Goal: Information Seeking & Learning: Learn about a topic

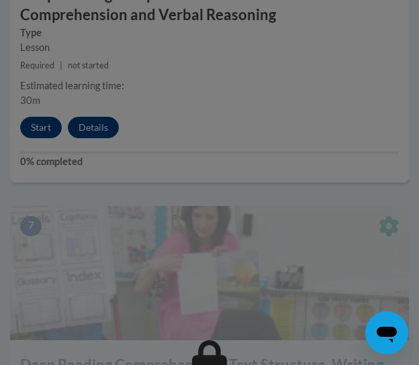
click at [40, 129] on div at bounding box center [209, 182] width 419 height 365
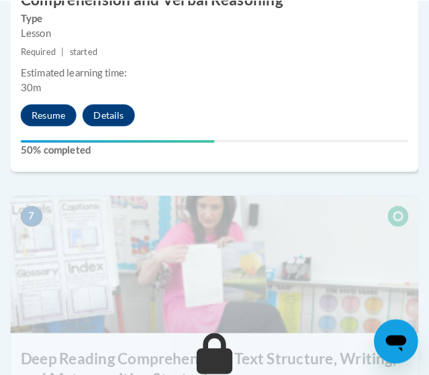
scroll to position [2380, 0]
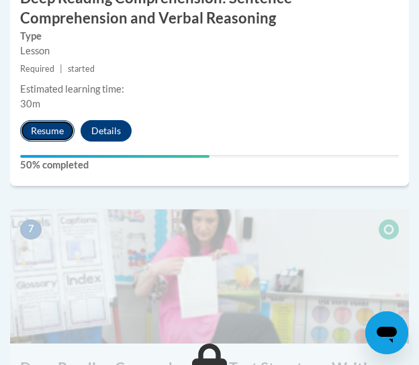
click at [62, 123] on button "Resume" at bounding box center [47, 130] width 54 height 21
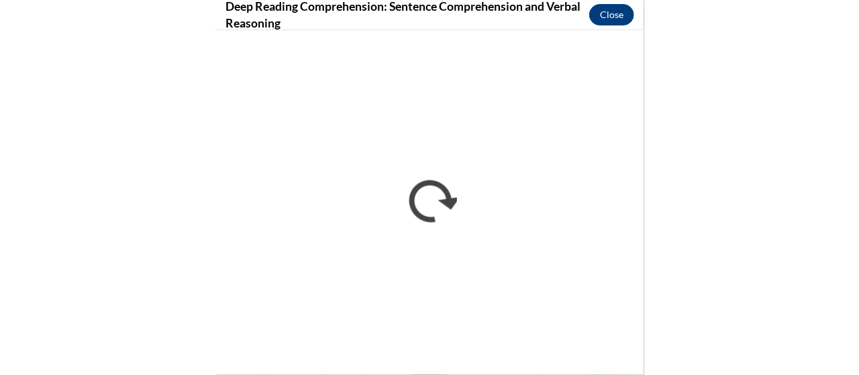
scroll to position [1775, 0]
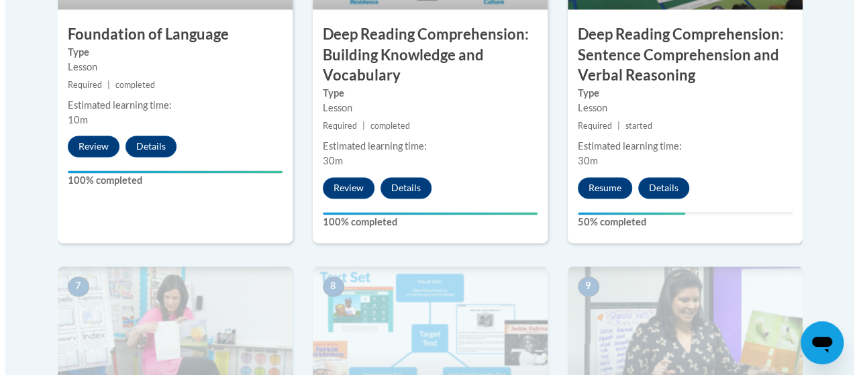
scroll to position [918, 0]
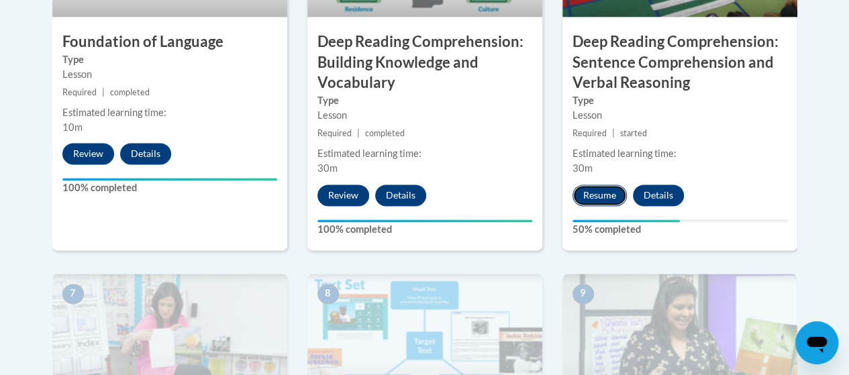
click at [598, 197] on button "Resume" at bounding box center [600, 195] width 54 height 21
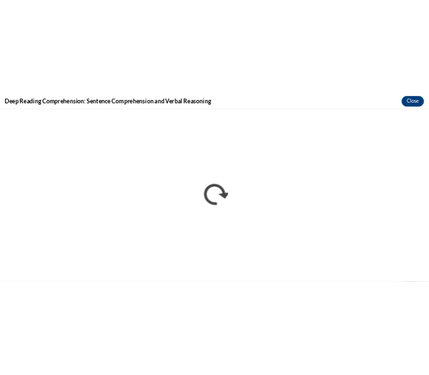
scroll to position [0, 0]
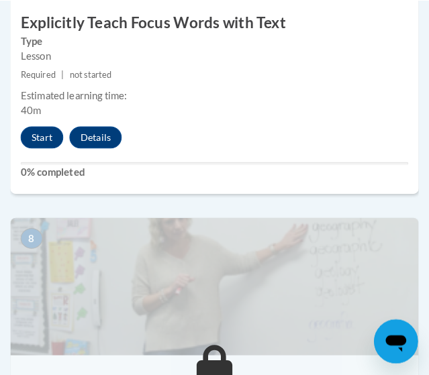
scroll to position [2618, 0]
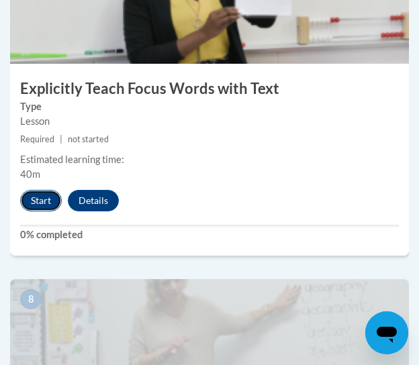
click at [32, 200] on button "Start" at bounding box center [41, 200] width 42 height 21
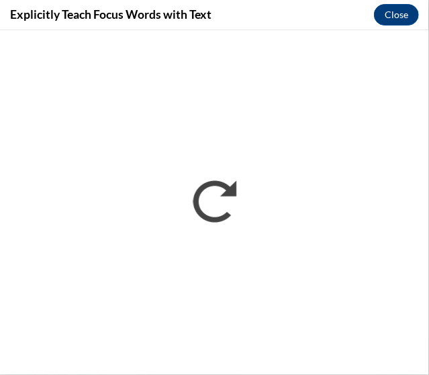
scroll to position [0, 0]
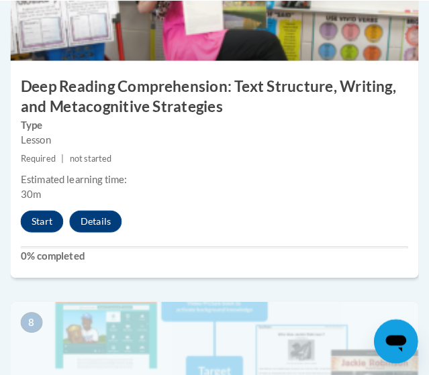
scroll to position [2685, 0]
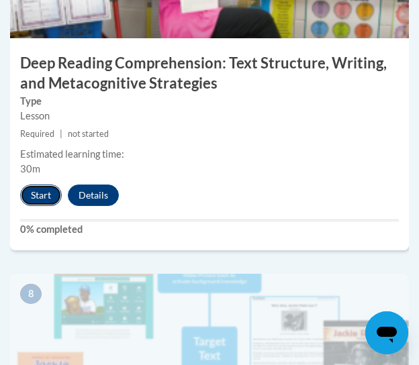
click at [42, 191] on button "Start" at bounding box center [41, 195] width 42 height 21
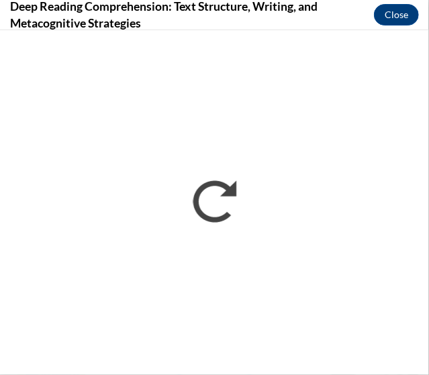
scroll to position [0, 0]
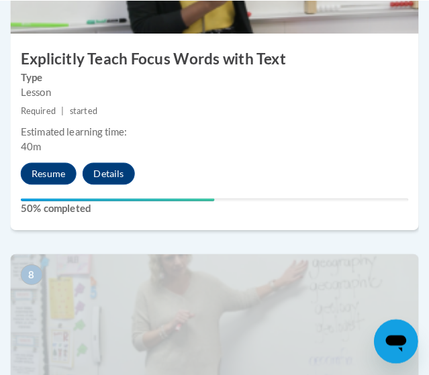
scroll to position [2753, 0]
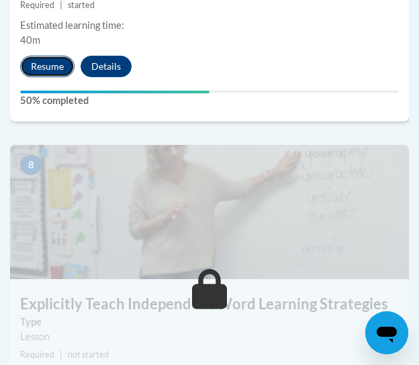
click at [40, 73] on button "Resume" at bounding box center [47, 66] width 54 height 21
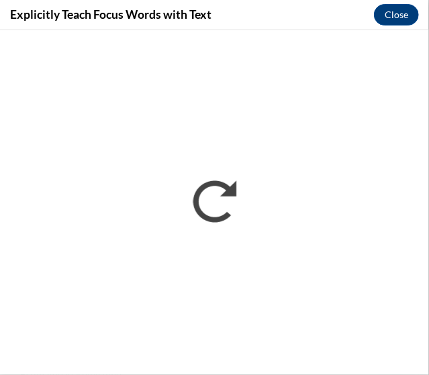
scroll to position [0, 0]
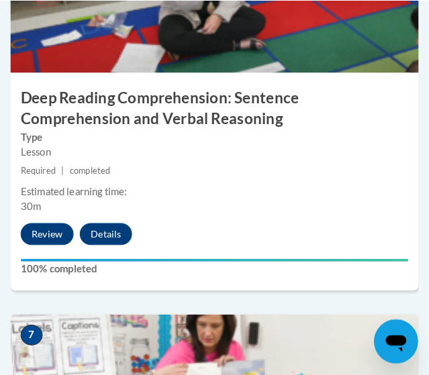
scroll to position [2685, 0]
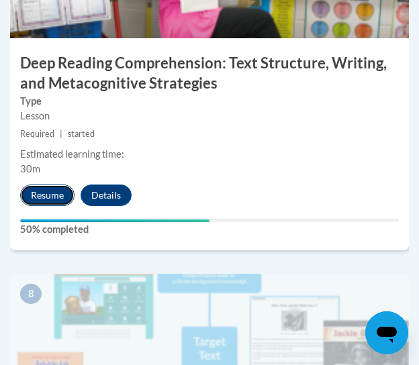
click at [43, 194] on button "Resume" at bounding box center [47, 195] width 54 height 21
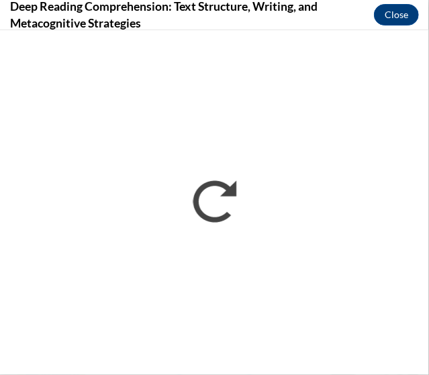
scroll to position [0, 0]
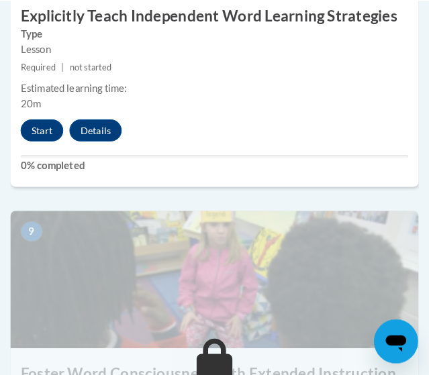
scroll to position [3021, 0]
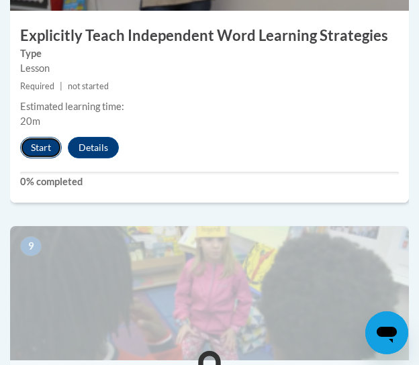
click at [28, 147] on button "Start" at bounding box center [41, 147] width 42 height 21
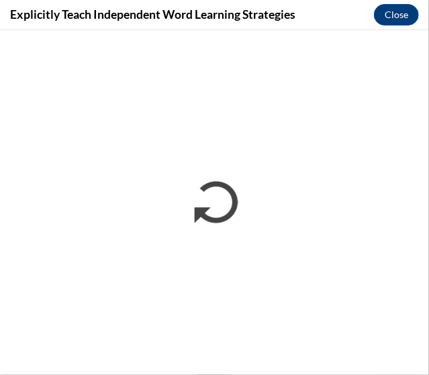
scroll to position [0, 0]
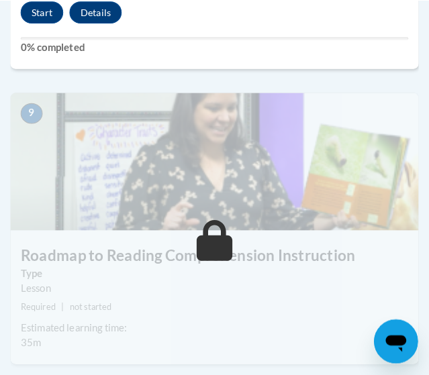
scroll to position [3088, 0]
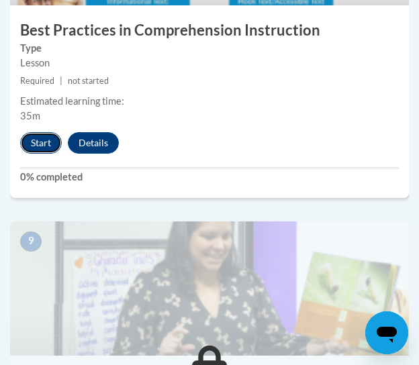
click at [39, 145] on button "Start" at bounding box center [41, 142] width 42 height 21
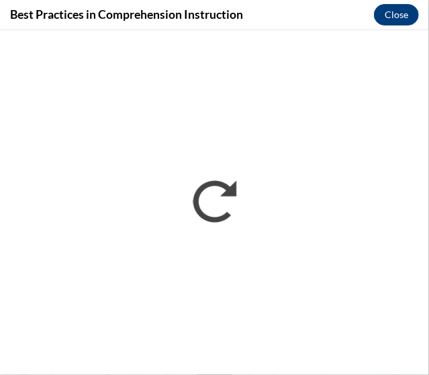
scroll to position [0, 0]
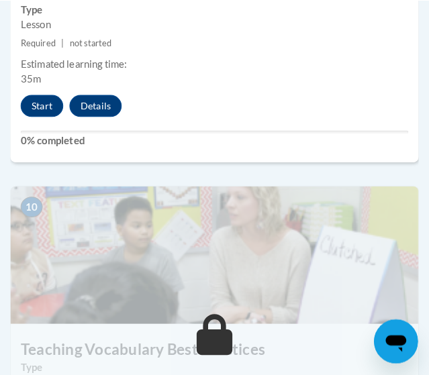
scroll to position [3357, 0]
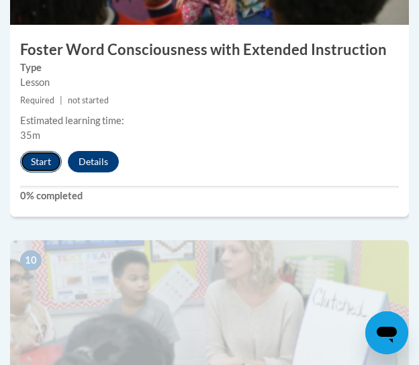
click at [40, 160] on button "Start" at bounding box center [41, 161] width 42 height 21
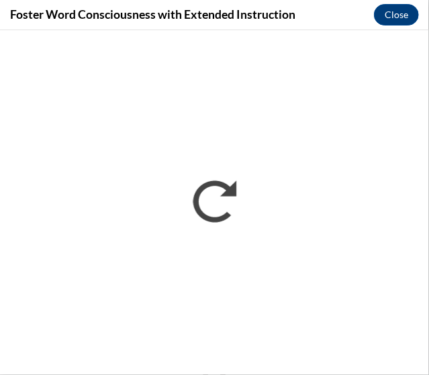
scroll to position [0, 0]
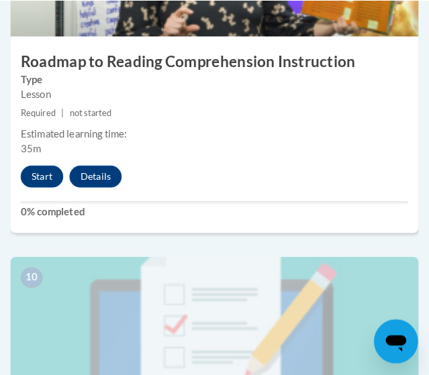
scroll to position [3411, 0]
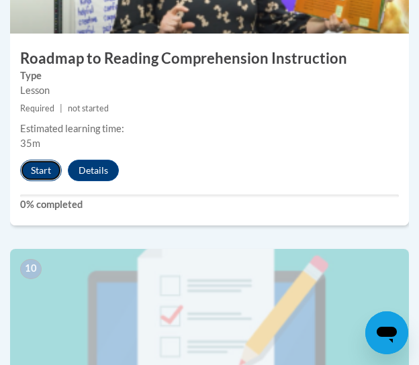
click at [39, 168] on button "Start" at bounding box center [41, 170] width 42 height 21
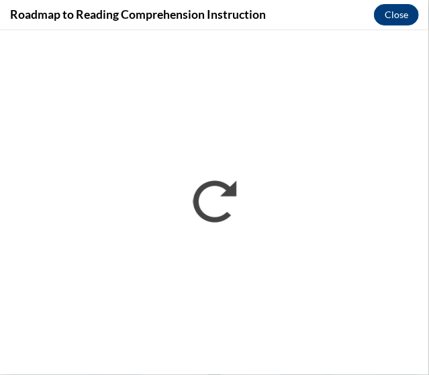
scroll to position [0, 0]
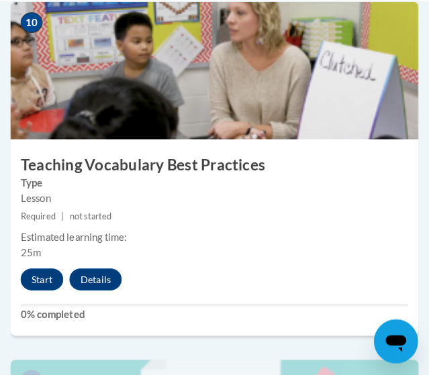
scroll to position [3558, 0]
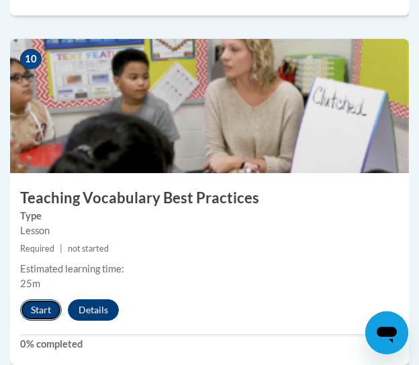
click at [45, 312] on button "Start" at bounding box center [41, 309] width 42 height 21
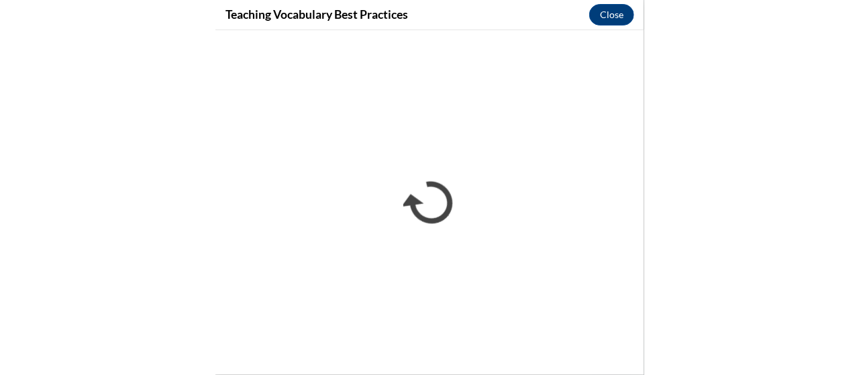
scroll to position [1876, 0]
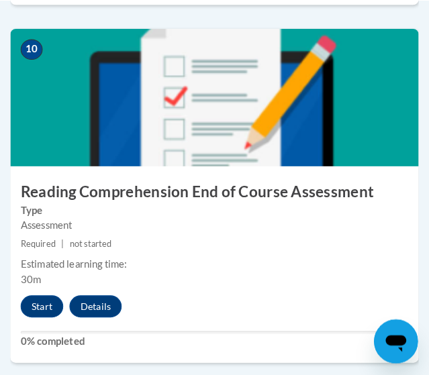
scroll to position [3740, 0]
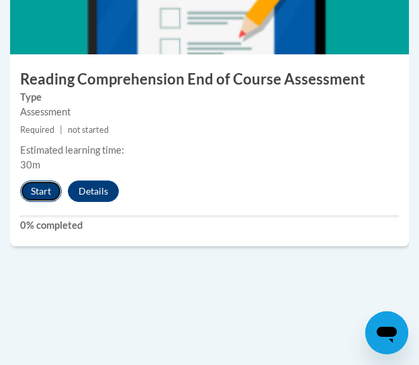
click at [38, 192] on button "Start" at bounding box center [41, 191] width 42 height 21
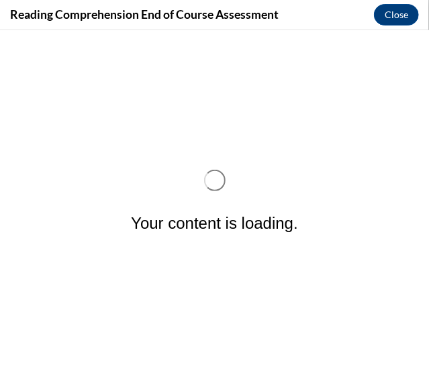
scroll to position [0, 0]
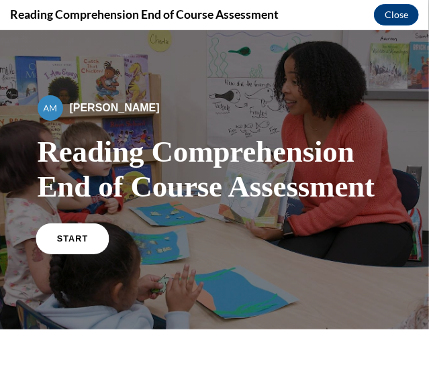
click at [64, 230] on link "START" at bounding box center [72, 237] width 73 height 31
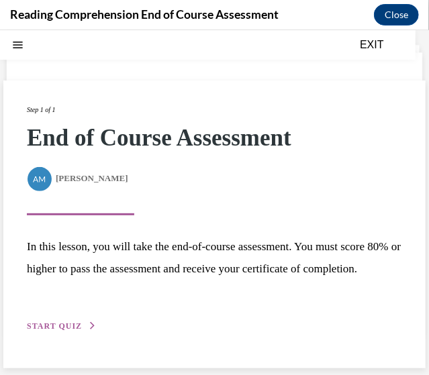
scroll to position [51, 0]
click at [77, 330] on span "START QUIZ" at bounding box center [54, 325] width 55 height 9
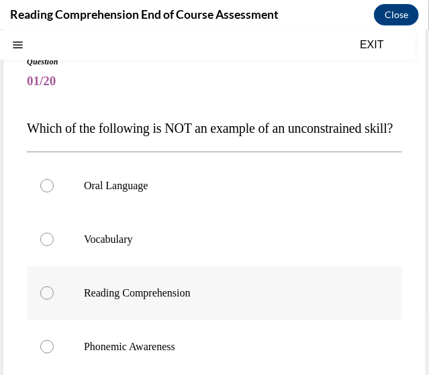
scroll to position [141, 0]
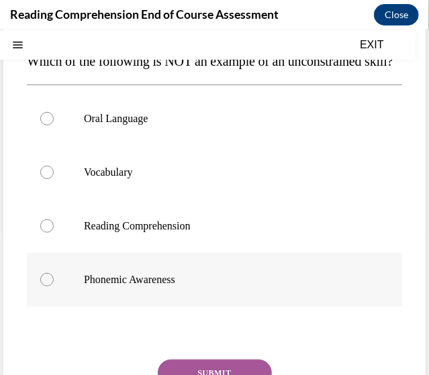
click at [216, 286] on p "Phonemic Awareness" at bounding box center [226, 279] width 285 height 13
click at [54, 286] on input "Phonemic Awareness" at bounding box center [46, 279] width 13 height 13
radio input "true"
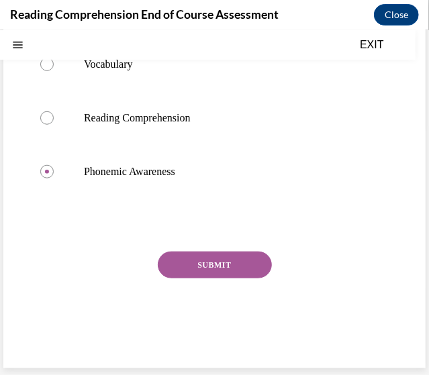
click at [197, 266] on button "SUBMIT" at bounding box center [215, 264] width 114 height 27
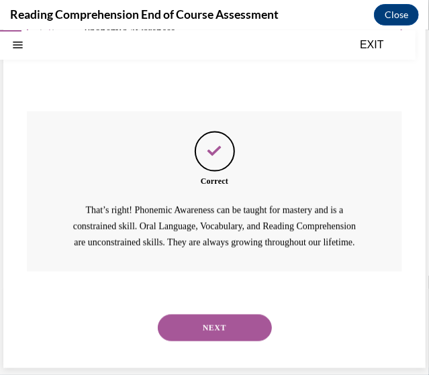
scroll to position [432, 0]
drag, startPoint x: 243, startPoint y: 324, endPoint x: 264, endPoint y: 305, distance: 28.0
click at [242, 324] on button "NEXT" at bounding box center [215, 327] width 114 height 27
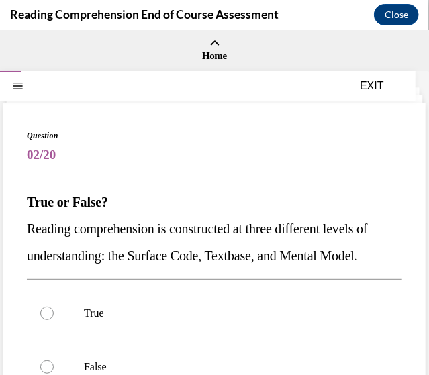
scroll to position [67, 0]
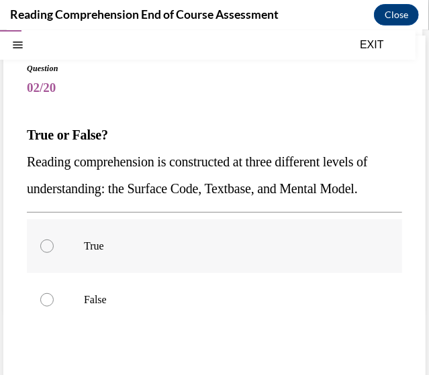
click at [352, 273] on label "True" at bounding box center [214, 246] width 375 height 54
click at [54, 252] on input "True" at bounding box center [46, 245] width 13 height 13
radio input "true"
drag, startPoint x: 234, startPoint y: 271, endPoint x: 233, endPoint y: 256, distance: 14.8
click at [234, 252] on p "True" at bounding box center [226, 245] width 285 height 13
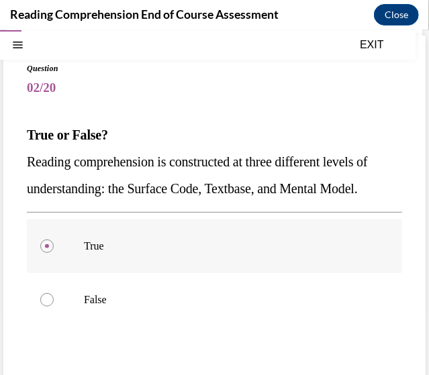
click at [54, 252] on input "True" at bounding box center [46, 245] width 13 height 13
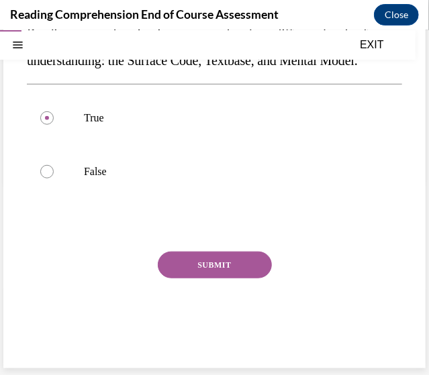
click at [246, 263] on button "SUBMIT" at bounding box center [215, 264] width 114 height 27
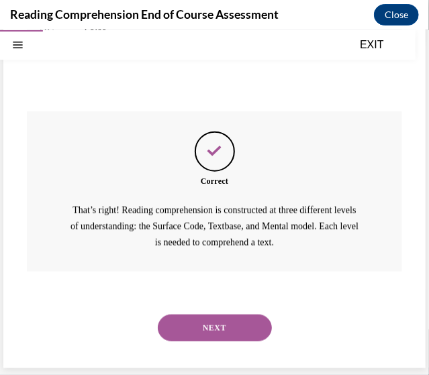
scroll to position [362, 0]
click at [234, 330] on button "NEXT" at bounding box center [215, 327] width 114 height 27
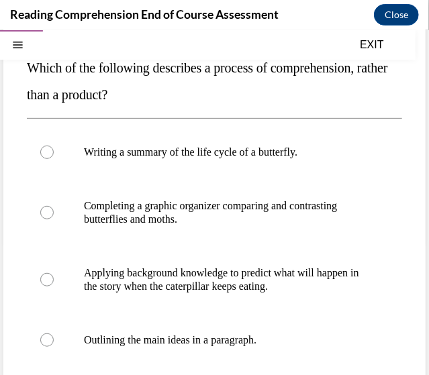
scroll to position [126, 0]
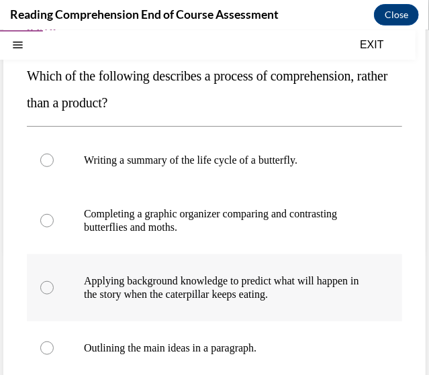
click at [290, 272] on label "Applying background knowledge to predict what will happen in the story when the…" at bounding box center [214, 287] width 375 height 67
click at [54, 281] on input "Applying background knowledge to predict what will happen in the story when the…" at bounding box center [46, 287] width 13 height 13
radio input "true"
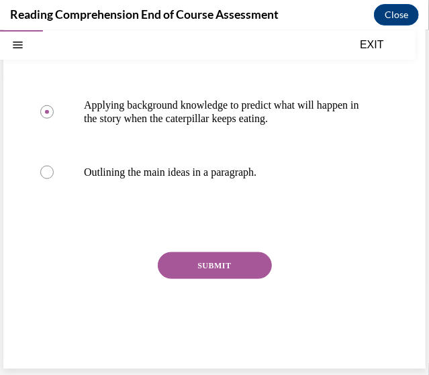
click at [239, 273] on button "SUBMIT" at bounding box center [215, 265] width 114 height 27
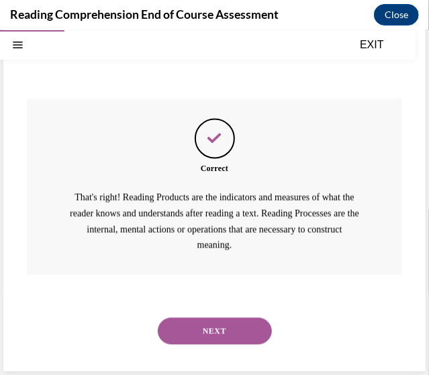
scroll to position [459, 0]
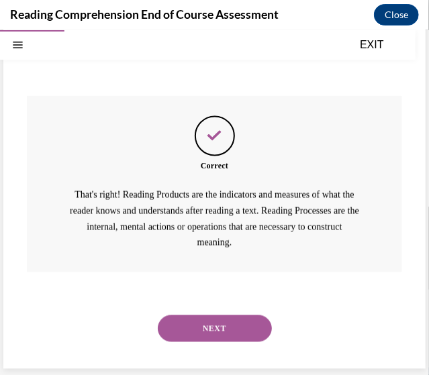
click at [252, 320] on button "NEXT" at bounding box center [215, 328] width 114 height 27
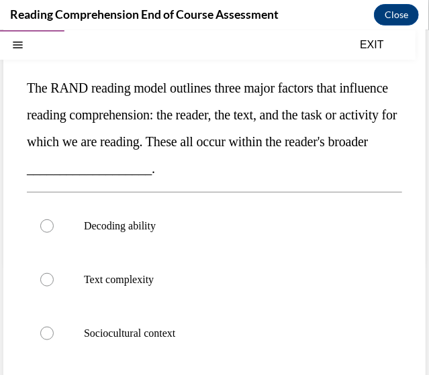
scroll to position [134, 0]
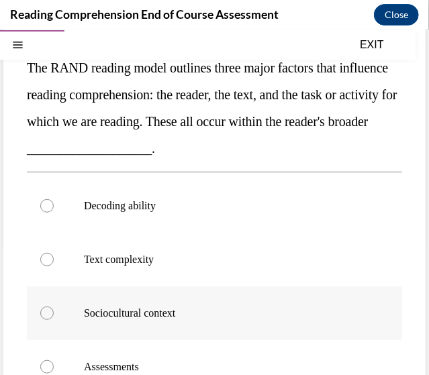
click at [231, 309] on p "Sociocultural context" at bounding box center [226, 312] width 285 height 13
click at [54, 309] on input "Sociocultural context" at bounding box center [46, 312] width 13 height 13
radio input "true"
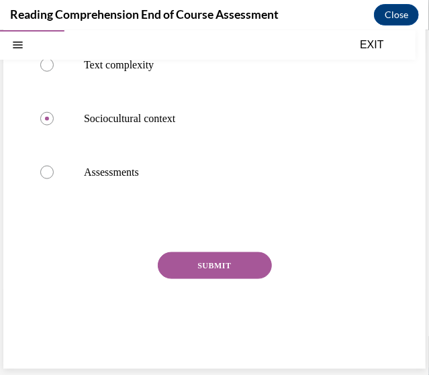
click at [208, 269] on button "SUBMIT" at bounding box center [215, 265] width 114 height 27
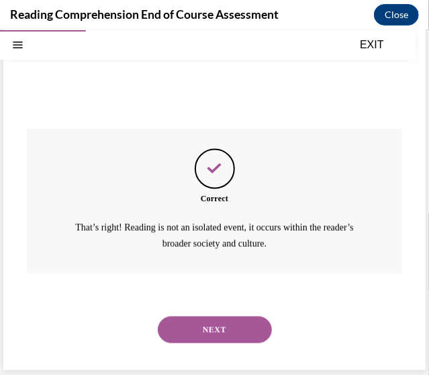
scroll to position [453, 0]
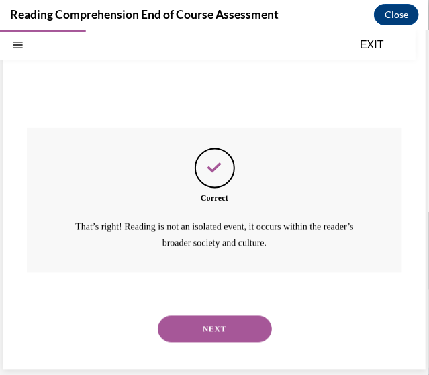
click at [242, 332] on button "NEXT" at bounding box center [215, 329] width 114 height 27
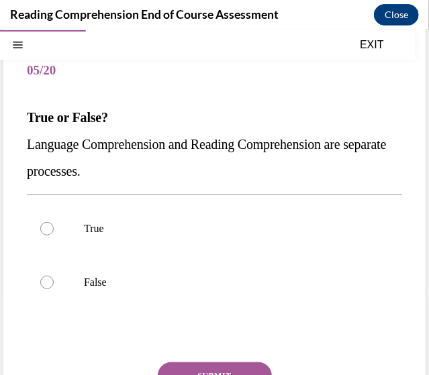
scroll to position [67, 0]
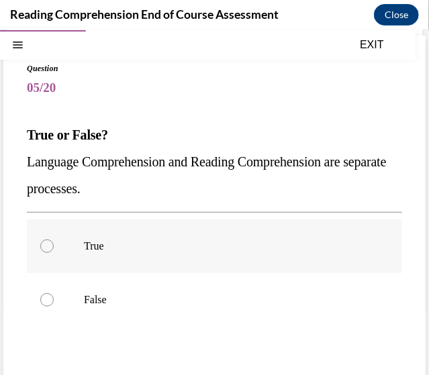
click at [299, 247] on p "True" at bounding box center [226, 245] width 285 height 13
click at [54, 247] on input "True" at bounding box center [46, 245] width 13 height 13
radio input "true"
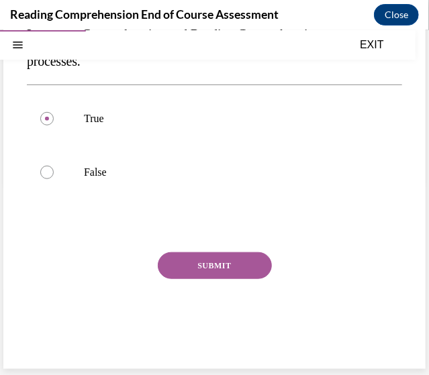
click at [229, 260] on button "SUBMIT" at bounding box center [215, 265] width 114 height 27
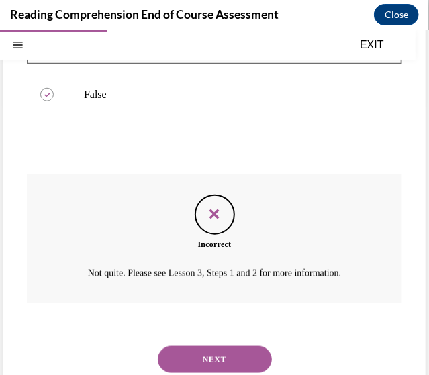
scroll to position [303, 0]
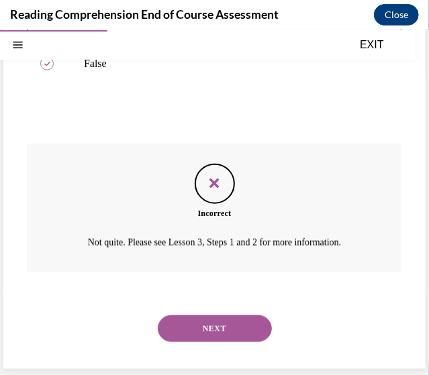
click at [238, 324] on button "NEXT" at bounding box center [215, 328] width 114 height 27
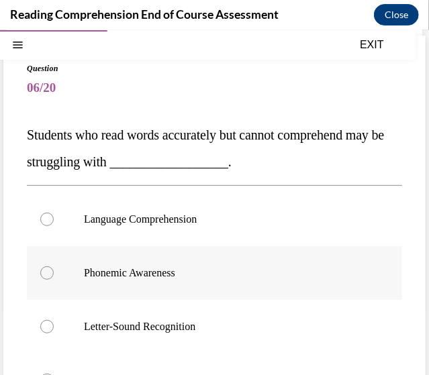
scroll to position [134, 0]
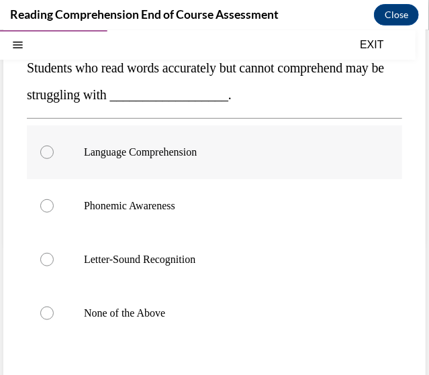
click at [187, 153] on p "Language Comprehension" at bounding box center [226, 151] width 285 height 13
click at [54, 153] on input "Language Comprehension" at bounding box center [46, 151] width 13 height 13
radio input "true"
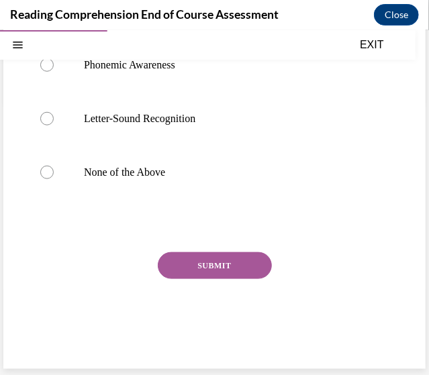
click at [228, 262] on button "SUBMIT" at bounding box center [215, 265] width 114 height 27
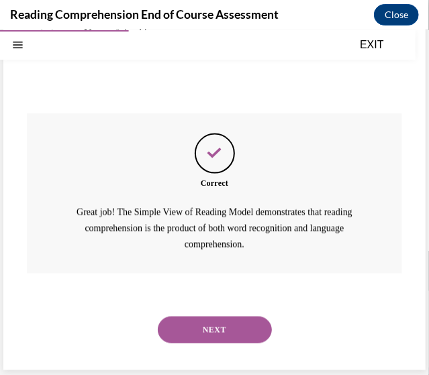
scroll to position [416, 0]
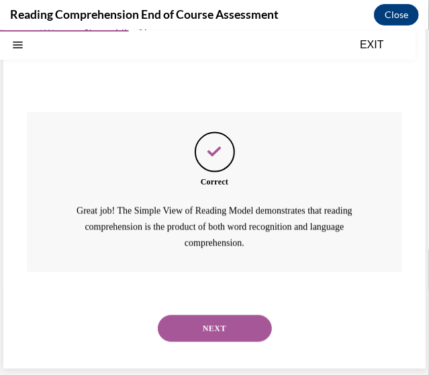
click at [242, 334] on button "NEXT" at bounding box center [215, 328] width 114 height 27
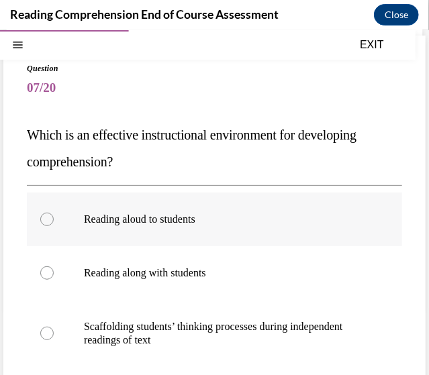
scroll to position [134, 0]
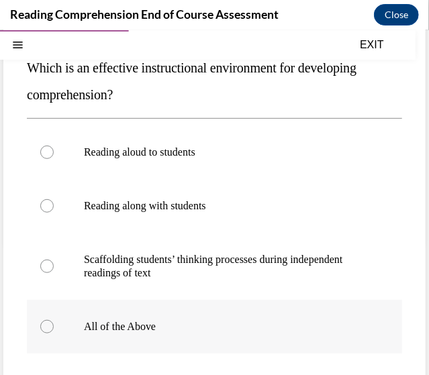
click at [192, 330] on p "All of the Above" at bounding box center [226, 326] width 285 height 13
click at [54, 330] on input "All of the Above" at bounding box center [46, 326] width 13 height 13
radio input "true"
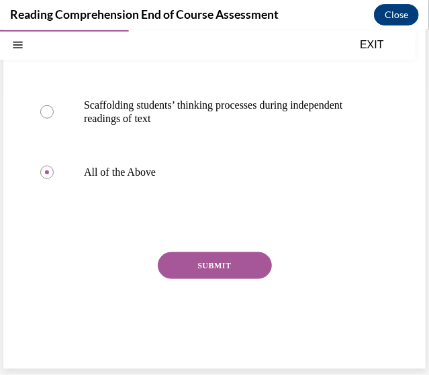
click at [256, 265] on button "SUBMIT" at bounding box center [215, 265] width 114 height 27
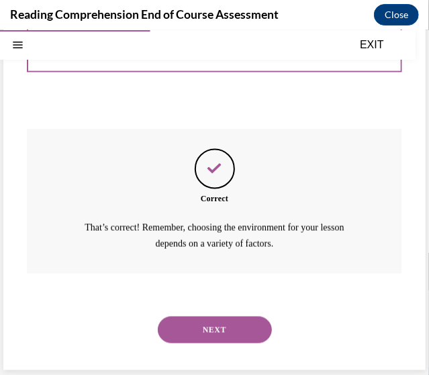
scroll to position [413, 0]
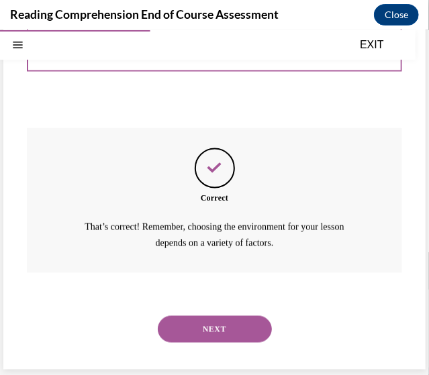
click at [239, 335] on button "NEXT" at bounding box center [215, 329] width 114 height 27
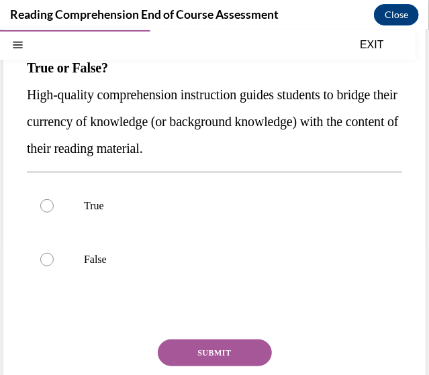
scroll to position [67, 0]
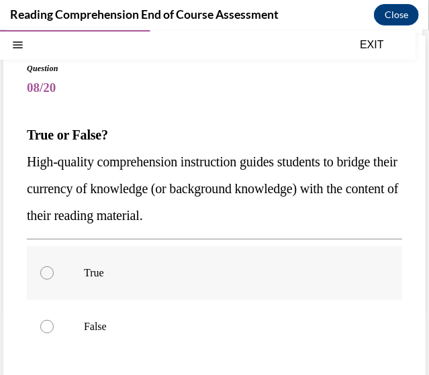
click at [274, 262] on label "True" at bounding box center [214, 273] width 375 height 54
click at [54, 266] on input "True" at bounding box center [46, 272] width 13 height 13
radio input "true"
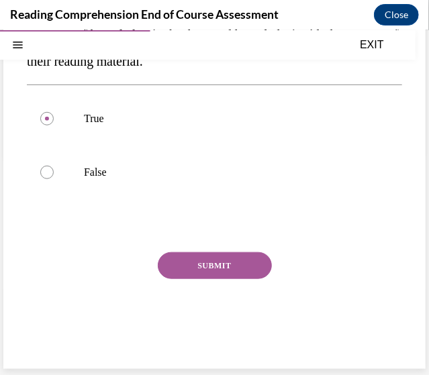
click at [229, 262] on button "SUBMIT" at bounding box center [215, 265] width 114 height 27
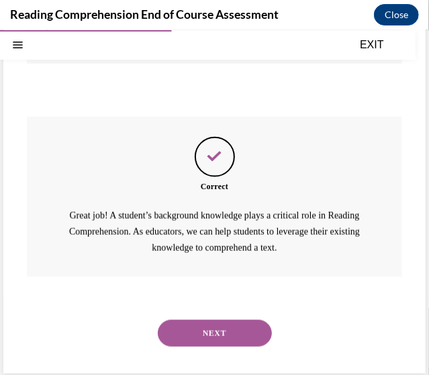
scroll to position [362, 0]
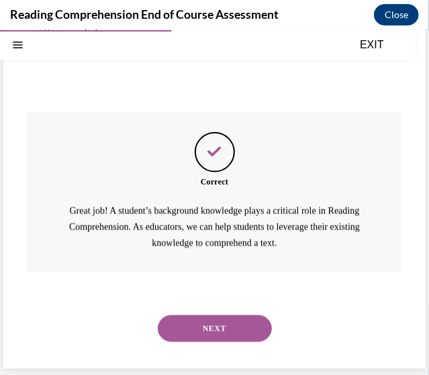
click at [224, 326] on button "NEXT" at bounding box center [215, 328] width 114 height 27
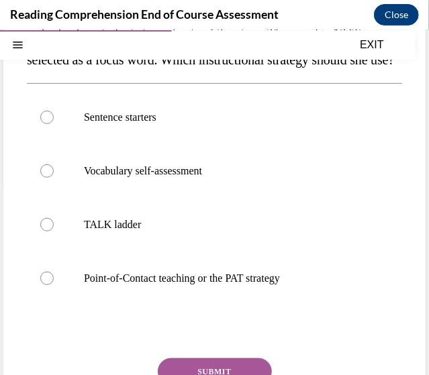
scroll to position [201, 0]
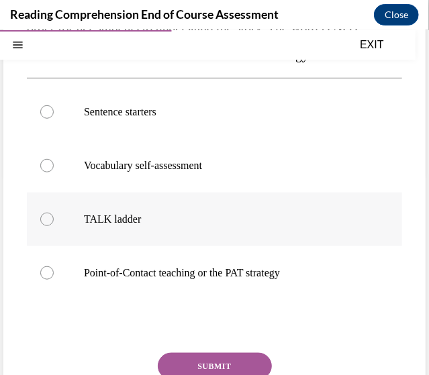
click at [334, 233] on label "TALK ladder" at bounding box center [214, 219] width 375 height 54
click at [54, 226] on input "TALK ladder" at bounding box center [46, 218] width 13 height 13
radio input "true"
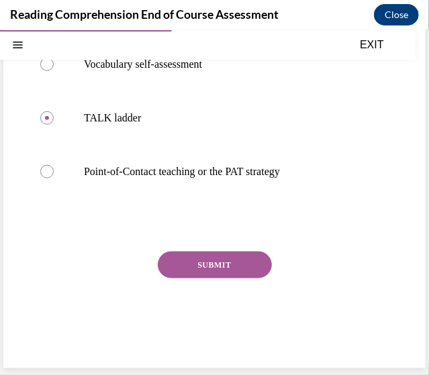
click at [219, 265] on button "SUBMIT" at bounding box center [215, 264] width 114 height 27
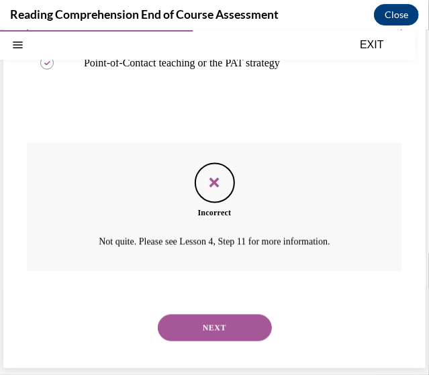
scroll to position [438, 0]
click at [244, 314] on button "NEXT" at bounding box center [215, 327] width 114 height 27
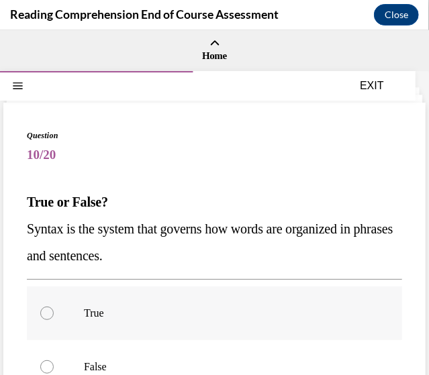
scroll to position [67, 0]
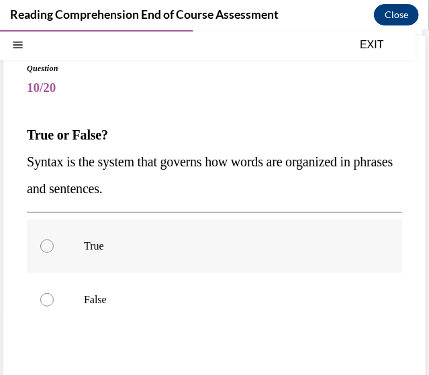
click at [271, 239] on p "True" at bounding box center [226, 245] width 285 height 13
click at [54, 239] on input "True" at bounding box center [46, 245] width 13 height 13
radio input "true"
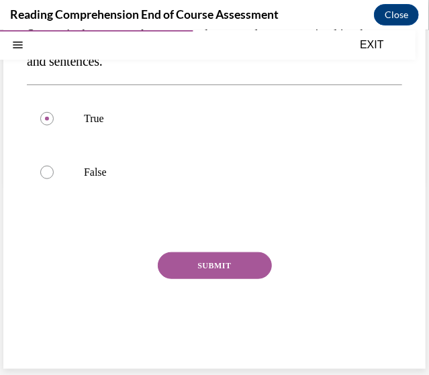
click at [220, 259] on button "SUBMIT" at bounding box center [215, 265] width 114 height 27
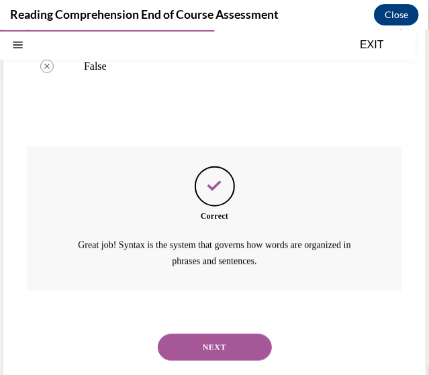
scroll to position [319, 0]
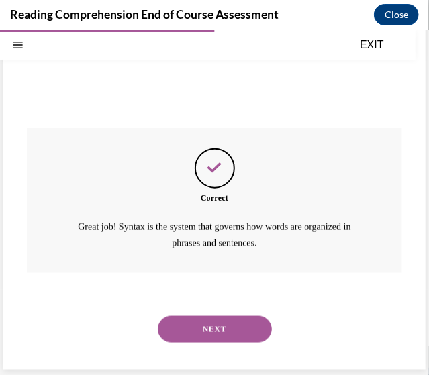
click at [231, 322] on button "NEXT" at bounding box center [215, 329] width 114 height 27
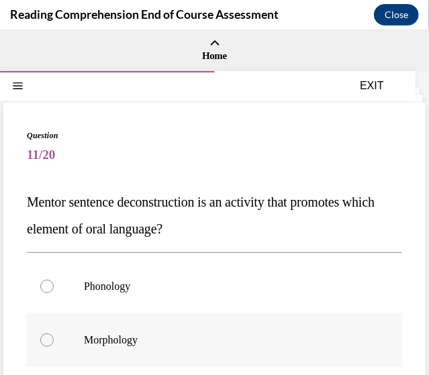
scroll to position [134, 0]
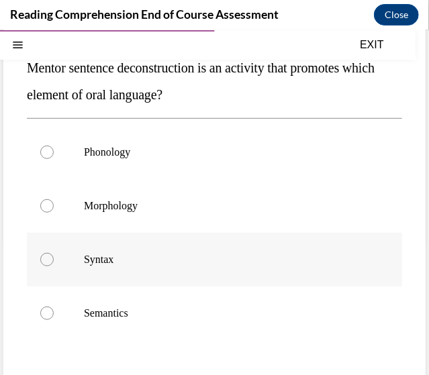
click at [248, 261] on p "Syntax" at bounding box center [226, 258] width 285 height 13
click at [54, 261] on input "Syntax" at bounding box center [46, 258] width 13 height 13
radio input "true"
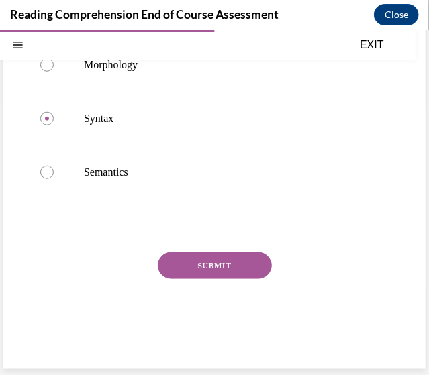
click at [229, 263] on button "SUBMIT" at bounding box center [215, 265] width 114 height 27
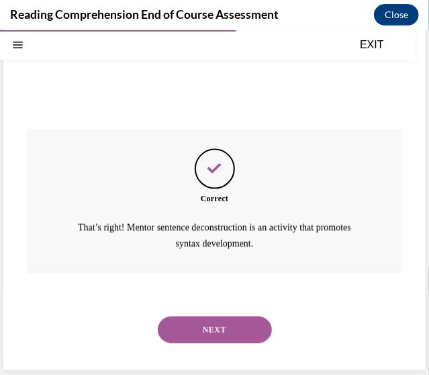
scroll to position [399, 0]
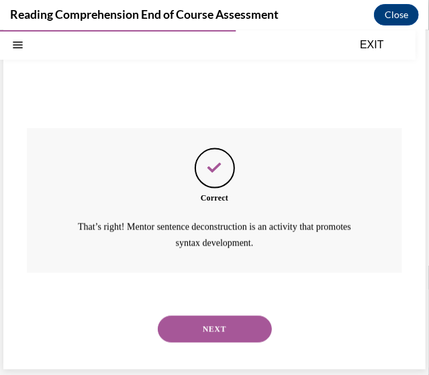
click at [247, 326] on button "NEXT" at bounding box center [215, 329] width 114 height 27
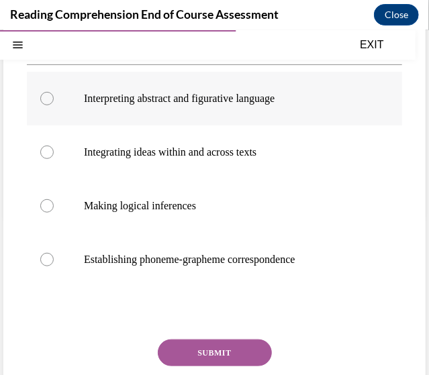
scroll to position [201, 0]
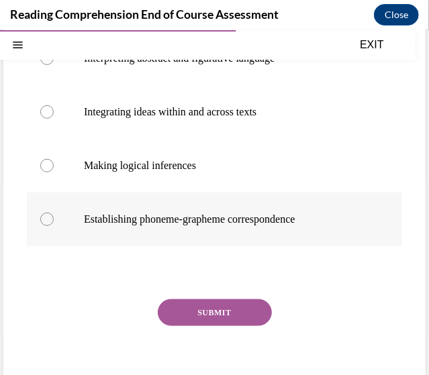
click at [295, 231] on label "Establishing phoneme-grapheme correspondence" at bounding box center [214, 219] width 375 height 54
click at [54, 226] on input "Establishing phoneme-grapheme correspondence" at bounding box center [46, 218] width 13 height 13
radio input "true"
click at [231, 309] on button "SUBMIT" at bounding box center [215, 312] width 114 height 27
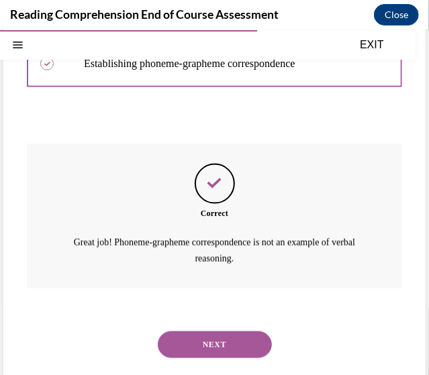
scroll to position [373, 0]
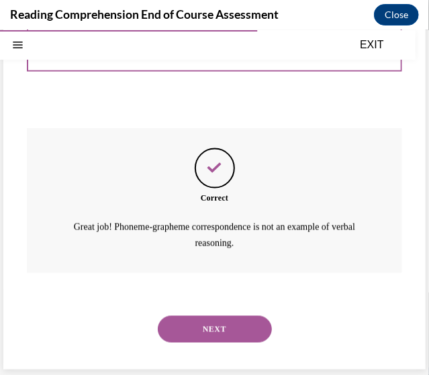
click at [232, 316] on button "NEXT" at bounding box center [215, 329] width 114 height 27
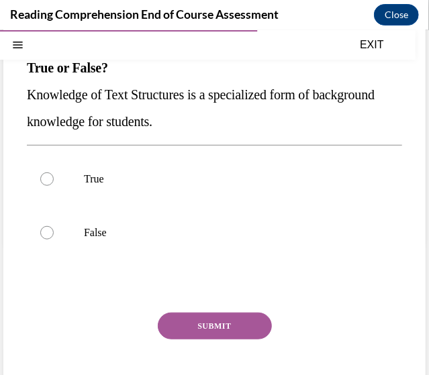
scroll to position [67, 0]
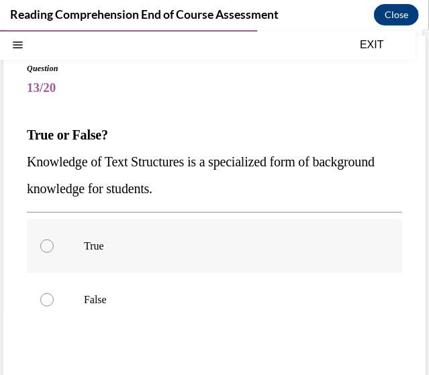
click at [199, 255] on label "True" at bounding box center [214, 246] width 375 height 54
click at [54, 252] on input "True" at bounding box center [46, 245] width 13 height 13
radio input "true"
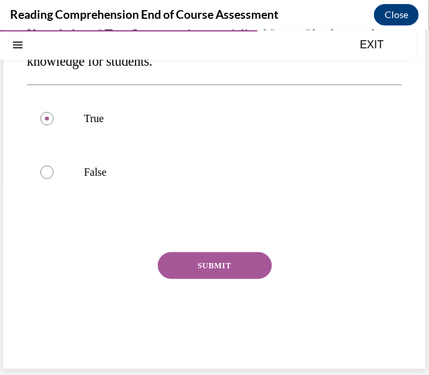
click at [223, 269] on button "SUBMIT" at bounding box center [215, 265] width 114 height 27
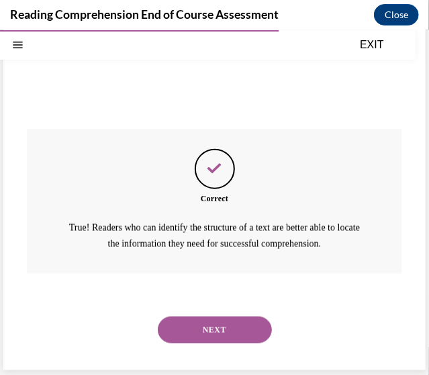
scroll to position [319, 0]
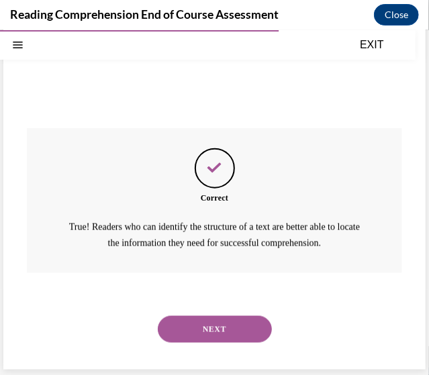
click at [250, 331] on button "NEXT" at bounding box center [215, 329] width 114 height 27
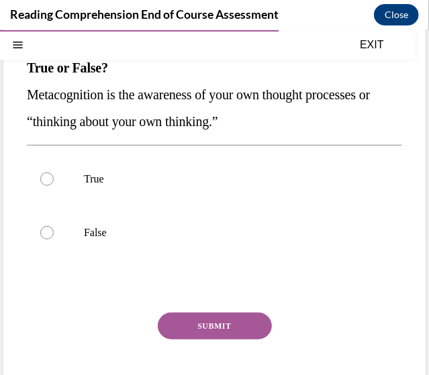
scroll to position [67, 0]
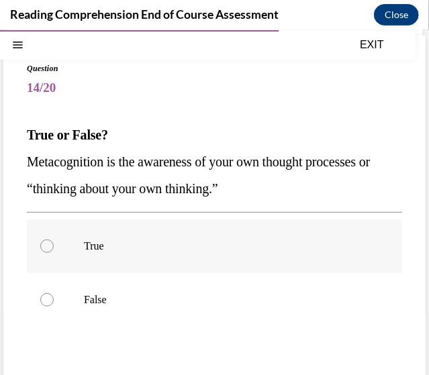
click at [309, 240] on p "True" at bounding box center [226, 245] width 285 height 13
click at [54, 240] on input "True" at bounding box center [46, 245] width 13 height 13
radio input "true"
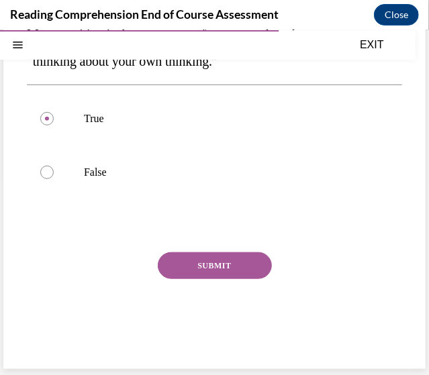
click at [215, 275] on button "SUBMIT" at bounding box center [215, 265] width 114 height 27
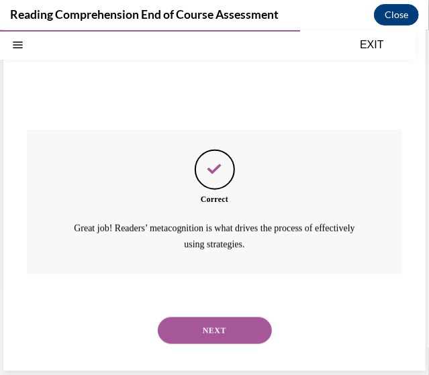
scroll to position [319, 0]
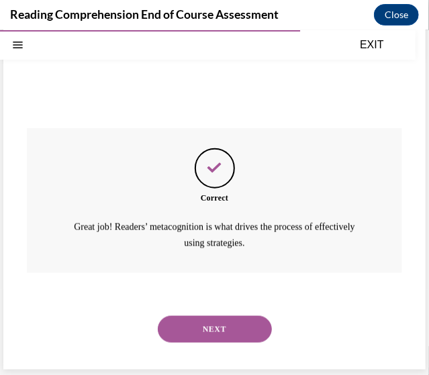
click at [238, 337] on button "NEXT" at bounding box center [215, 329] width 114 height 27
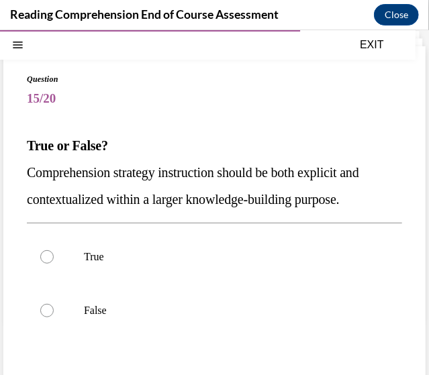
scroll to position [67, 0]
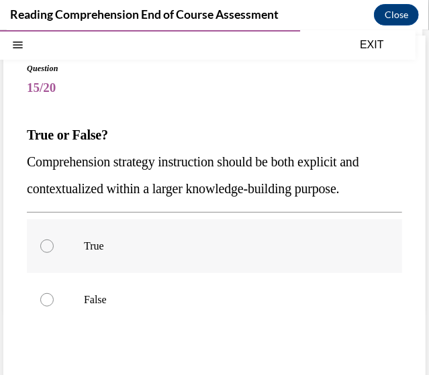
click at [244, 250] on p "True" at bounding box center [226, 245] width 285 height 13
click at [54, 250] on input "True" at bounding box center [46, 245] width 13 height 13
radio input "true"
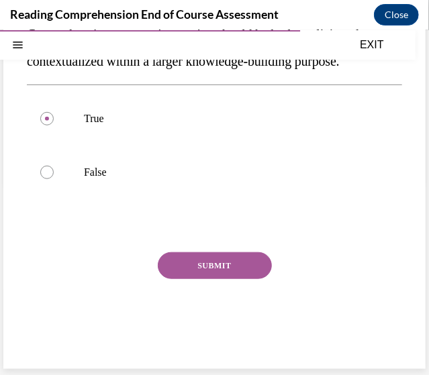
click at [228, 262] on button "SUBMIT" at bounding box center [215, 265] width 114 height 27
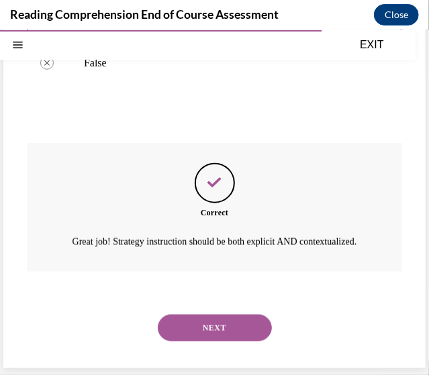
scroll to position [319, 0]
click at [228, 332] on button "NEXT" at bounding box center [215, 327] width 114 height 27
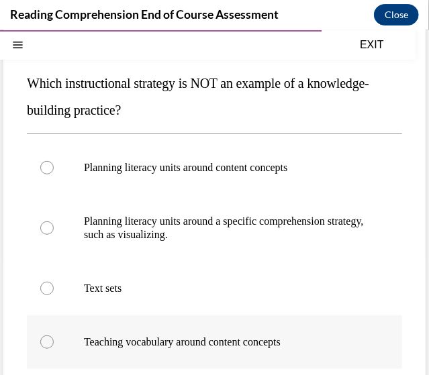
scroll to position [134, 0]
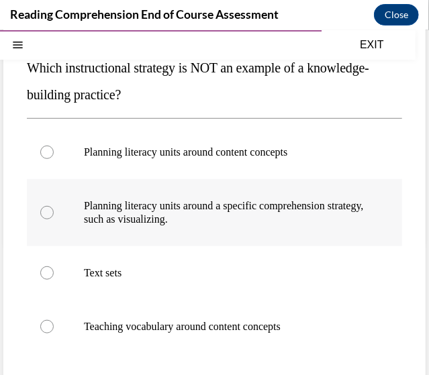
click at [276, 223] on p "Planning literacy units around a specific comprehension strategy, such as visua…" at bounding box center [226, 212] width 285 height 27
click at [54, 219] on input "Planning literacy units around a specific comprehension strategy, such as visua…" at bounding box center [46, 211] width 13 height 13
radio input "true"
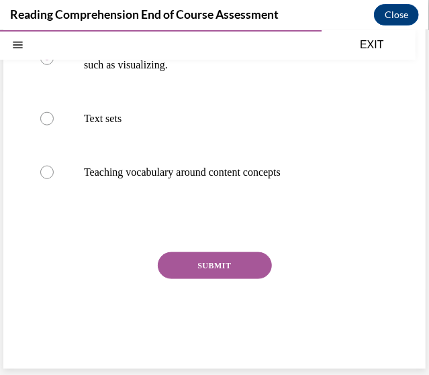
click at [234, 271] on button "SUBMIT" at bounding box center [215, 265] width 114 height 27
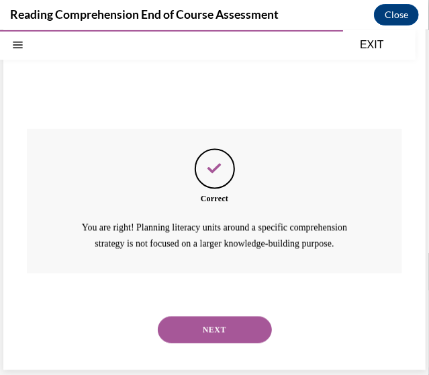
scroll to position [413, 0]
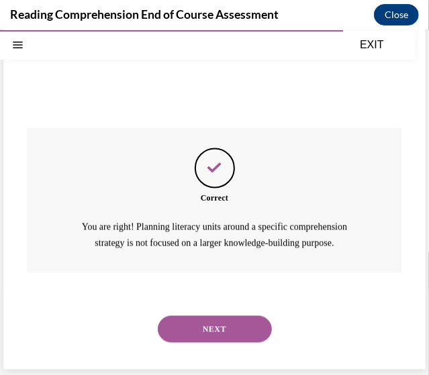
click at [248, 326] on button "NEXT" at bounding box center [215, 329] width 114 height 27
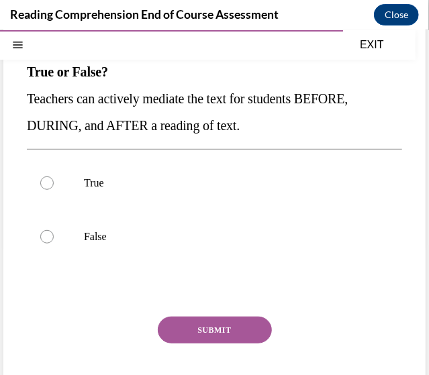
scroll to position [134, 0]
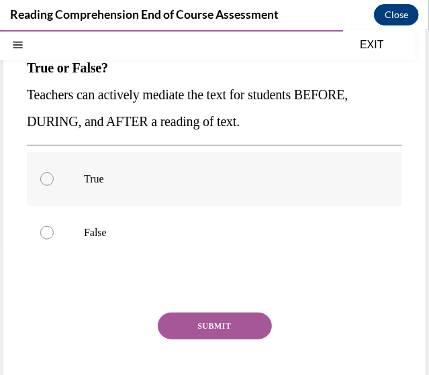
click at [243, 187] on label "True" at bounding box center [214, 179] width 375 height 54
click at [54, 185] on input "True" at bounding box center [46, 178] width 13 height 13
radio input "true"
click at [218, 331] on button "SUBMIT" at bounding box center [215, 325] width 114 height 27
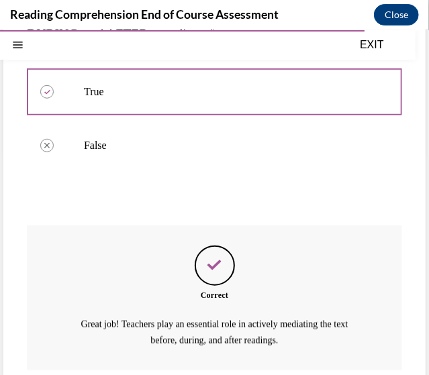
scroll to position [319, 0]
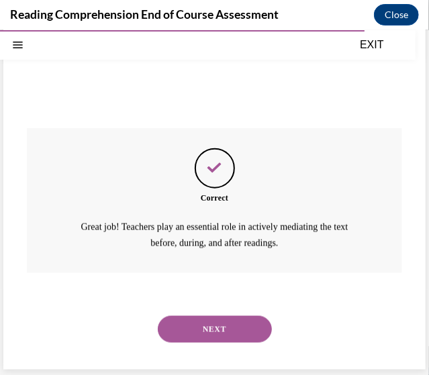
click at [244, 328] on button "NEXT" at bounding box center [215, 329] width 114 height 27
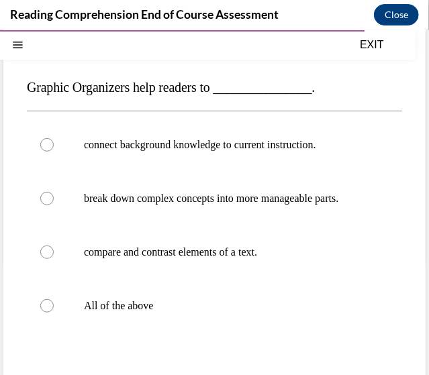
scroll to position [134, 0]
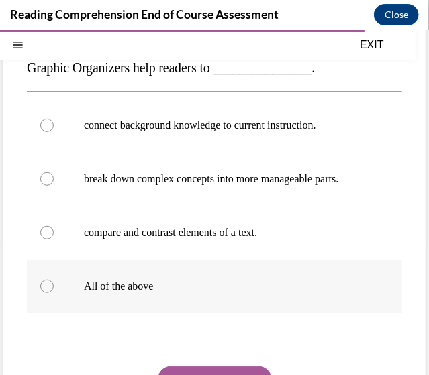
click at [152, 293] on p "All of the above" at bounding box center [226, 285] width 285 height 13
click at [54, 293] on input "All of the above" at bounding box center [46, 285] width 13 height 13
radio input "true"
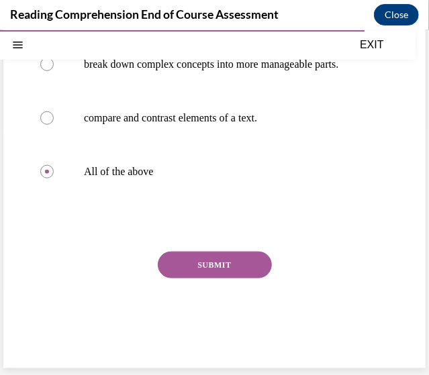
click at [216, 257] on button "SUBMIT" at bounding box center [215, 264] width 114 height 27
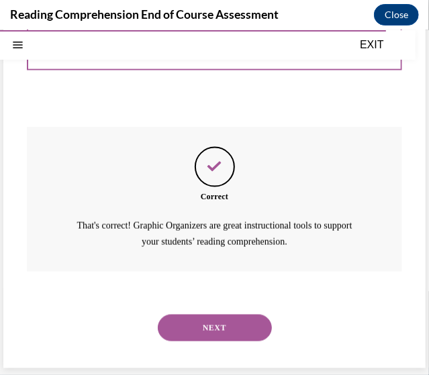
scroll to position [386, 0]
click at [209, 320] on button "NEXT" at bounding box center [215, 327] width 114 height 27
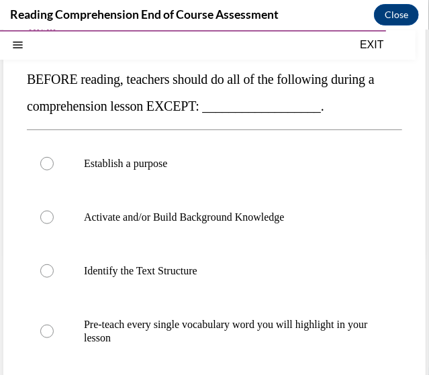
scroll to position [129, 0]
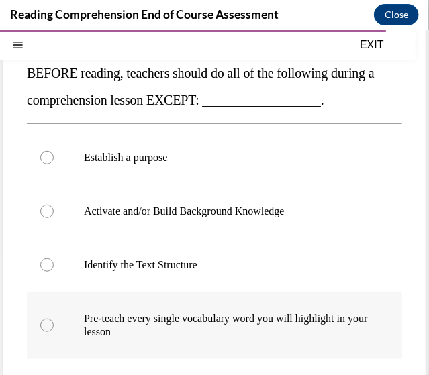
click at [199, 313] on p "Pre-teach every single vocabulary word you will highlight in your lesson" at bounding box center [226, 325] width 285 height 27
click at [54, 318] on input "Pre-teach every single vocabulary word you will highlight in your lesson" at bounding box center [46, 324] width 13 height 13
radio input "true"
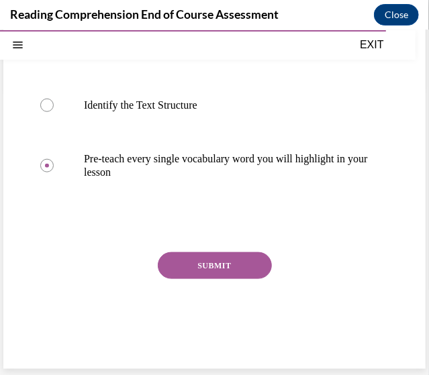
click at [219, 264] on button "SUBMIT" at bounding box center [215, 265] width 114 height 27
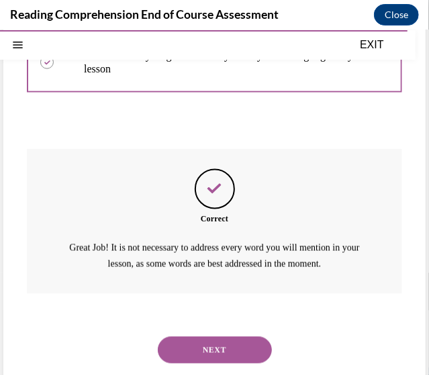
scroll to position [413, 0]
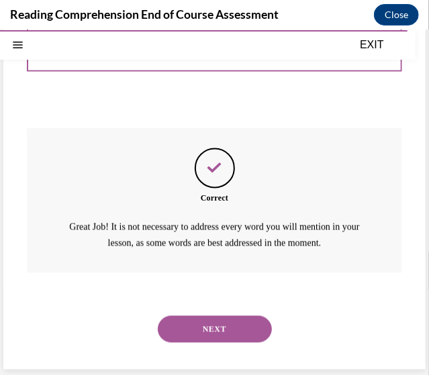
click at [189, 313] on div "NEXT" at bounding box center [214, 329] width 375 height 54
click at [240, 329] on button "NEXT" at bounding box center [215, 329] width 114 height 27
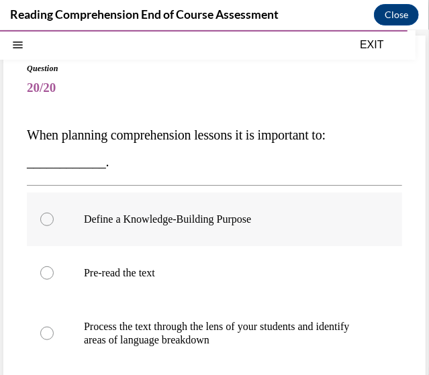
scroll to position [134, 0]
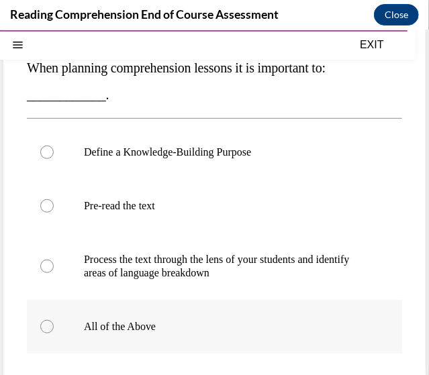
click at [149, 322] on p "All of the Above" at bounding box center [226, 326] width 285 height 13
click at [54, 322] on input "All of the Above" at bounding box center [46, 326] width 13 height 13
radio input "true"
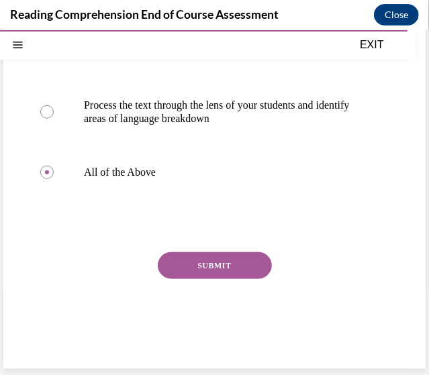
click at [231, 267] on button "SUBMIT" at bounding box center [215, 265] width 114 height 27
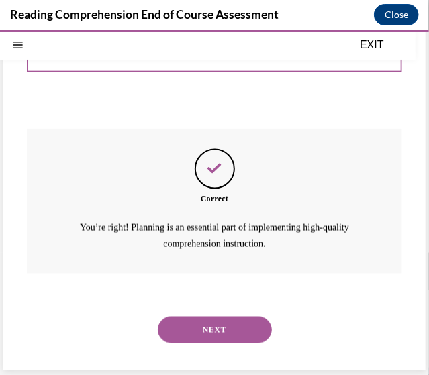
scroll to position [413, 0]
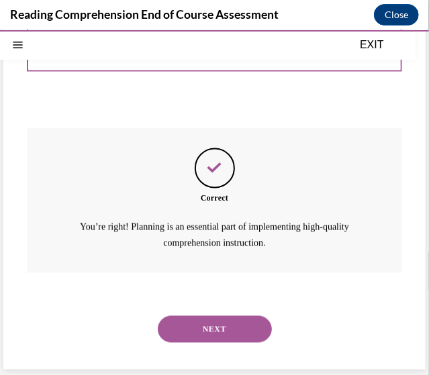
click at [226, 334] on button "NEXT" at bounding box center [215, 329] width 114 height 27
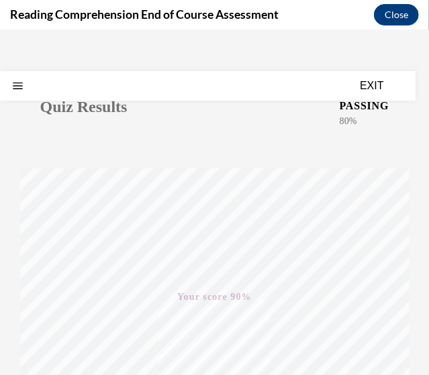
scroll to position [0, 0]
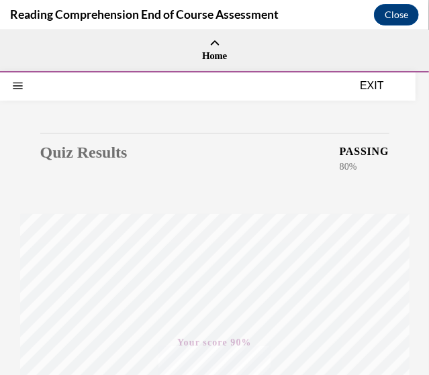
click at [360, 99] on div "EXIT" at bounding box center [208, 85] width 416 height 30
click at [371, 89] on button "EXIT" at bounding box center [372, 85] width 81 height 16
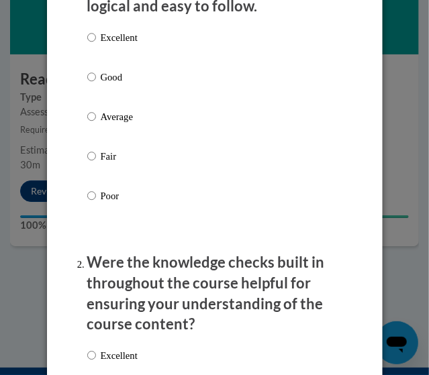
scroll to position [201, 0]
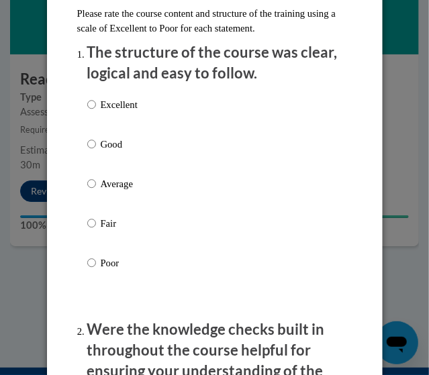
click at [124, 105] on p "Excellent" at bounding box center [119, 104] width 37 height 15
click at [96, 105] on input "Excellent" at bounding box center [91, 104] width 9 height 15
radio input "true"
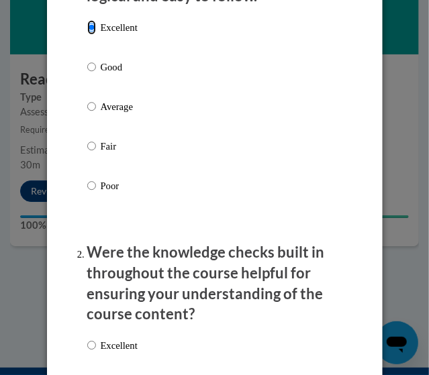
scroll to position [336, 0]
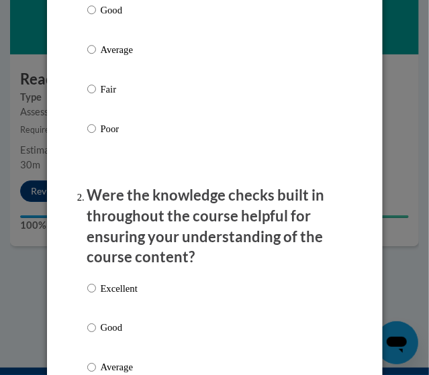
click at [117, 290] on p "Excellent" at bounding box center [119, 288] width 37 height 15
click at [96, 290] on input "Excellent" at bounding box center [91, 288] width 9 height 15
radio input "true"
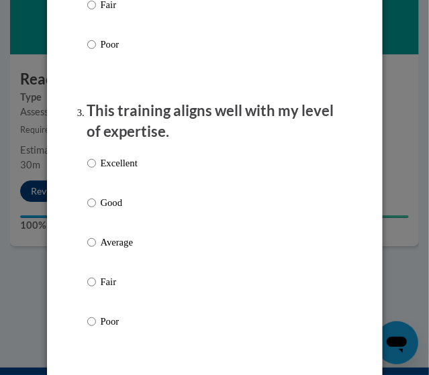
click at [101, 166] on p "Excellent" at bounding box center [119, 163] width 37 height 15
click at [96, 166] on input "Excellent" at bounding box center [91, 163] width 9 height 15
radio input "true"
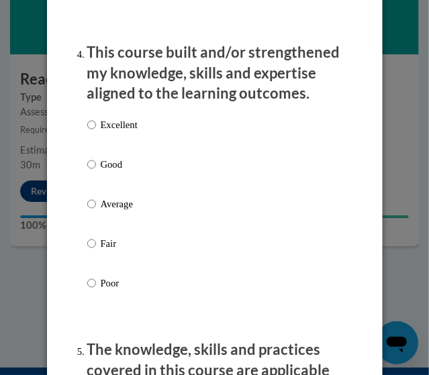
click at [126, 124] on p "Excellent" at bounding box center [119, 124] width 37 height 15
click at [96, 124] on input "Excellent" at bounding box center [91, 124] width 9 height 15
radio input "true"
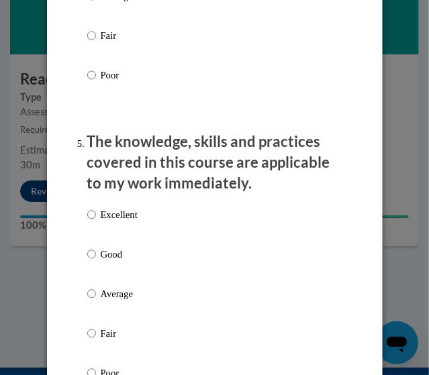
scroll to position [1410, 0]
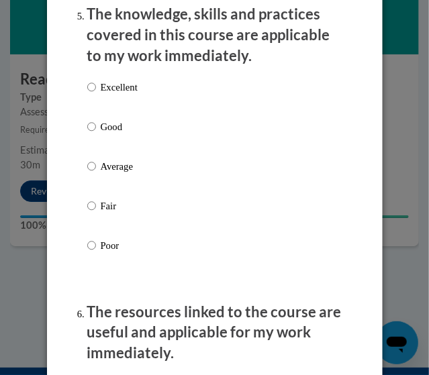
click at [118, 95] on label "Excellent" at bounding box center [112, 98] width 50 height 36
click at [96, 95] on input "Excellent" at bounding box center [91, 87] width 9 height 15
radio input "true"
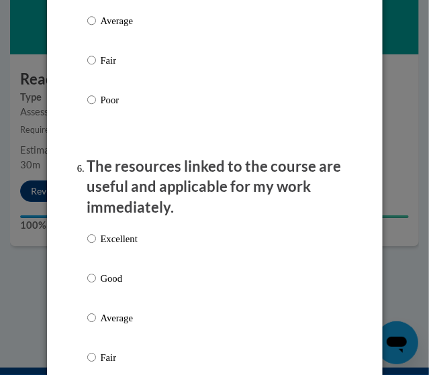
scroll to position [1678, 0]
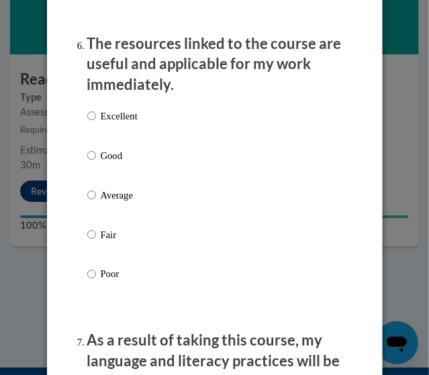
click at [128, 113] on p "Excellent" at bounding box center [119, 116] width 37 height 15
click at [96, 113] on input "Excellent" at bounding box center [91, 116] width 9 height 15
radio input "true"
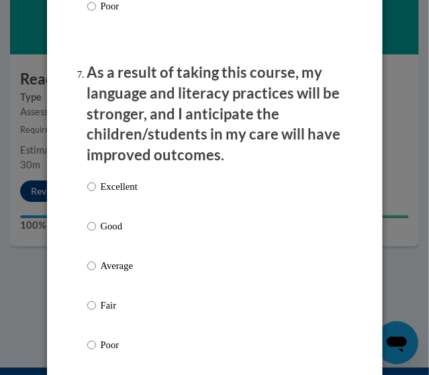
click at [129, 183] on p "Excellent" at bounding box center [119, 186] width 37 height 15
click at [96, 183] on input "Excellent" at bounding box center [91, 186] width 9 height 15
radio input "true"
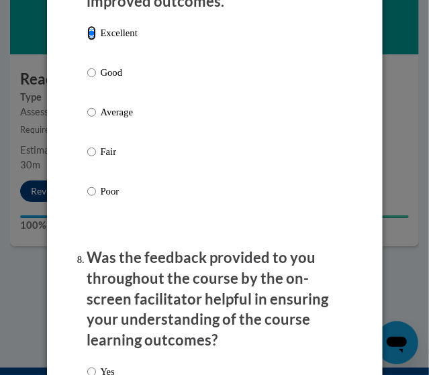
scroll to position [2283, 0]
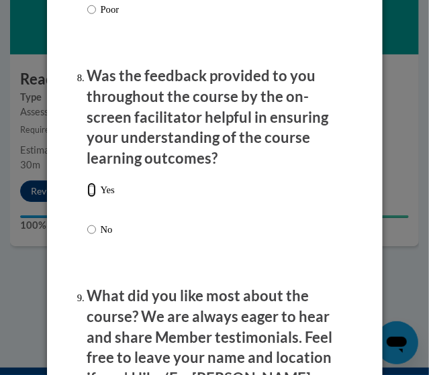
click at [87, 191] on input "Yes" at bounding box center [91, 190] width 9 height 15
radio input "true"
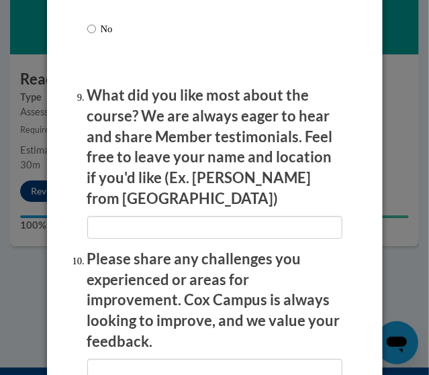
scroll to position [2484, 0]
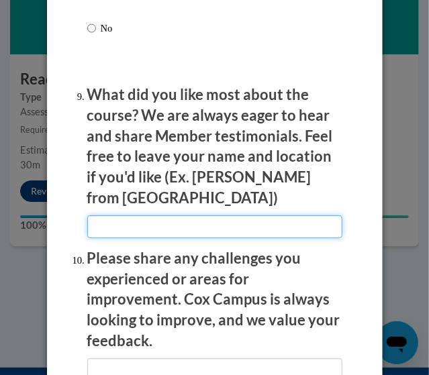
click at [152, 216] on input "textbox" at bounding box center [214, 227] width 255 height 23
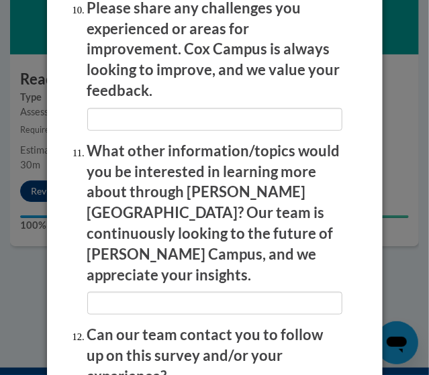
scroll to position [2685, 0]
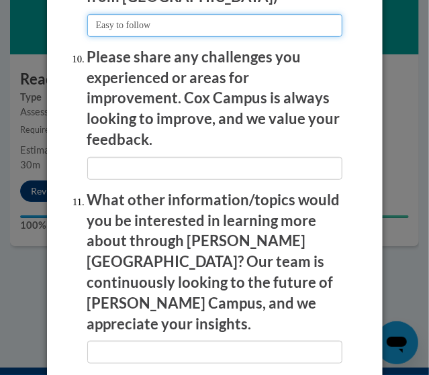
type input "Easy to follow"
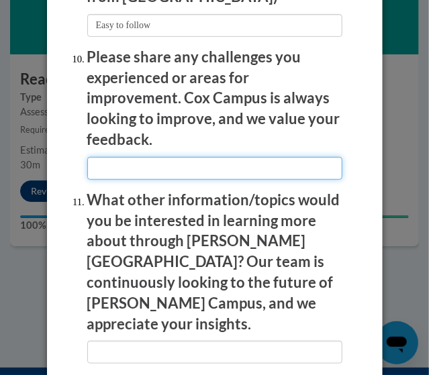
click at [260, 157] on input "textbox" at bounding box center [214, 168] width 255 height 23
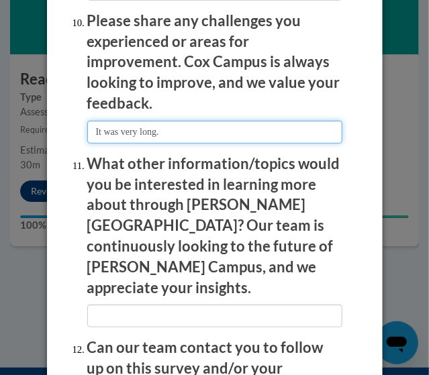
scroll to position [2753, 0]
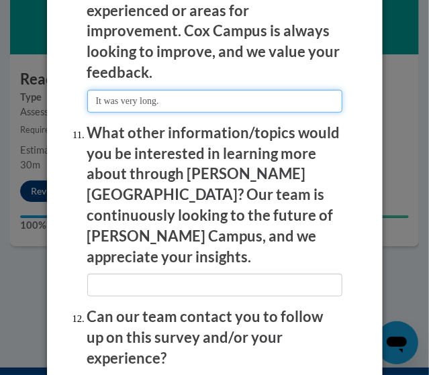
type input "It was very long."
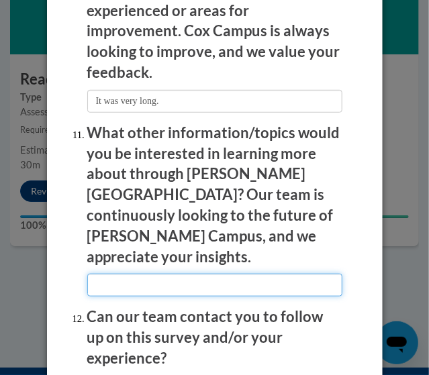
click at [282, 274] on input "textbox" at bounding box center [214, 285] width 255 height 23
type input "s"
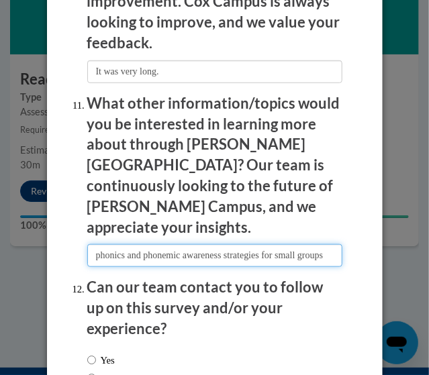
scroll to position [2810, 0]
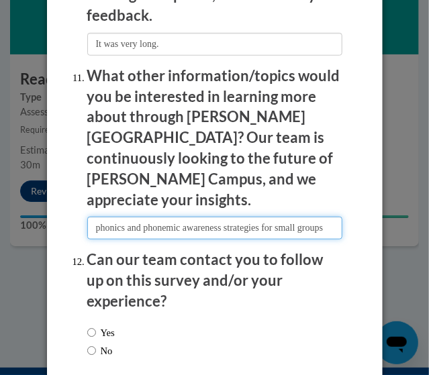
type input "phonics and phonemic awareness strategies for small groups"
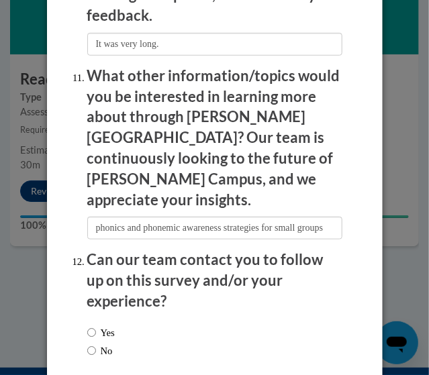
click at [101, 344] on label "No" at bounding box center [100, 351] width 26 height 15
click at [96, 344] on input "No" at bounding box center [91, 351] width 9 height 15
radio input "true"
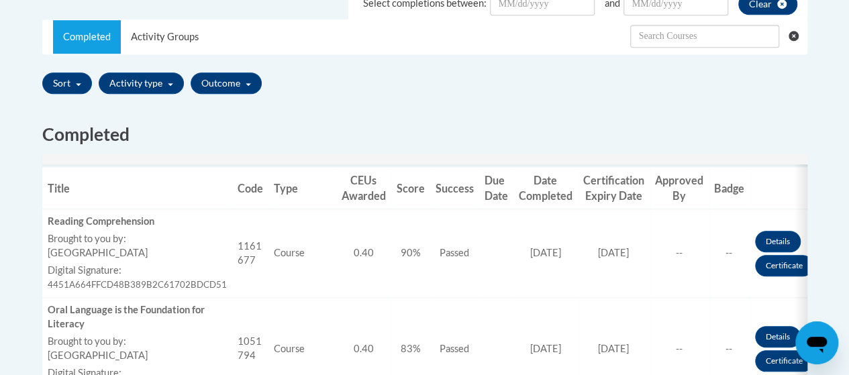
scroll to position [403, 0]
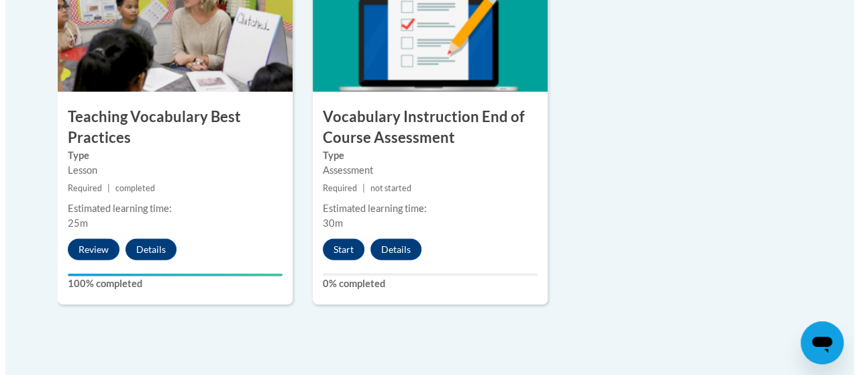
scroll to position [1611, 0]
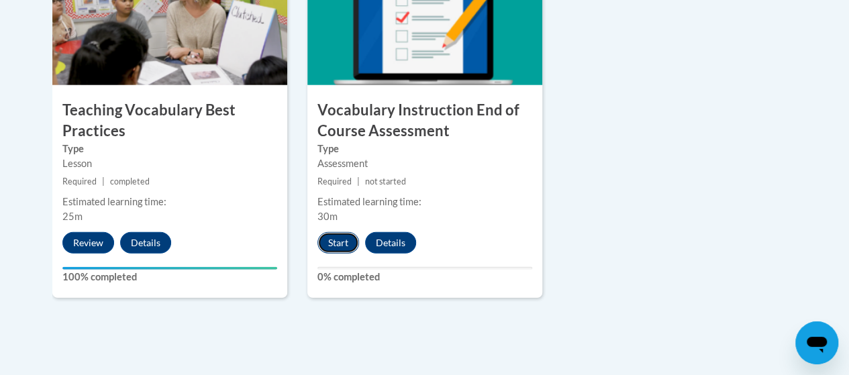
click at [338, 245] on button "Start" at bounding box center [339, 242] width 42 height 21
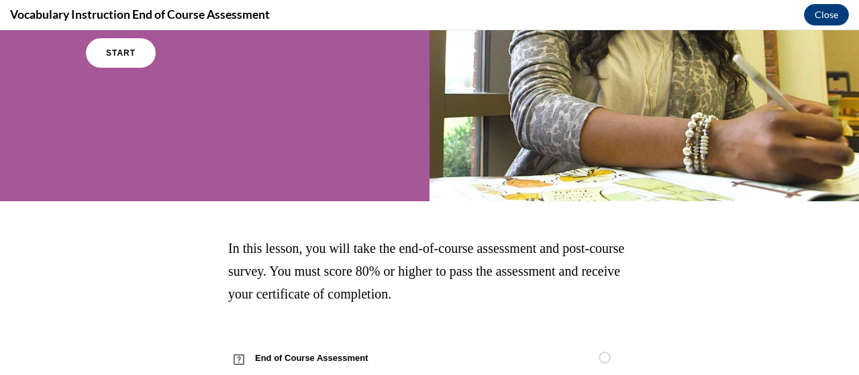
scroll to position [201, 0]
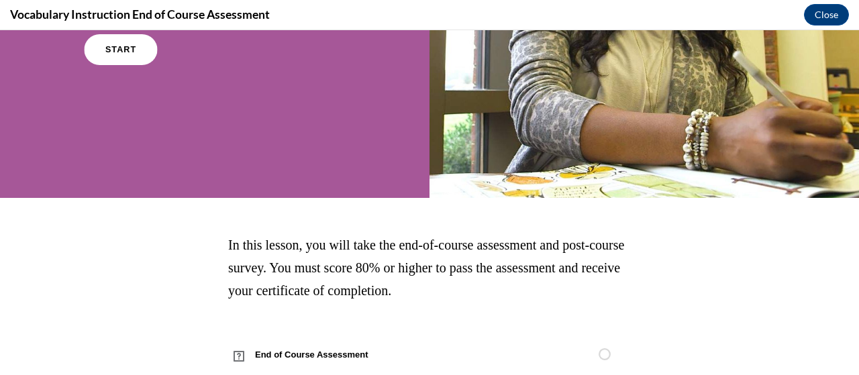
click at [113, 54] on link "START" at bounding box center [120, 49] width 73 height 31
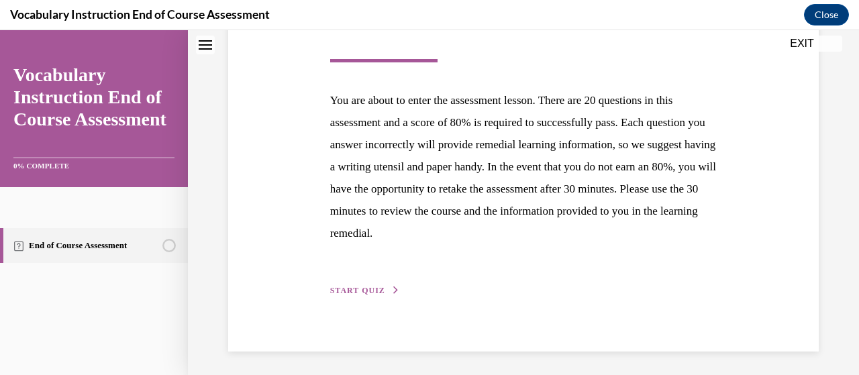
scroll to position [240, 0]
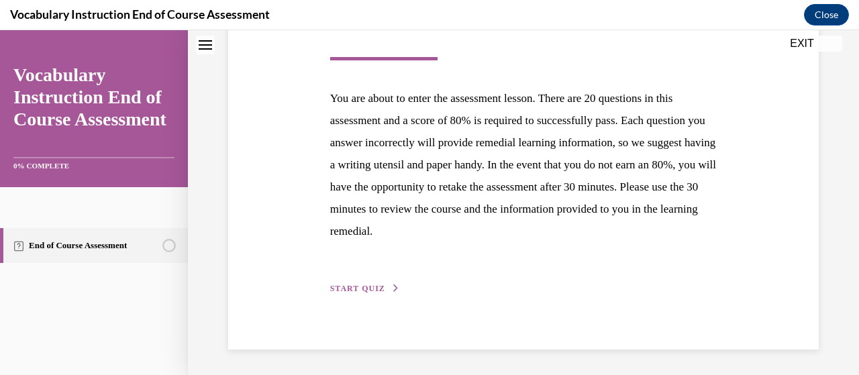
drag, startPoint x: 348, startPoint y: 283, endPoint x: 430, endPoint y: 260, distance: 84.4
click at [348, 284] on button "START QUIZ" at bounding box center [365, 289] width 70 height 12
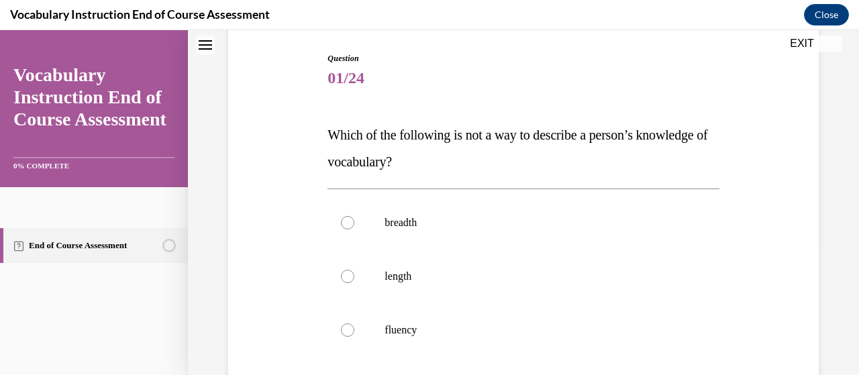
scroll to position [201, 0]
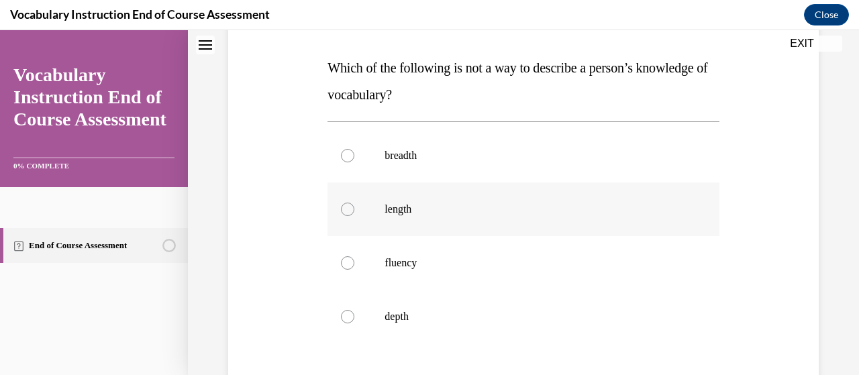
click at [517, 222] on label "length" at bounding box center [523, 210] width 391 height 54
click at [354, 216] on input "length" at bounding box center [347, 209] width 13 height 13
radio input "true"
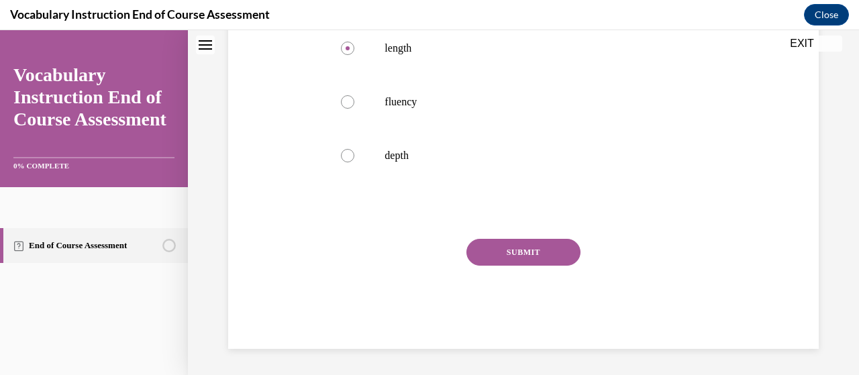
click at [518, 252] on button "SUBMIT" at bounding box center [524, 252] width 114 height 27
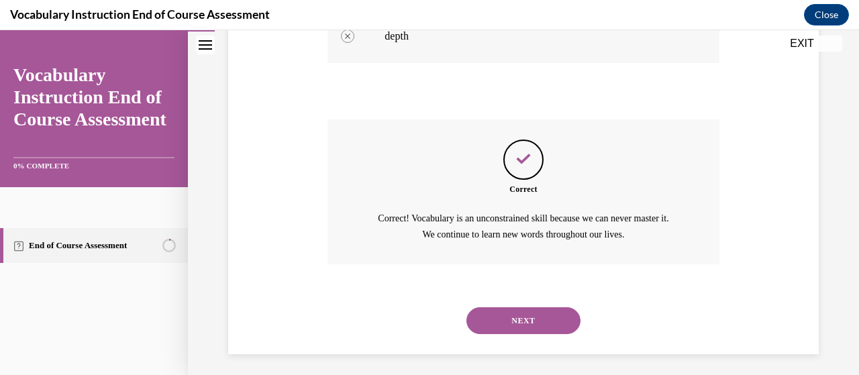
scroll to position [487, 0]
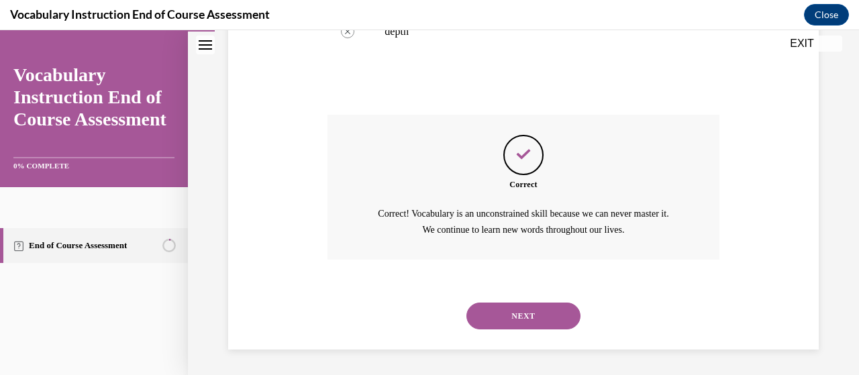
click at [518, 310] on button "NEXT" at bounding box center [524, 316] width 114 height 27
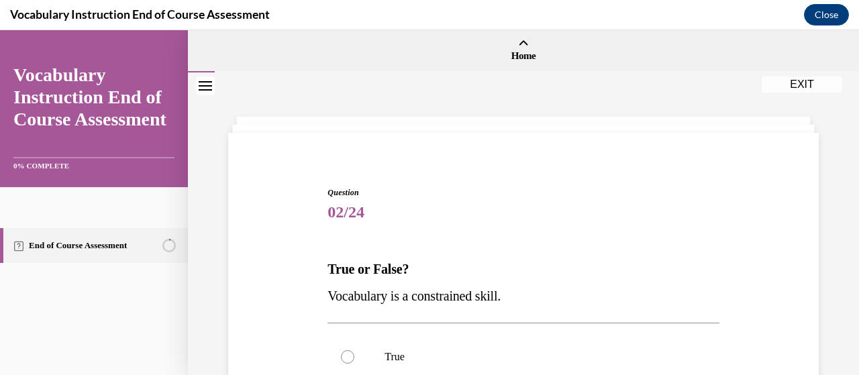
scroll to position [134, 0]
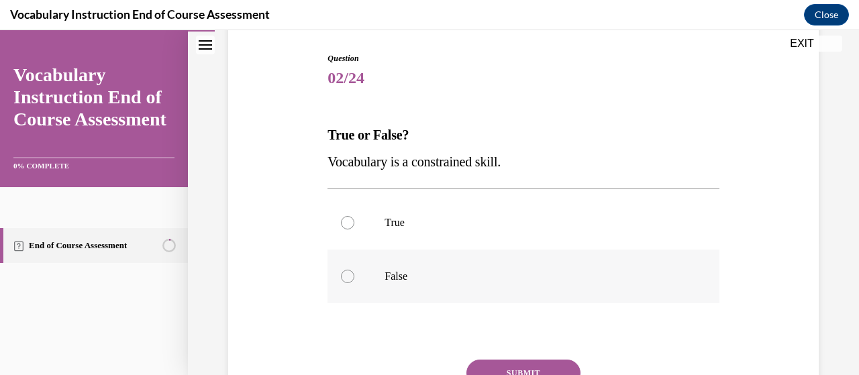
click at [553, 281] on p "False" at bounding box center [535, 276] width 301 height 13
click at [354, 281] on input "False" at bounding box center [347, 276] width 13 height 13
radio input "true"
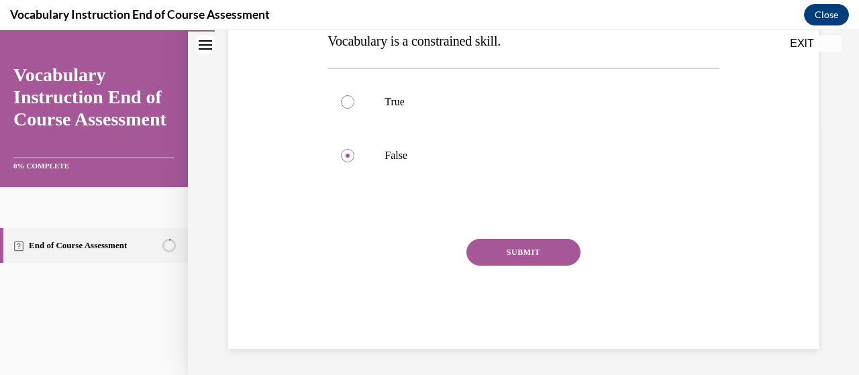
click at [536, 244] on button "SUBMIT" at bounding box center [524, 252] width 114 height 27
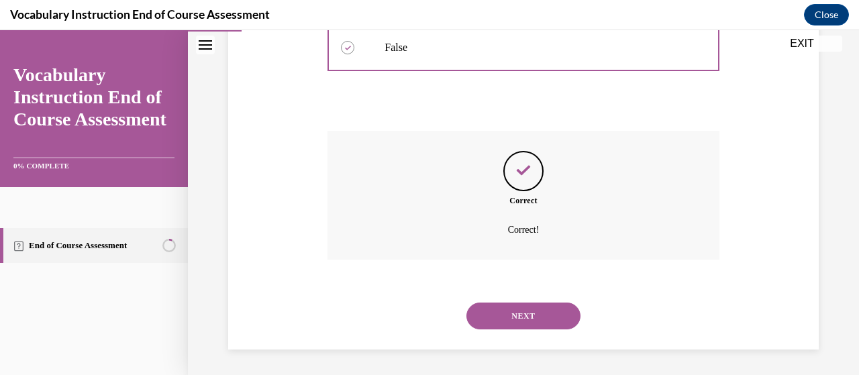
scroll to position [364, 0]
click at [541, 305] on button "NEXT" at bounding box center [524, 315] width 114 height 27
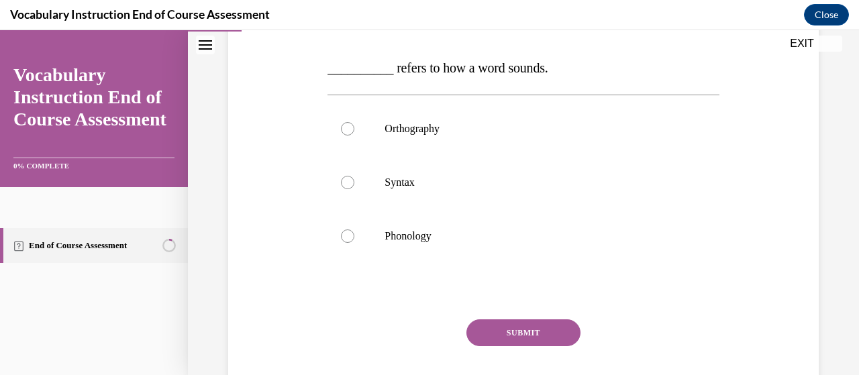
scroll to position [134, 0]
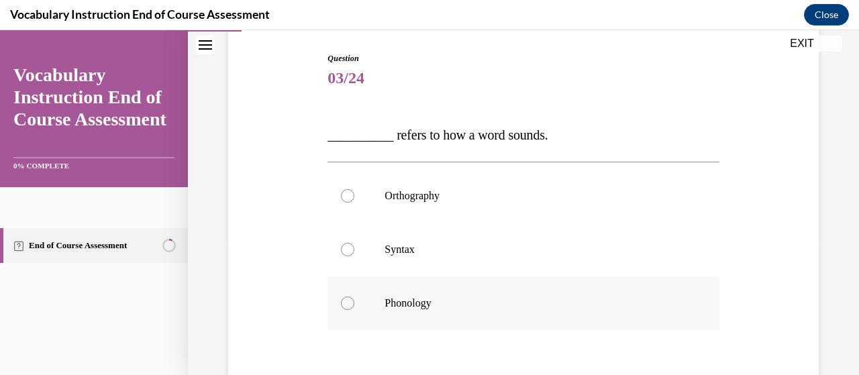
click at [481, 314] on label "Phonology" at bounding box center [523, 304] width 391 height 54
click at [354, 310] on input "Phonology" at bounding box center [347, 303] width 13 height 13
radio input "true"
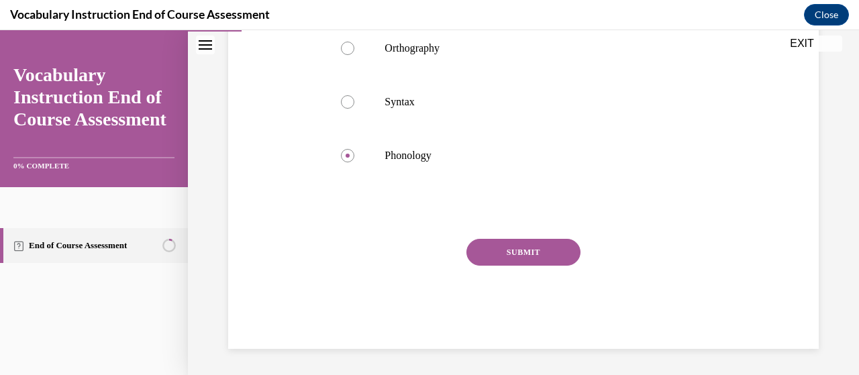
click at [515, 255] on button "SUBMIT" at bounding box center [524, 252] width 114 height 27
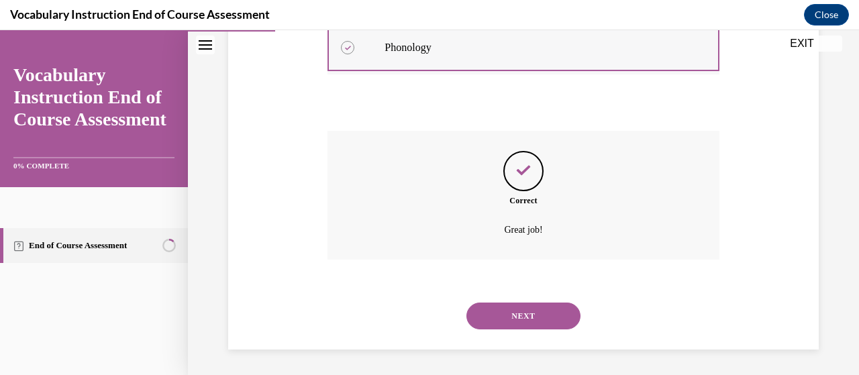
scroll to position [391, 0]
click at [524, 328] on button "NEXT" at bounding box center [524, 315] width 114 height 27
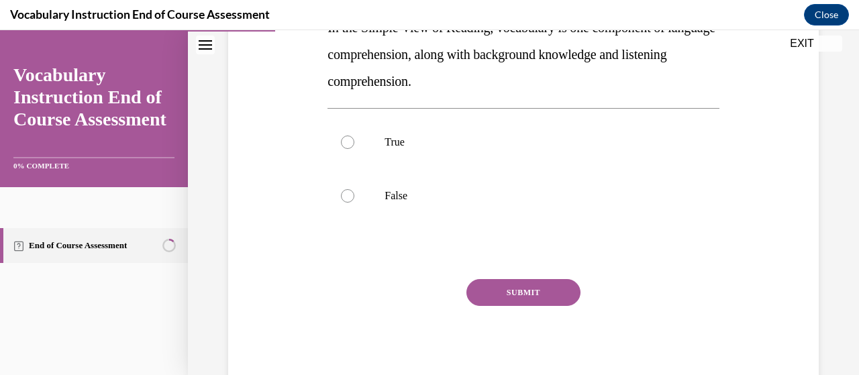
scroll to position [201, 0]
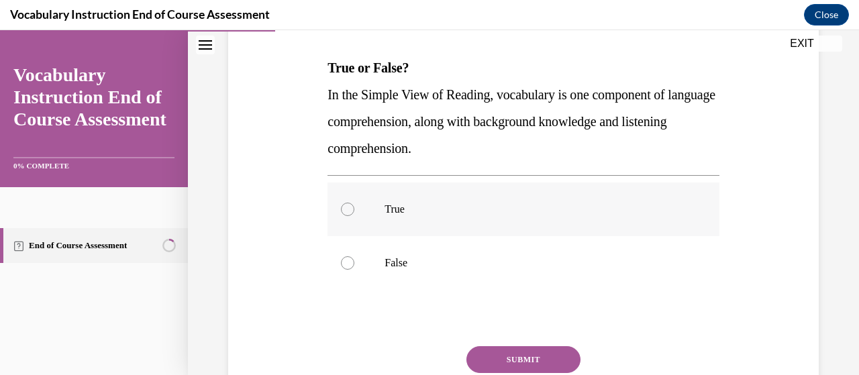
click at [559, 207] on p "True" at bounding box center [535, 209] width 301 height 13
click at [354, 207] on input "True" at bounding box center [347, 209] width 13 height 13
radio input "true"
click at [534, 359] on button "SUBMIT" at bounding box center [524, 359] width 114 height 27
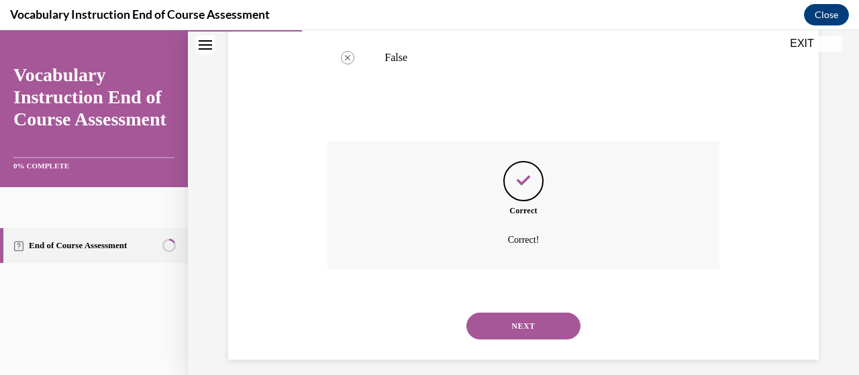
scroll to position [418, 0]
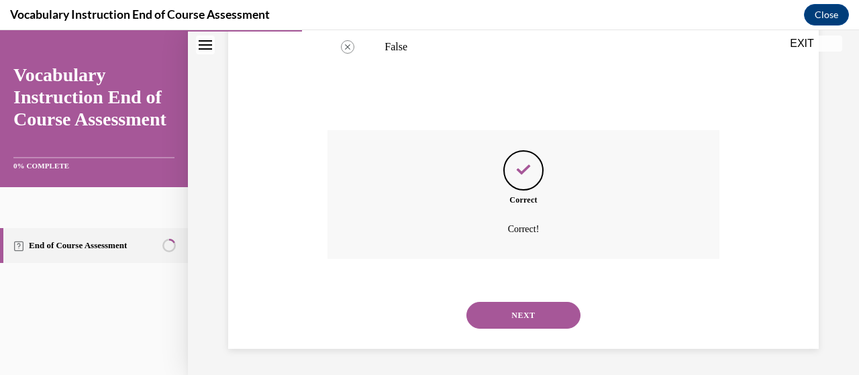
click at [546, 314] on button "NEXT" at bounding box center [524, 315] width 114 height 27
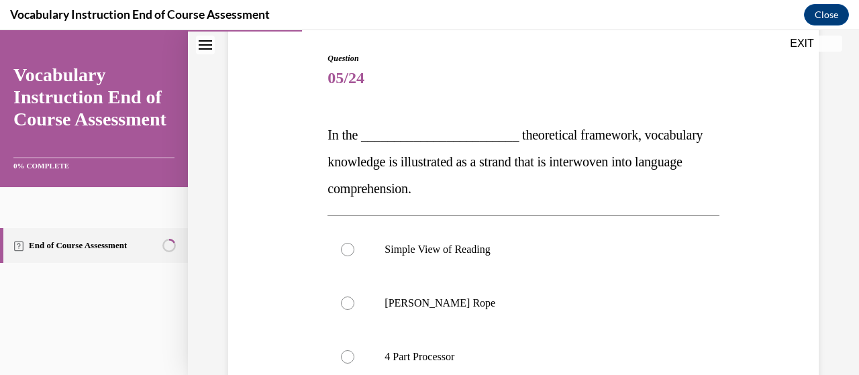
scroll to position [201, 0]
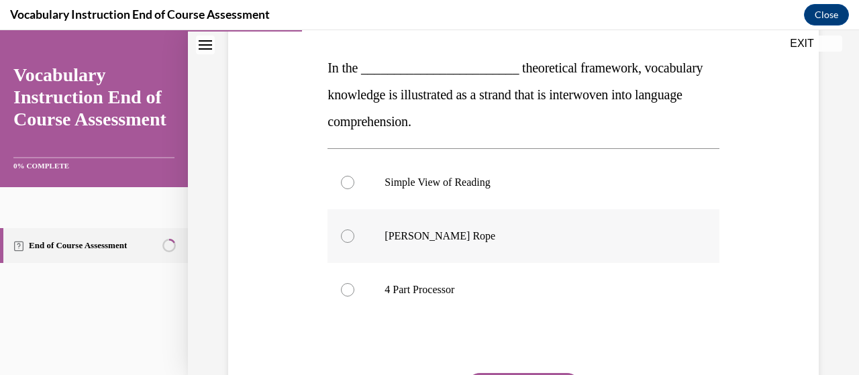
click at [603, 230] on p "Scarborough's Rope" at bounding box center [535, 236] width 301 height 13
click at [354, 230] on input "Scarborough's Rope" at bounding box center [347, 236] width 13 height 13
radio input "true"
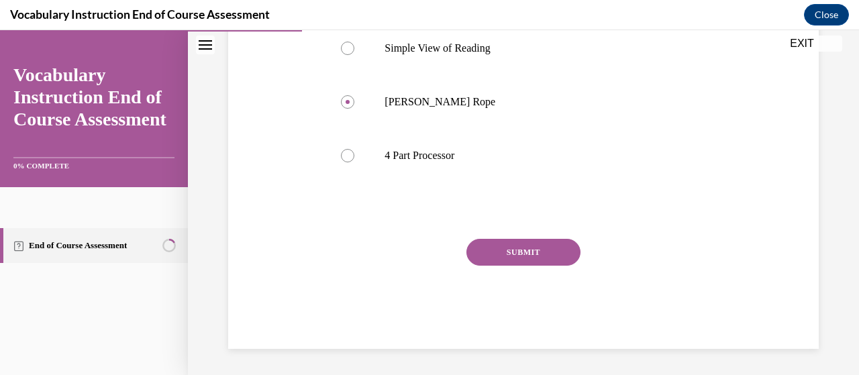
click at [553, 246] on button "SUBMIT" at bounding box center [524, 252] width 114 height 27
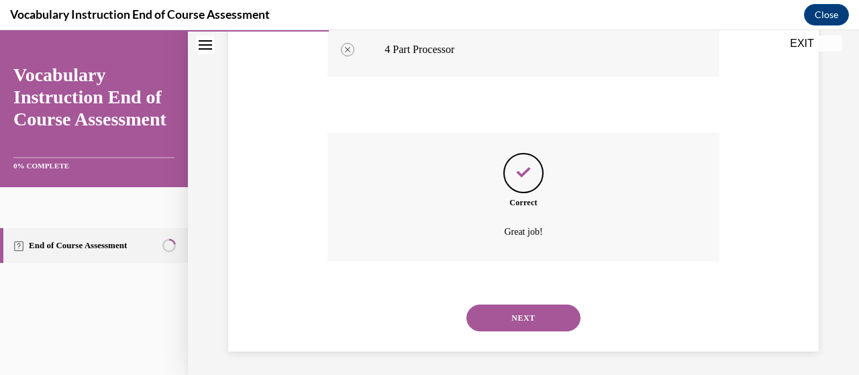
scroll to position [444, 0]
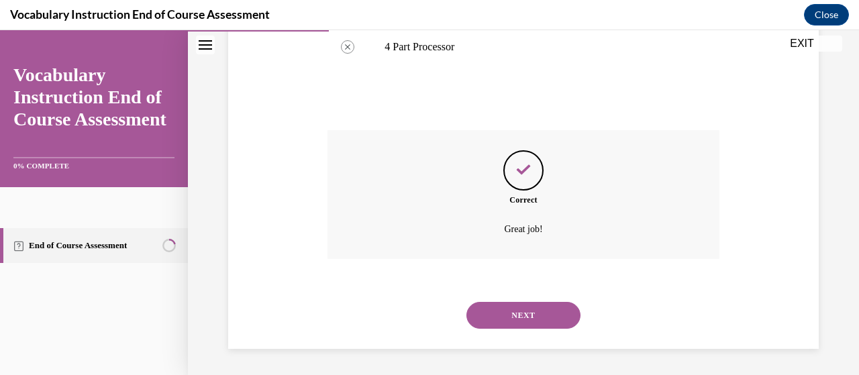
click at [561, 322] on button "NEXT" at bounding box center [524, 315] width 114 height 27
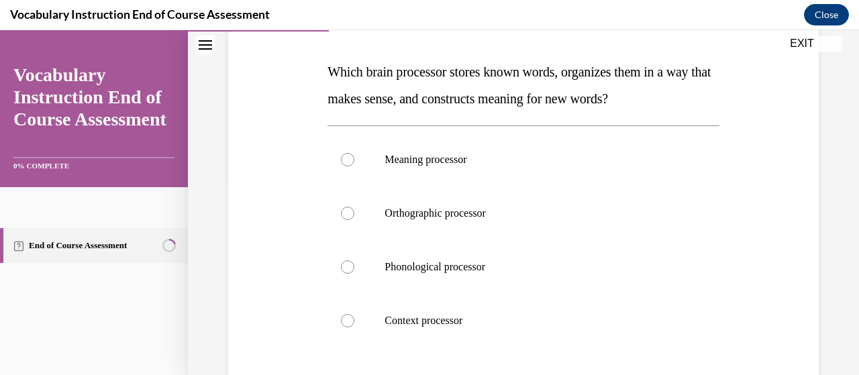
scroll to position [201, 0]
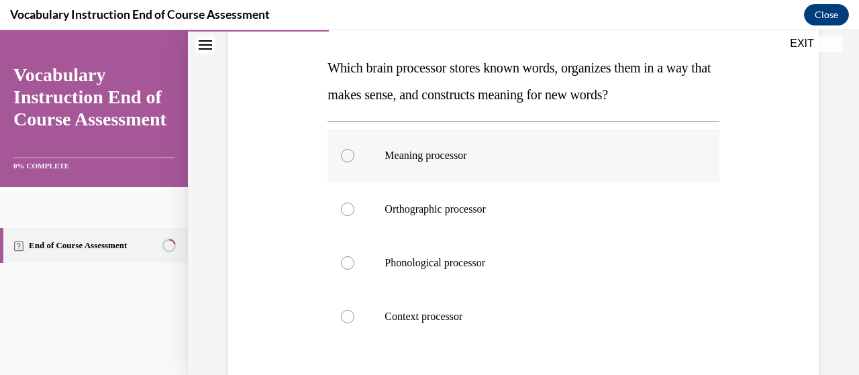
click at [453, 164] on label "Meaning processor" at bounding box center [523, 156] width 391 height 54
click at [354, 162] on input "Meaning processor" at bounding box center [347, 155] width 13 height 13
radio input "true"
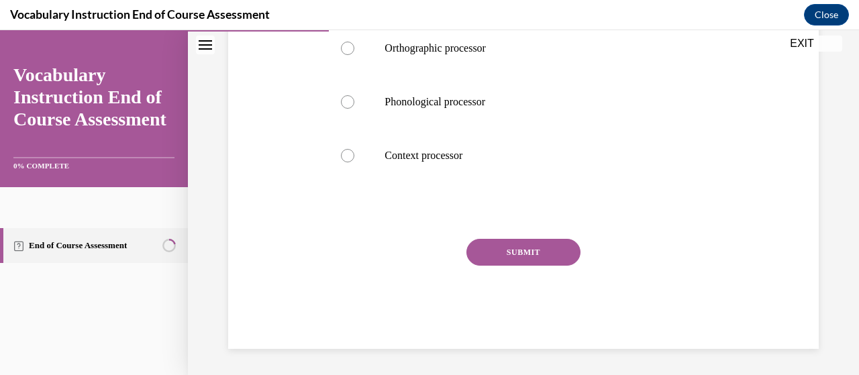
click at [538, 242] on button "SUBMIT" at bounding box center [524, 252] width 114 height 27
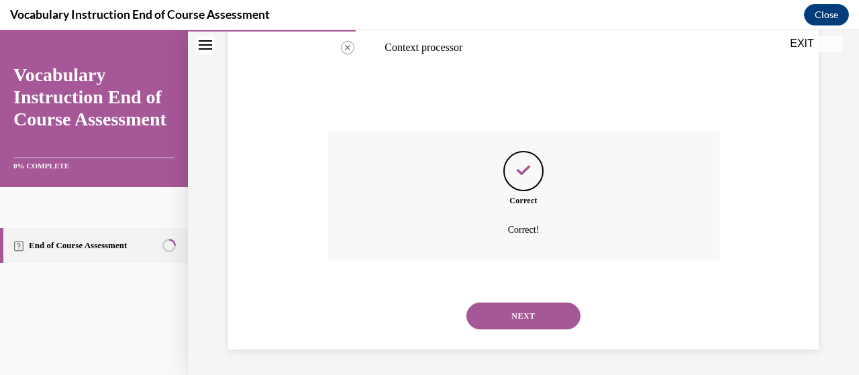
scroll to position [471, 0]
click at [554, 316] on button "NEXT" at bounding box center [524, 315] width 114 height 27
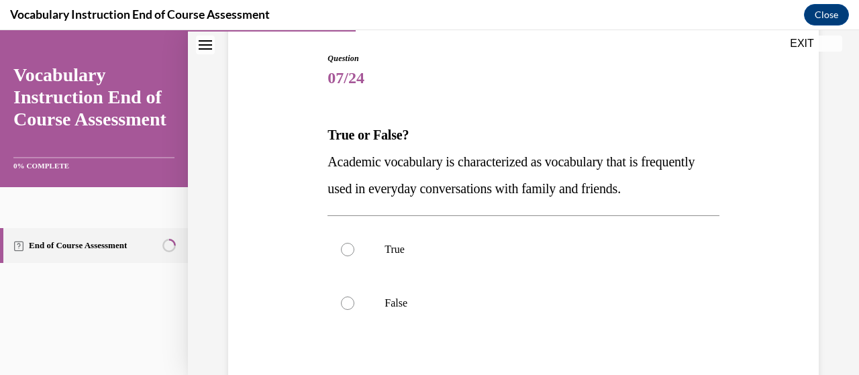
scroll to position [201, 0]
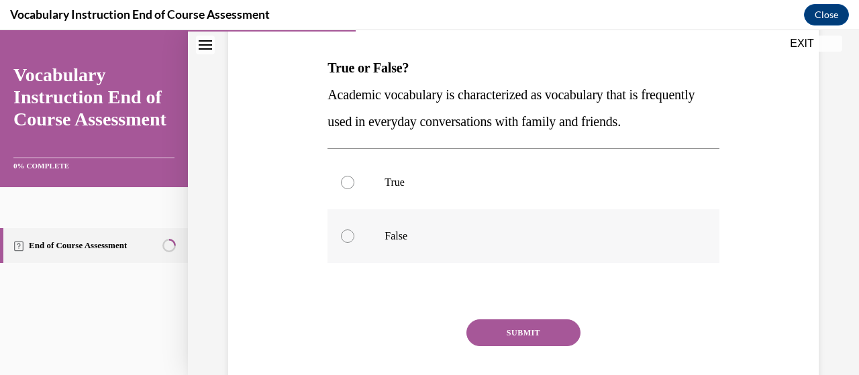
click at [555, 241] on p "False" at bounding box center [535, 236] width 301 height 13
click at [354, 241] on input "False" at bounding box center [347, 236] width 13 height 13
radio input "true"
click at [503, 340] on button "SUBMIT" at bounding box center [524, 333] width 114 height 27
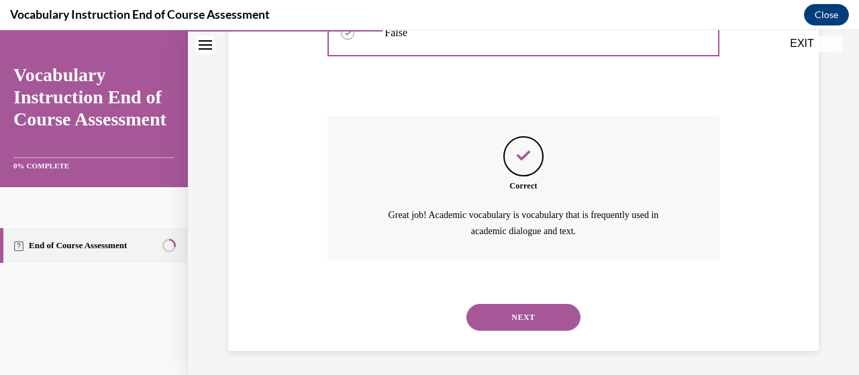
scroll to position [406, 0]
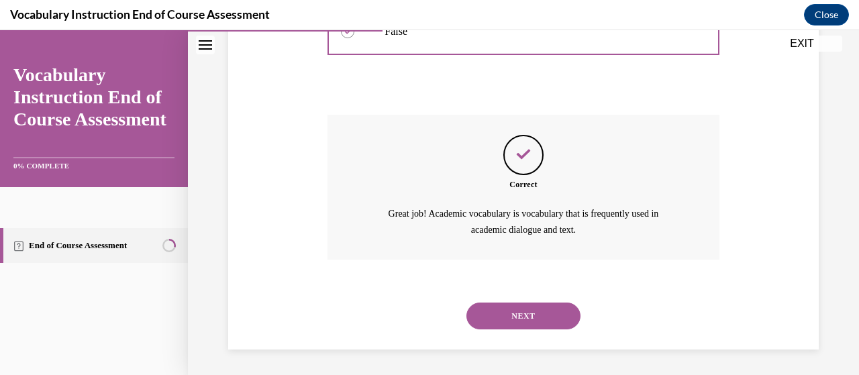
click at [556, 316] on button "NEXT" at bounding box center [524, 316] width 114 height 27
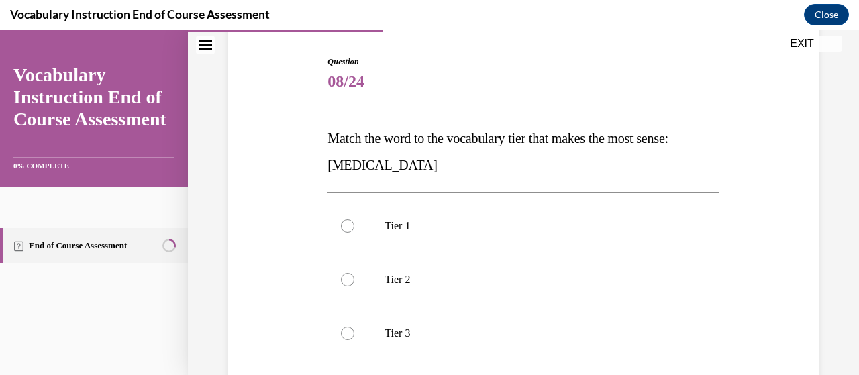
scroll to position [201, 0]
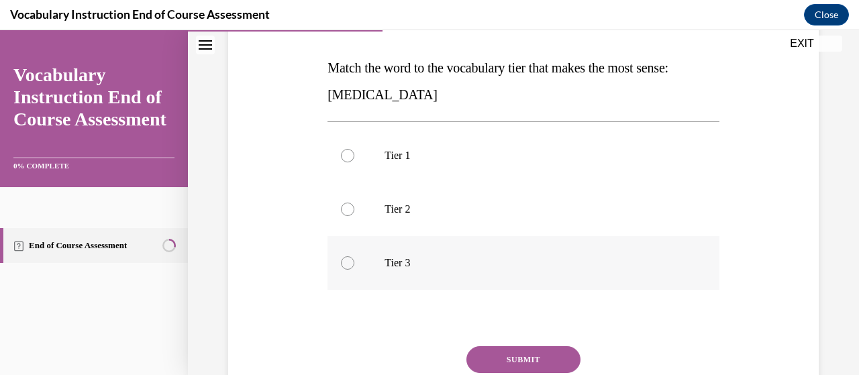
click at [489, 261] on p "Tier 3" at bounding box center [535, 262] width 301 height 13
click at [354, 261] on input "Tier 3" at bounding box center [347, 262] width 13 height 13
radio input "true"
click at [518, 360] on button "SUBMIT" at bounding box center [524, 359] width 114 height 27
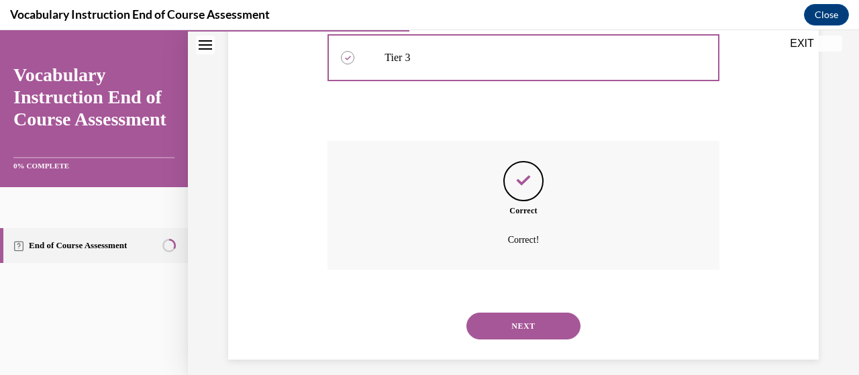
scroll to position [418, 0]
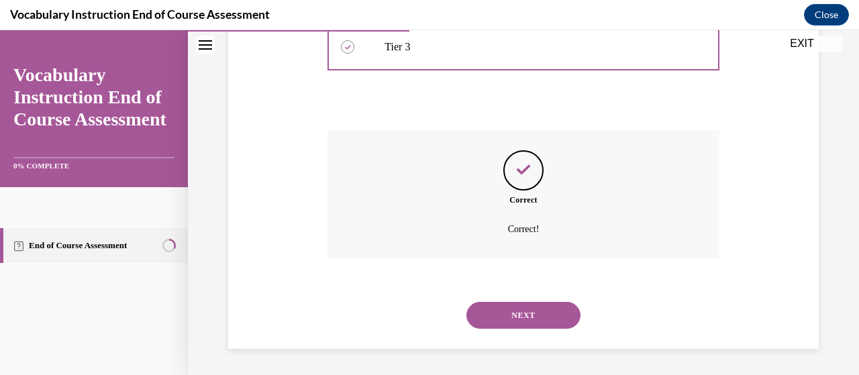
click at [530, 318] on button "NEXT" at bounding box center [524, 315] width 114 height 27
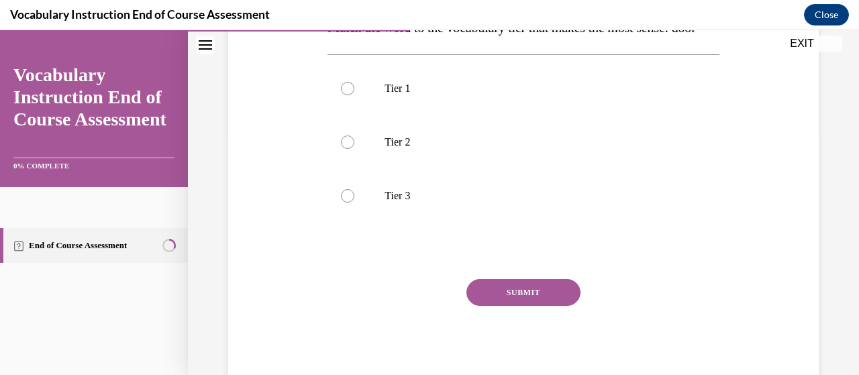
scroll to position [175, 0]
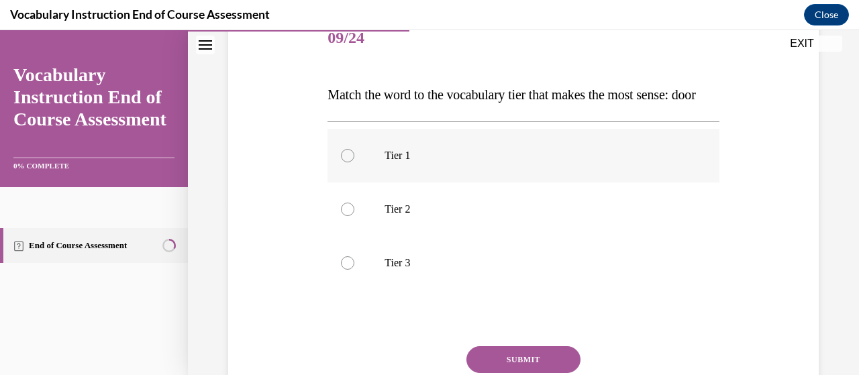
click at [521, 162] on p "Tier 1" at bounding box center [535, 155] width 301 height 13
click at [354, 162] on input "Tier 1" at bounding box center [347, 155] width 13 height 13
radio input "true"
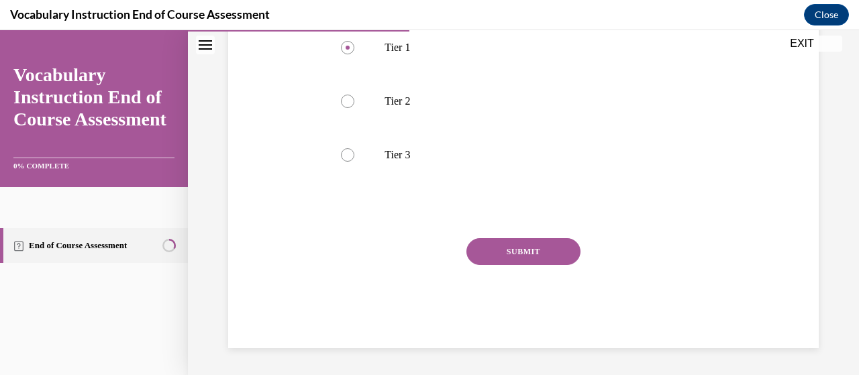
click at [533, 258] on button "SUBMIT" at bounding box center [524, 251] width 114 height 27
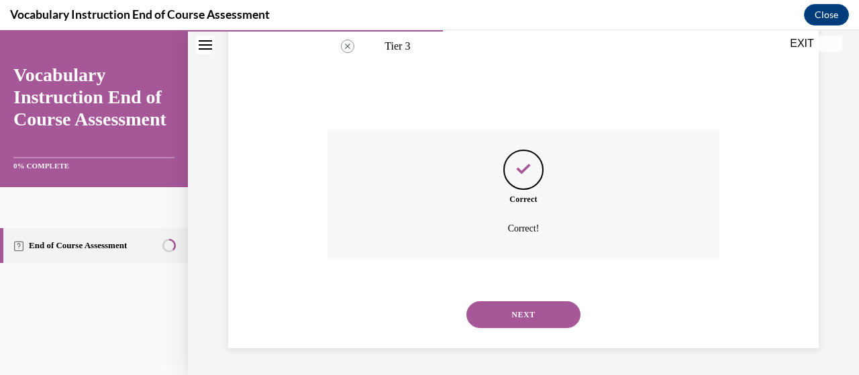
scroll to position [418, 0]
click at [490, 330] on div "NEXT" at bounding box center [523, 315] width 391 height 54
click at [527, 307] on button "NEXT" at bounding box center [524, 314] width 114 height 27
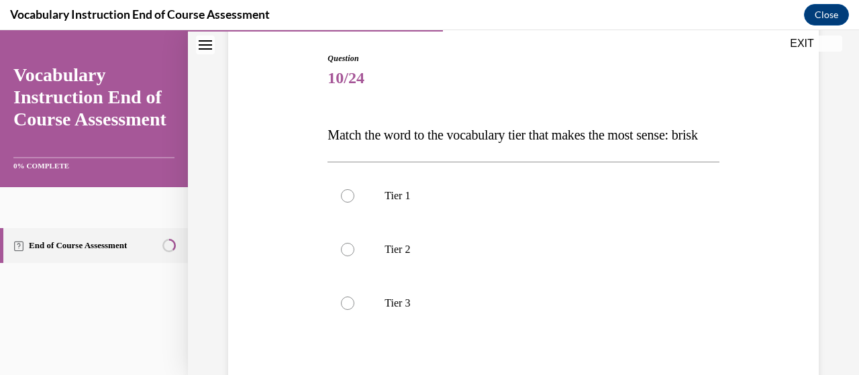
scroll to position [201, 0]
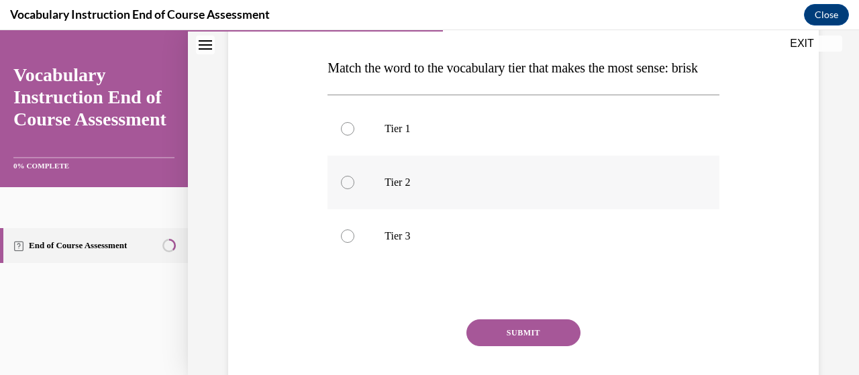
click at [426, 182] on label "Tier 2" at bounding box center [523, 183] width 391 height 54
click at [354, 182] on input "Tier 2" at bounding box center [347, 182] width 13 height 13
radio input "true"
click at [528, 346] on button "SUBMIT" at bounding box center [524, 333] width 114 height 27
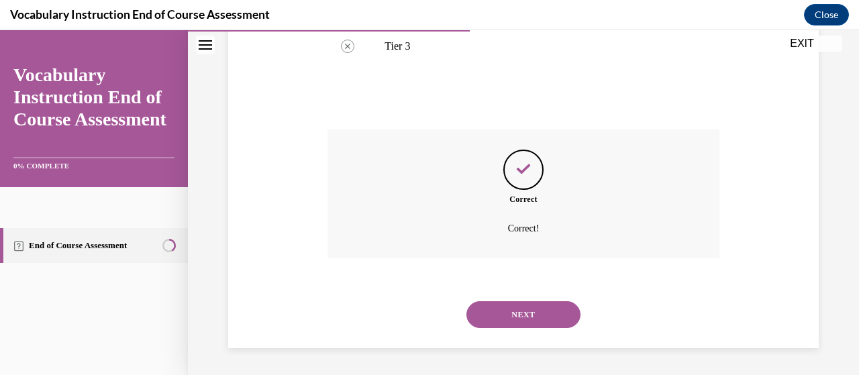
scroll to position [418, 0]
click at [544, 321] on button "NEXT" at bounding box center [524, 314] width 114 height 27
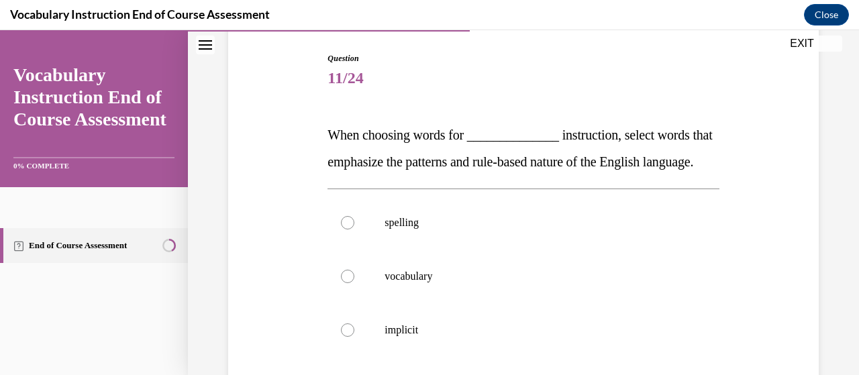
scroll to position [201, 0]
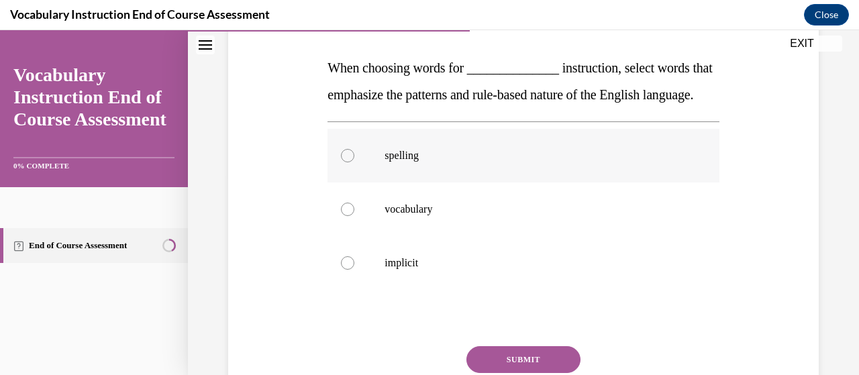
click at [481, 162] on p "spelling" at bounding box center [535, 155] width 301 height 13
click at [354, 162] on input "spelling" at bounding box center [347, 155] width 13 height 13
radio input "true"
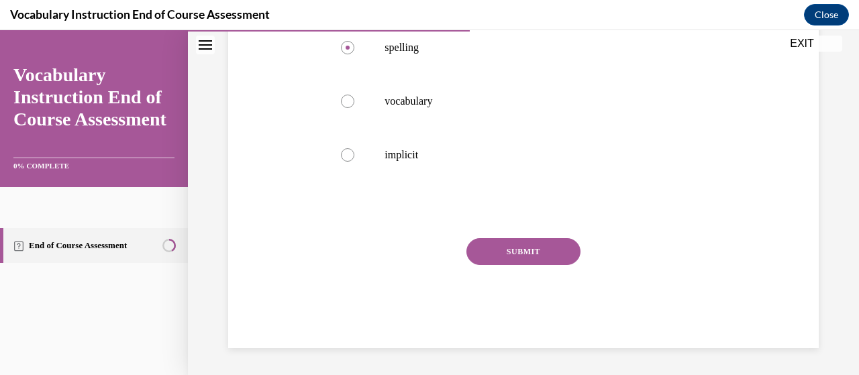
click at [546, 246] on button "SUBMIT" at bounding box center [524, 251] width 114 height 27
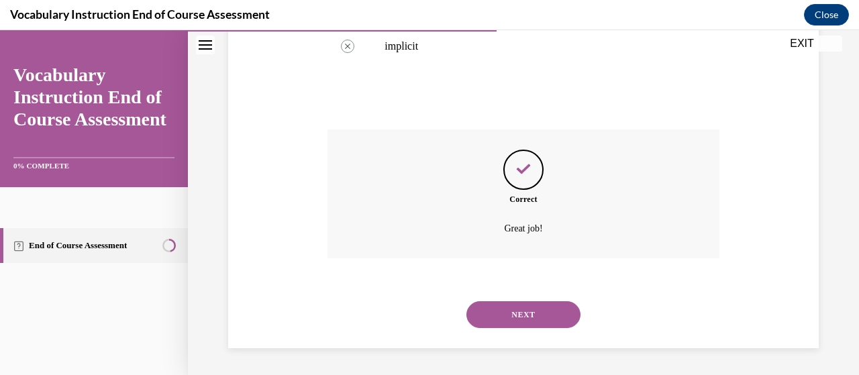
scroll to position [444, 0]
click at [560, 322] on button "NEXT" at bounding box center [524, 314] width 114 height 27
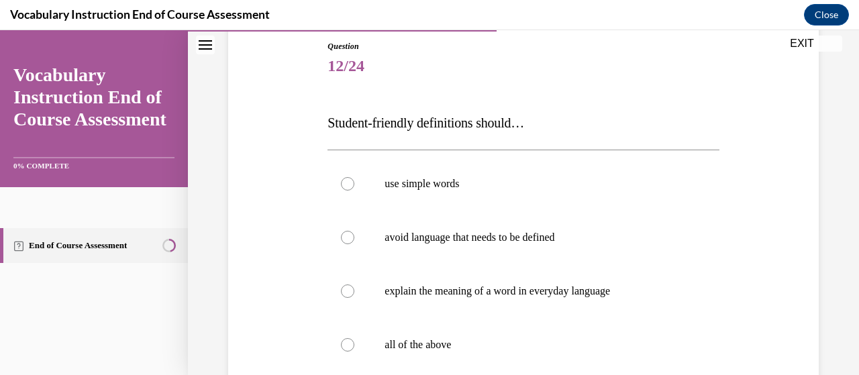
scroll to position [201, 0]
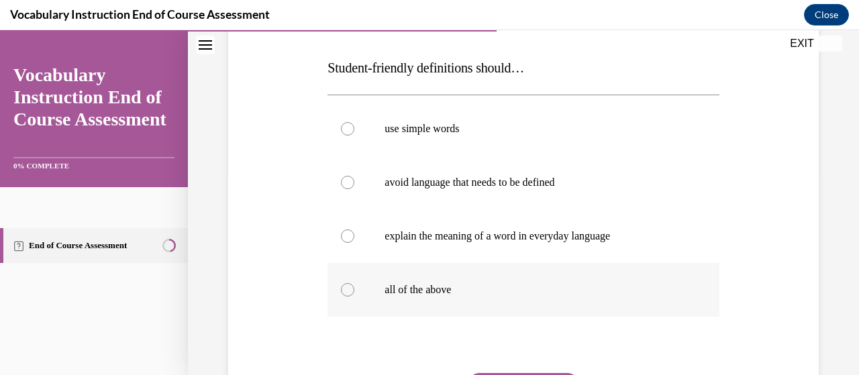
click at [436, 297] on label "all of the above" at bounding box center [523, 290] width 391 height 54
click at [354, 297] on input "all of the above" at bounding box center [347, 289] width 13 height 13
radio input "true"
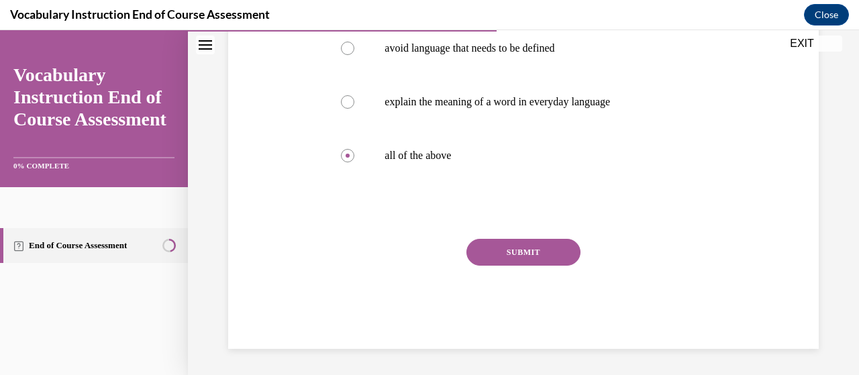
click at [536, 257] on button "SUBMIT" at bounding box center [524, 252] width 114 height 27
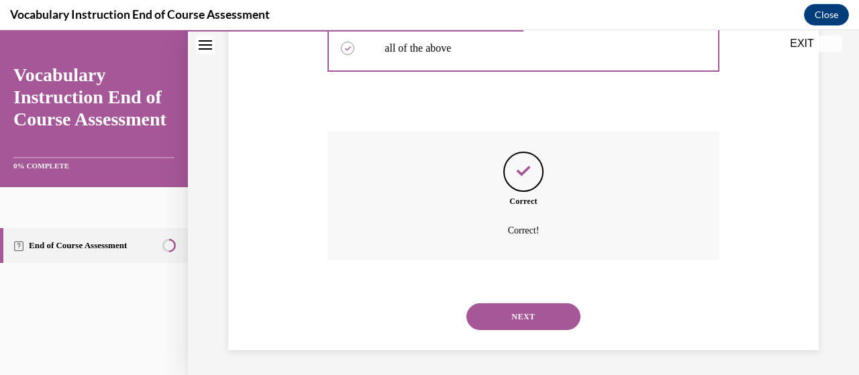
scroll to position [444, 0]
click at [521, 326] on button "NEXT" at bounding box center [524, 315] width 114 height 27
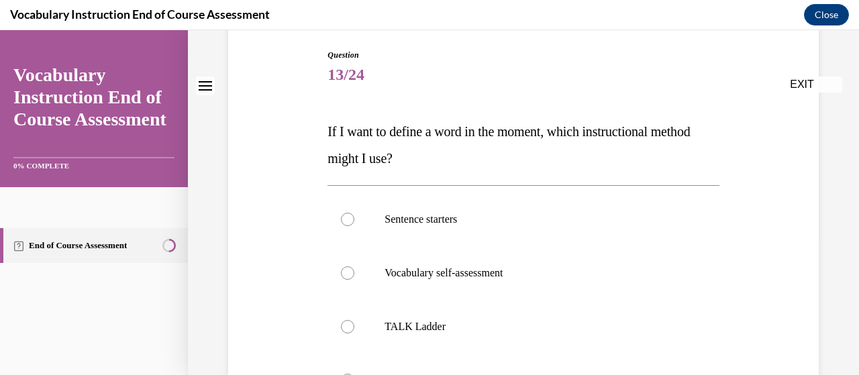
scroll to position [201, 0]
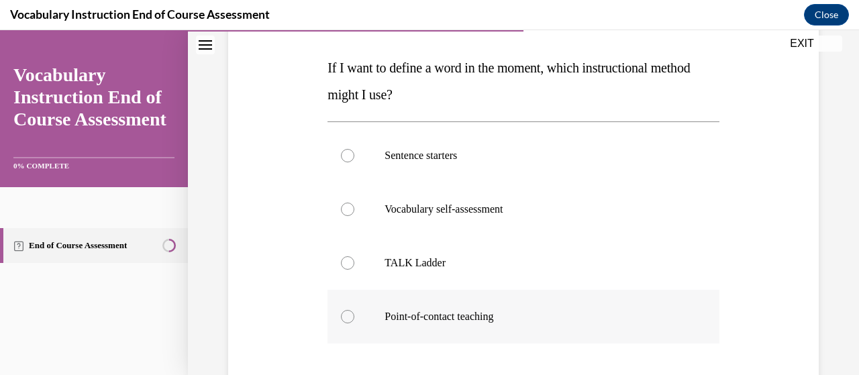
click at [514, 312] on p "Point-of-contact teaching" at bounding box center [535, 316] width 301 height 13
click at [354, 312] on input "Point-of-contact teaching" at bounding box center [347, 316] width 13 height 13
radio input "true"
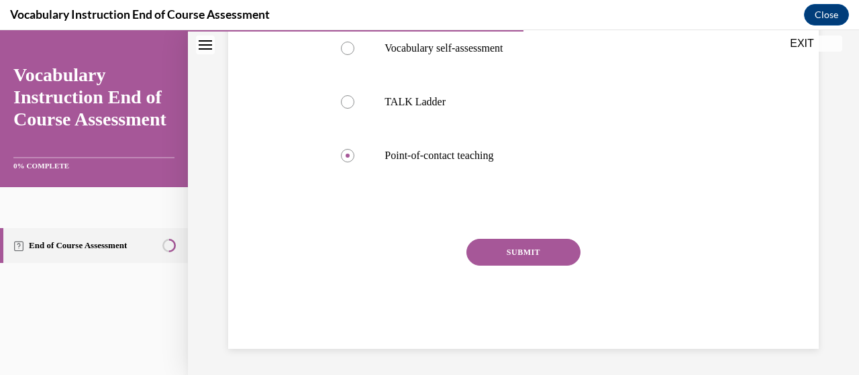
click at [522, 256] on button "SUBMIT" at bounding box center [524, 252] width 114 height 27
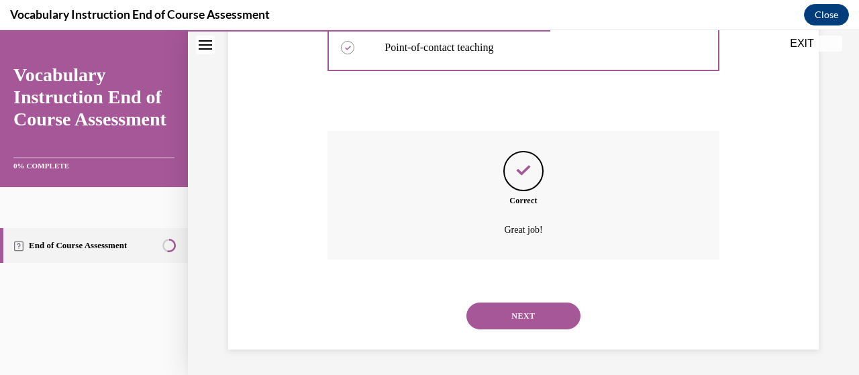
scroll to position [471, 0]
click at [545, 310] on button "NEXT" at bounding box center [524, 315] width 114 height 27
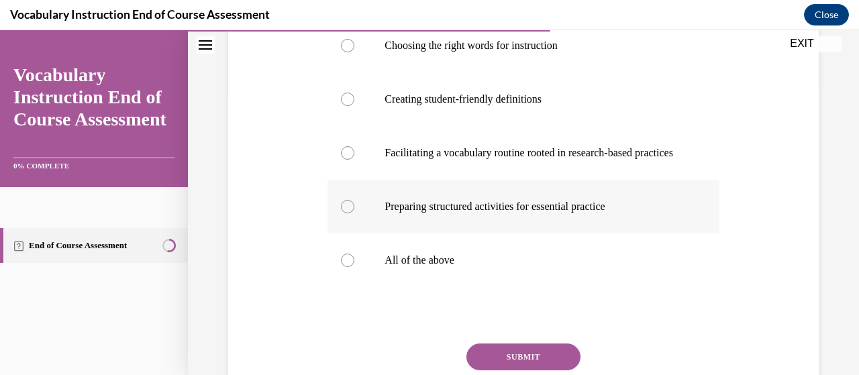
scroll to position [336, 0]
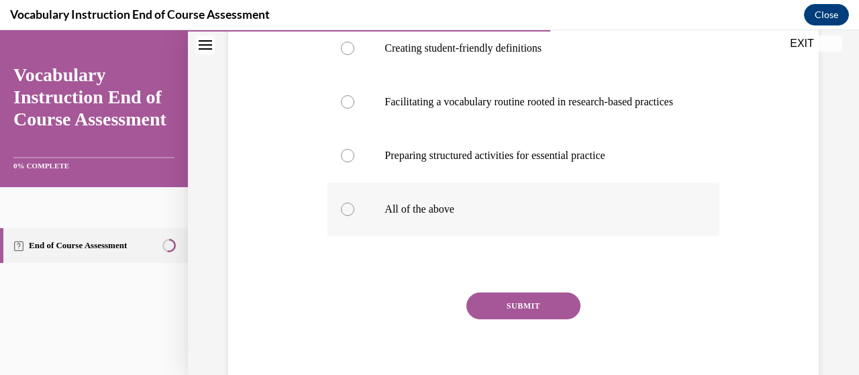
click at [454, 216] on p "All of the above" at bounding box center [535, 209] width 301 height 13
click at [354, 216] on input "All of the above" at bounding box center [347, 209] width 13 height 13
radio input "true"
click at [528, 320] on button "SUBMIT" at bounding box center [524, 306] width 114 height 27
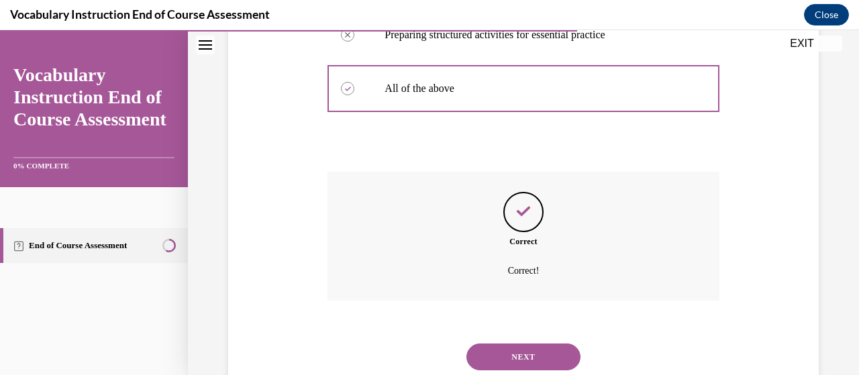
scroll to position [538, 0]
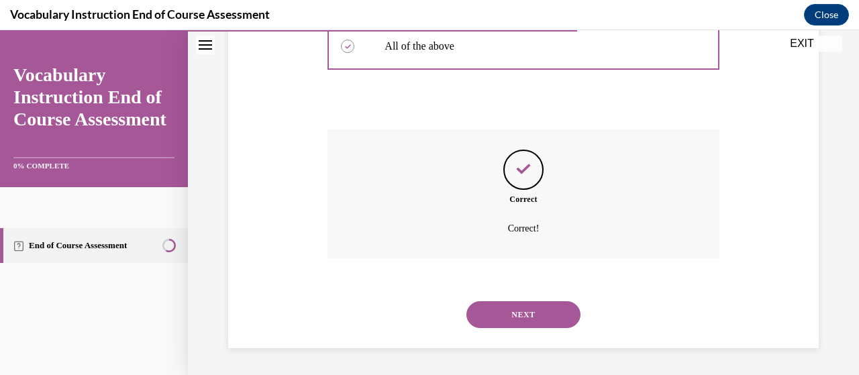
click at [546, 307] on button "NEXT" at bounding box center [524, 314] width 114 height 27
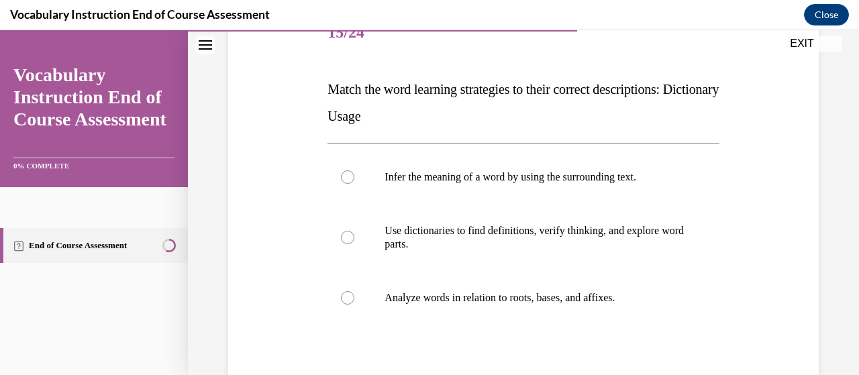
scroll to position [201, 0]
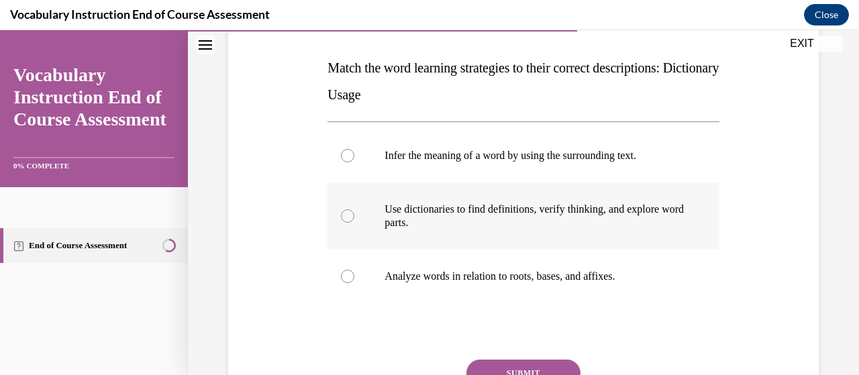
click at [573, 206] on p "Use dictionaries to find definitions, verify thinking, and explore word parts." at bounding box center [535, 216] width 301 height 27
click at [354, 209] on input "Use dictionaries to find definitions, verify thinking, and explore word parts." at bounding box center [347, 215] width 13 height 13
radio input "true"
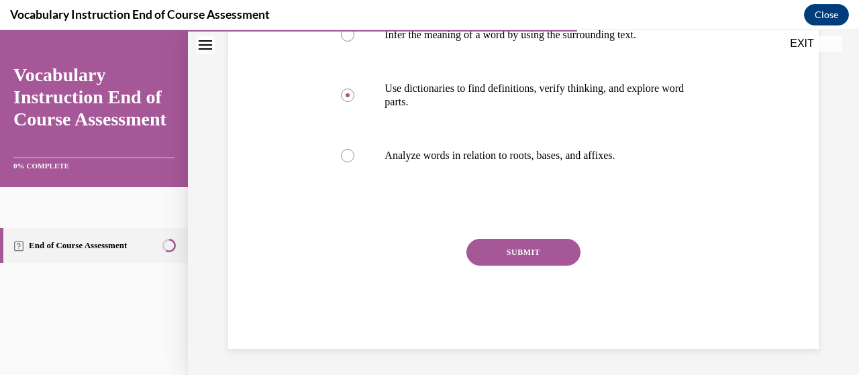
click at [553, 243] on button "SUBMIT" at bounding box center [524, 252] width 114 height 27
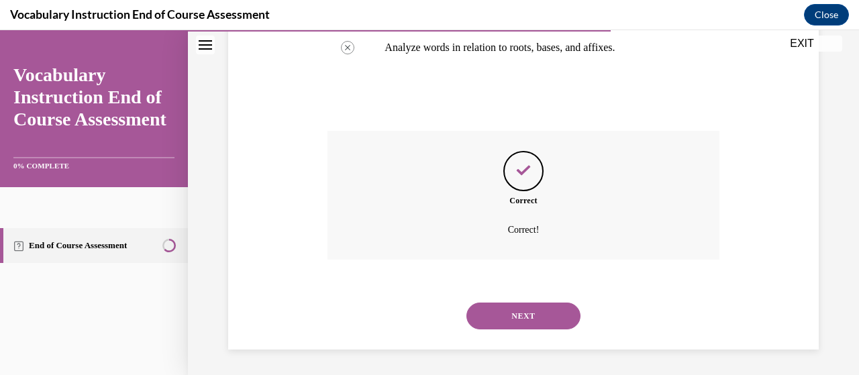
scroll to position [431, 0]
click at [549, 318] on button "NEXT" at bounding box center [524, 315] width 114 height 27
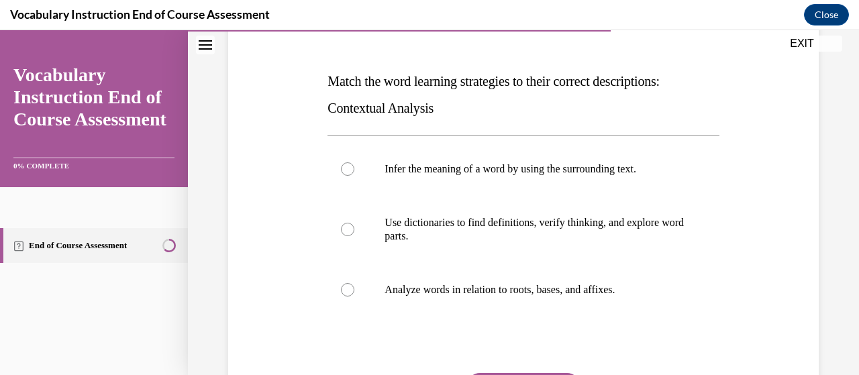
scroll to position [201, 0]
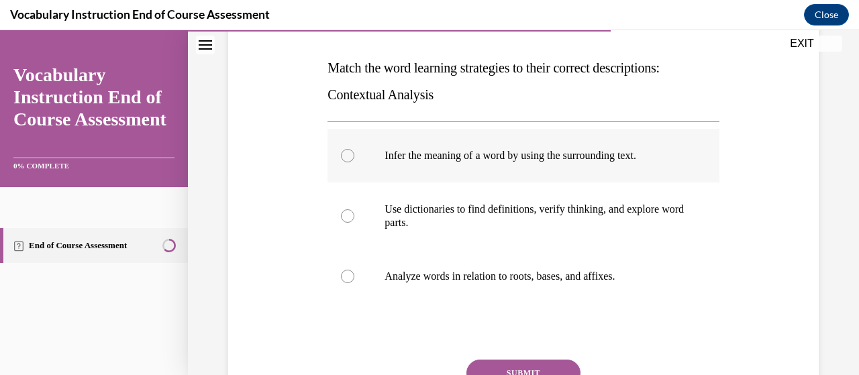
click at [665, 166] on label "Infer the meaning of a word by using the surrounding text." at bounding box center [523, 156] width 391 height 54
click at [354, 162] on input "Infer the meaning of a word by using the surrounding text." at bounding box center [347, 155] width 13 height 13
radio input "true"
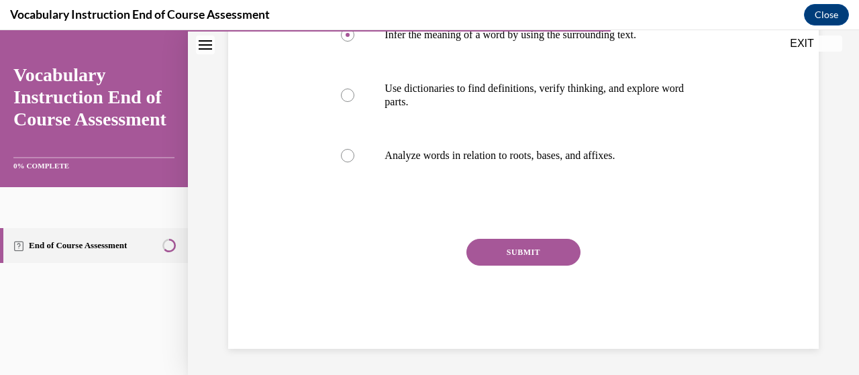
click at [547, 259] on button "SUBMIT" at bounding box center [524, 252] width 114 height 27
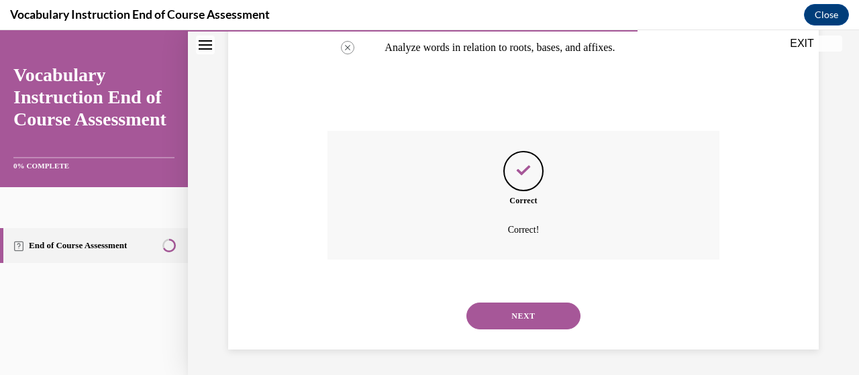
scroll to position [431, 0]
click at [553, 317] on button "NEXT" at bounding box center [524, 315] width 114 height 27
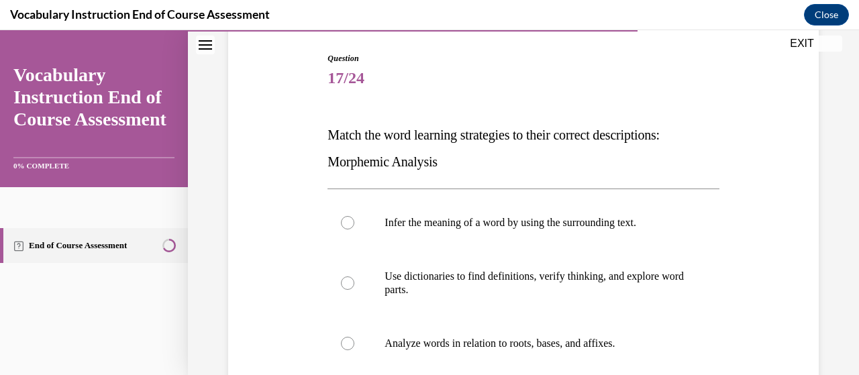
scroll to position [201, 0]
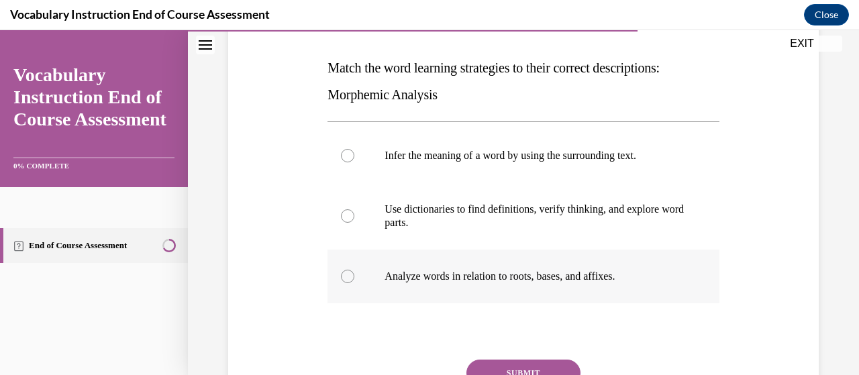
click at [498, 285] on label "Analyze words in relation to roots, bases, and affixes." at bounding box center [523, 277] width 391 height 54
click at [354, 283] on input "Analyze words in relation to roots, bases, and affixes." at bounding box center [347, 276] width 13 height 13
radio input "true"
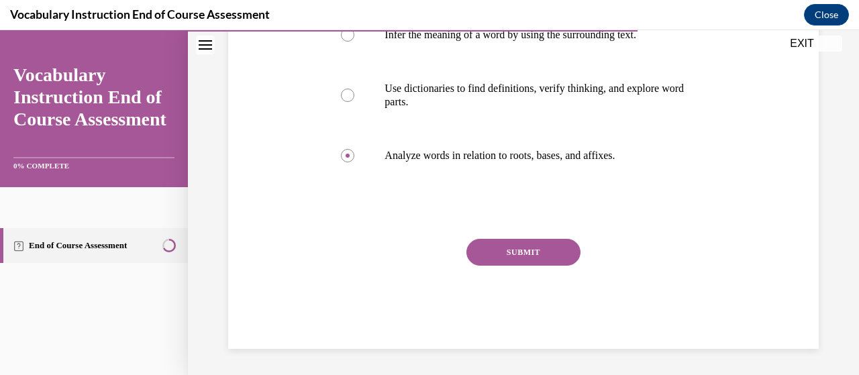
click at [540, 242] on button "SUBMIT" at bounding box center [524, 252] width 114 height 27
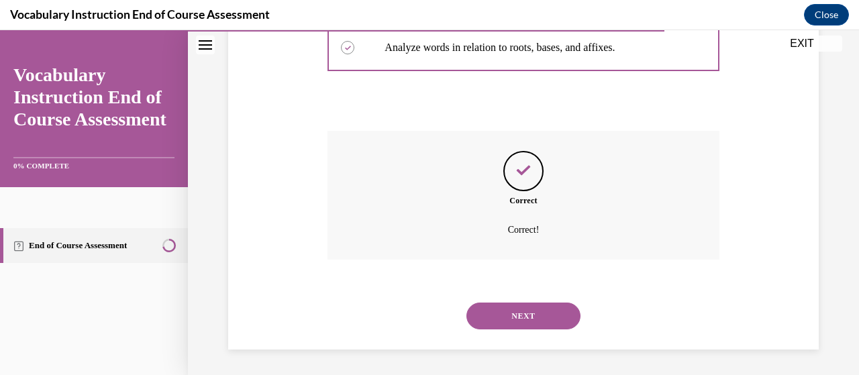
scroll to position [431, 0]
click at [514, 321] on button "NEXT" at bounding box center [524, 315] width 114 height 27
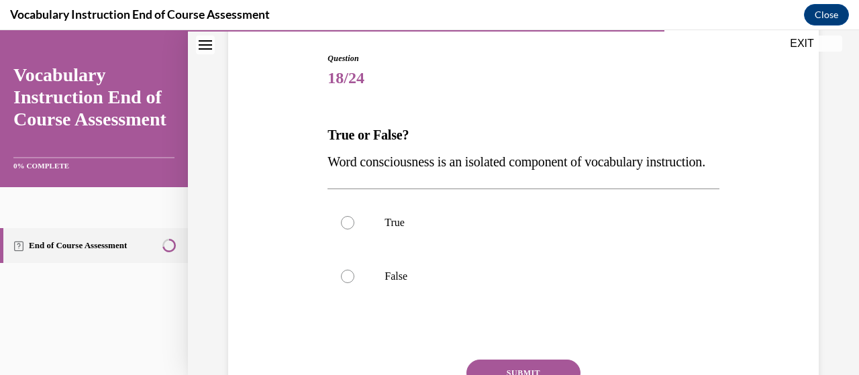
scroll to position [201, 0]
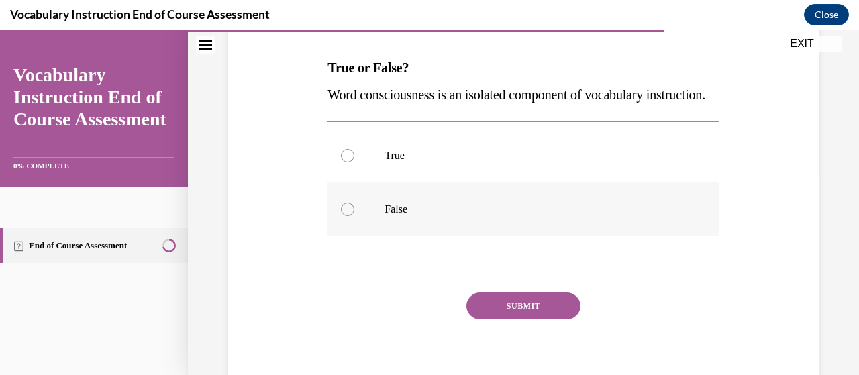
click at [557, 216] on p "False" at bounding box center [535, 209] width 301 height 13
click at [354, 216] on input "False" at bounding box center [347, 209] width 13 height 13
radio input "true"
click at [512, 320] on button "SUBMIT" at bounding box center [524, 306] width 114 height 27
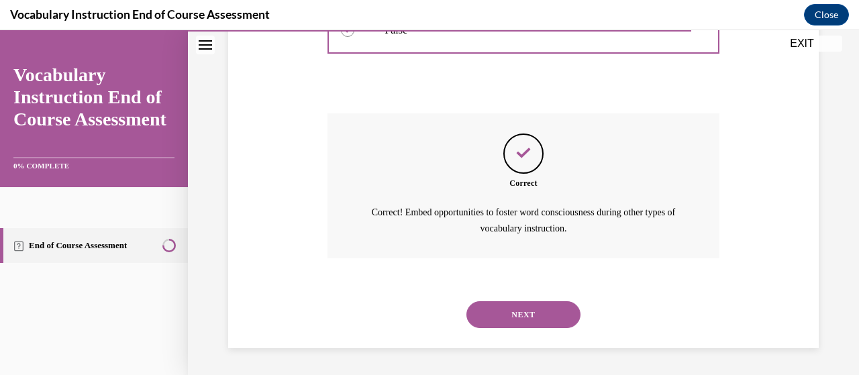
scroll to position [406, 0]
click at [536, 314] on button "NEXT" at bounding box center [524, 314] width 114 height 27
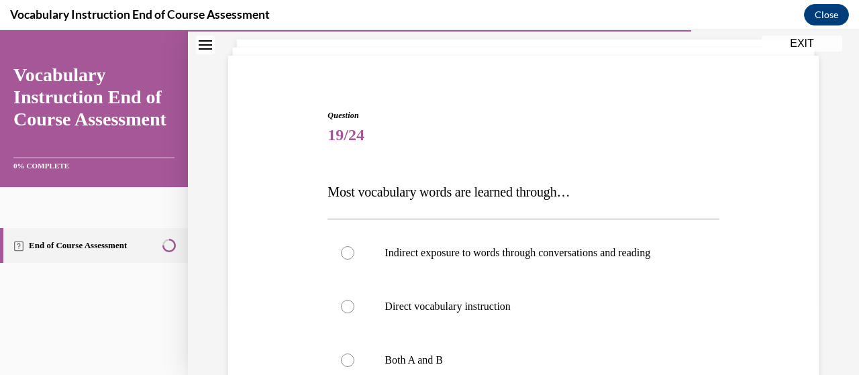
scroll to position [134, 0]
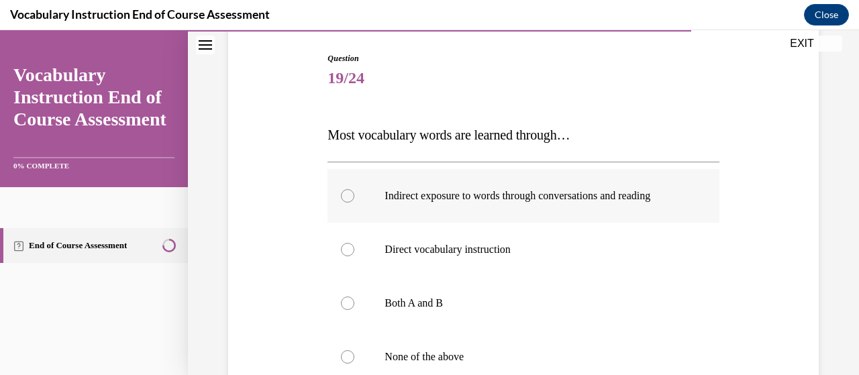
click at [587, 199] on p "Indirect exposure to words through conversations and reading" at bounding box center [535, 195] width 301 height 13
click at [354, 199] on input "Indirect exposure to words through conversations and reading" at bounding box center [347, 195] width 13 height 13
radio input "true"
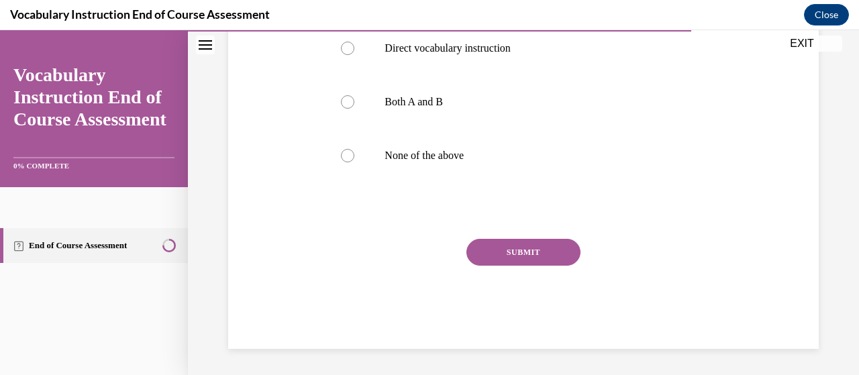
click at [564, 253] on button "SUBMIT" at bounding box center [524, 252] width 114 height 27
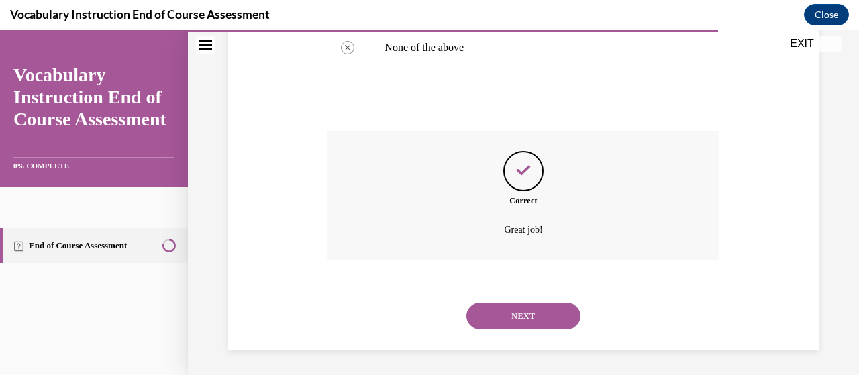
scroll to position [444, 0]
click at [555, 316] on button "NEXT" at bounding box center [524, 315] width 114 height 27
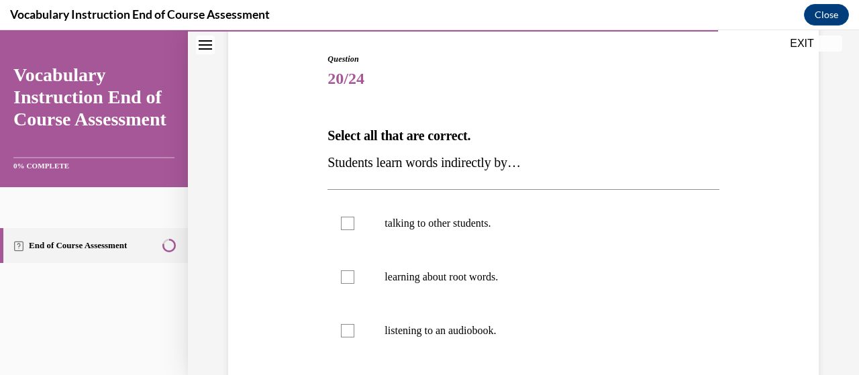
scroll to position [201, 0]
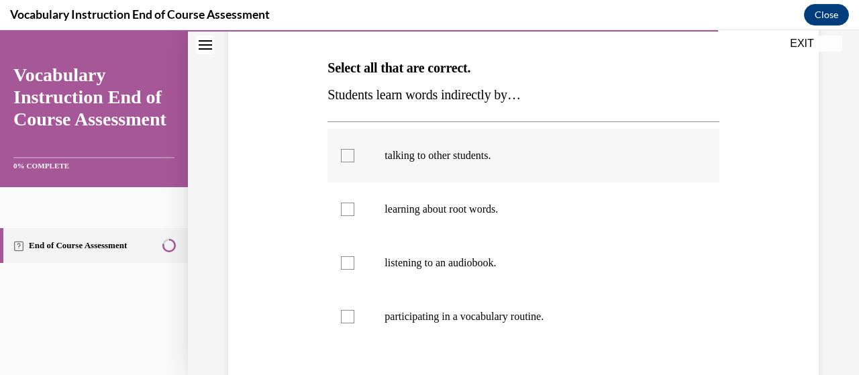
click at [570, 160] on p "talking to other students." at bounding box center [535, 155] width 301 height 13
click at [354, 160] on input "talking to other students." at bounding box center [347, 155] width 13 height 13
checkbox input "true"
click at [505, 261] on p "listening to an audiobook." at bounding box center [535, 262] width 301 height 13
click at [354, 261] on input "listening to an audiobook." at bounding box center [347, 262] width 13 height 13
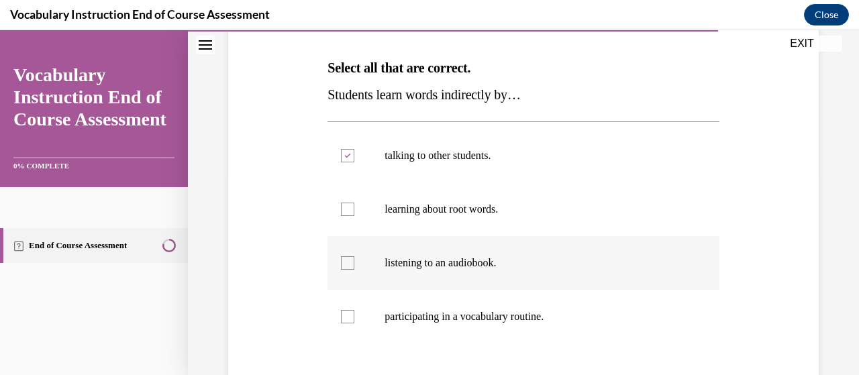
checkbox input "true"
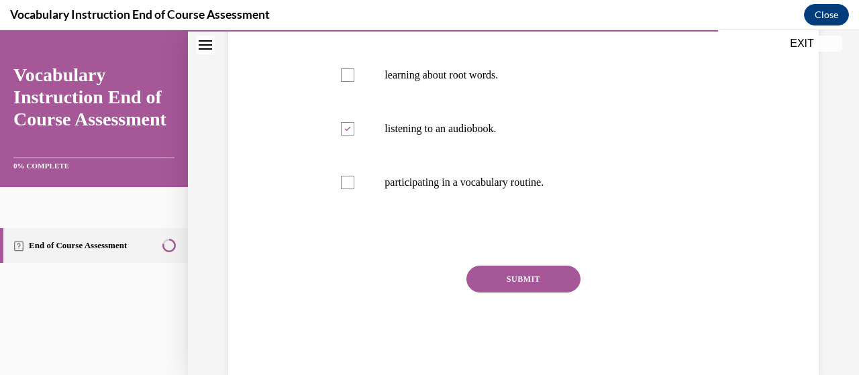
click at [544, 276] on button "SUBMIT" at bounding box center [524, 279] width 114 height 27
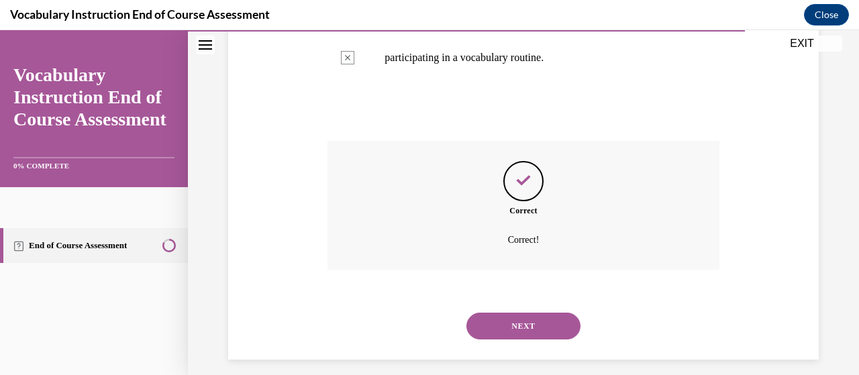
scroll to position [471, 0]
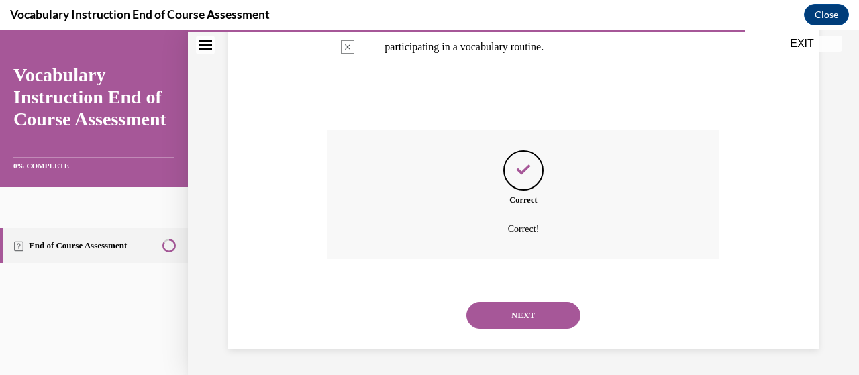
click at [516, 317] on button "NEXT" at bounding box center [524, 315] width 114 height 27
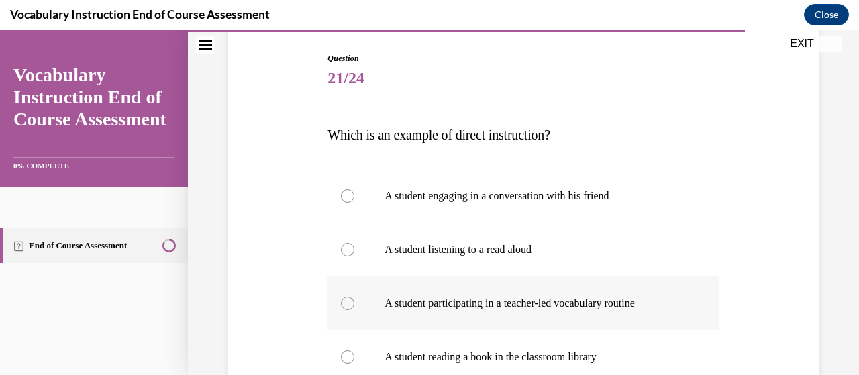
scroll to position [201, 0]
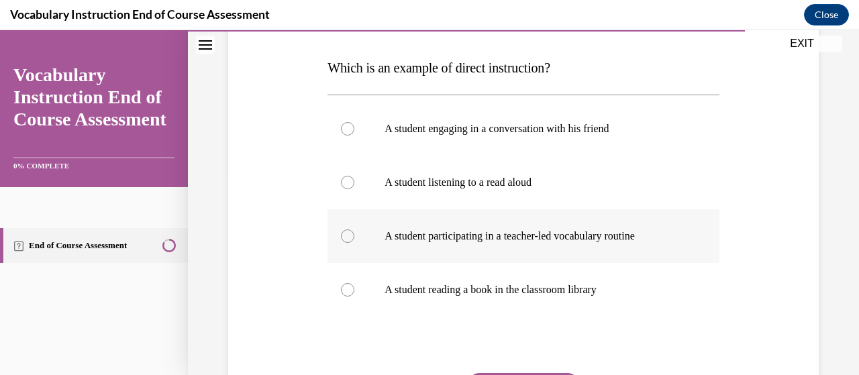
click at [450, 237] on p "A student participating in a teacher-led vocabulary routine" at bounding box center [535, 236] width 301 height 13
click at [354, 237] on input "A student participating in a teacher-led vocabulary routine" at bounding box center [347, 236] width 13 height 13
radio input "true"
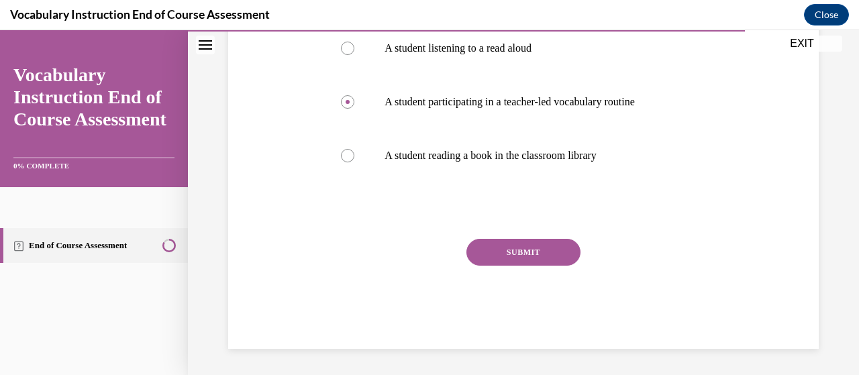
click at [521, 253] on button "SUBMIT" at bounding box center [524, 252] width 114 height 27
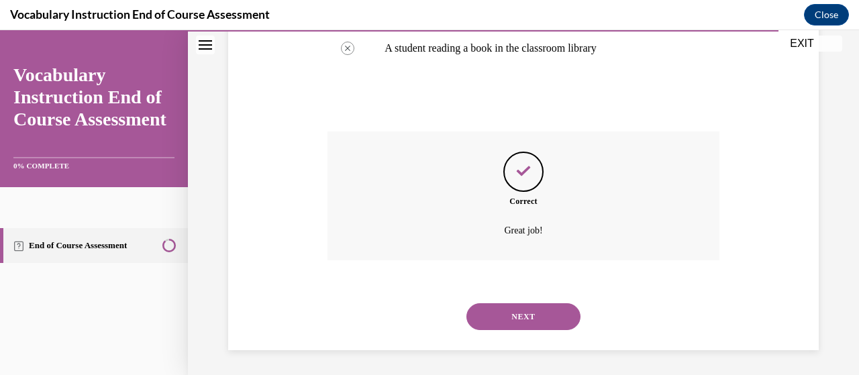
scroll to position [444, 0]
click at [517, 322] on button "NEXT" at bounding box center [524, 315] width 114 height 27
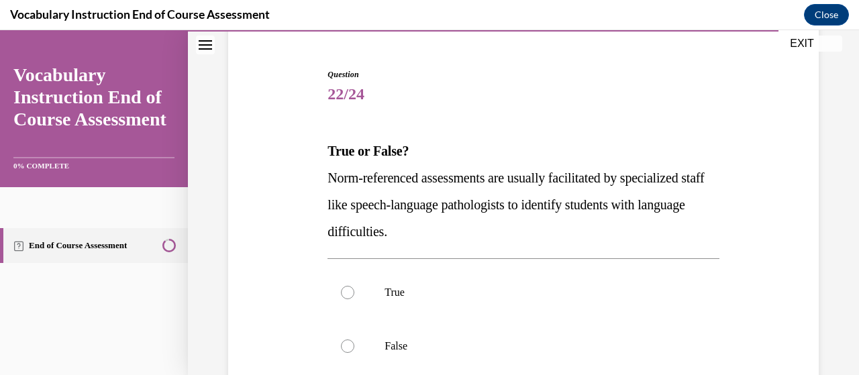
scroll to position [134, 0]
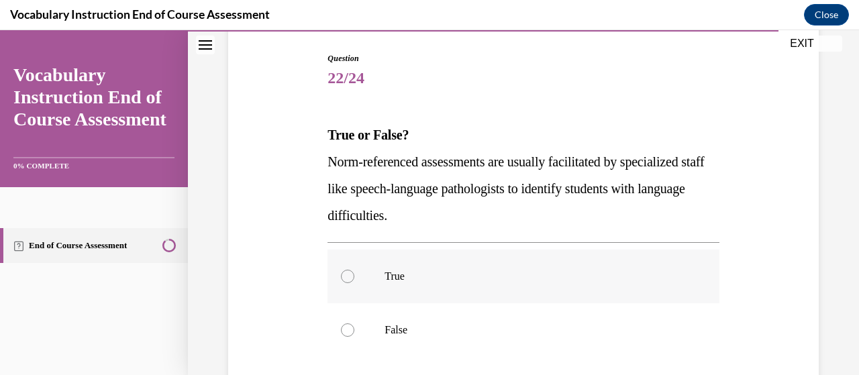
click at [603, 292] on label "True" at bounding box center [523, 277] width 391 height 54
click at [354, 283] on input "True" at bounding box center [347, 276] width 13 height 13
radio input "true"
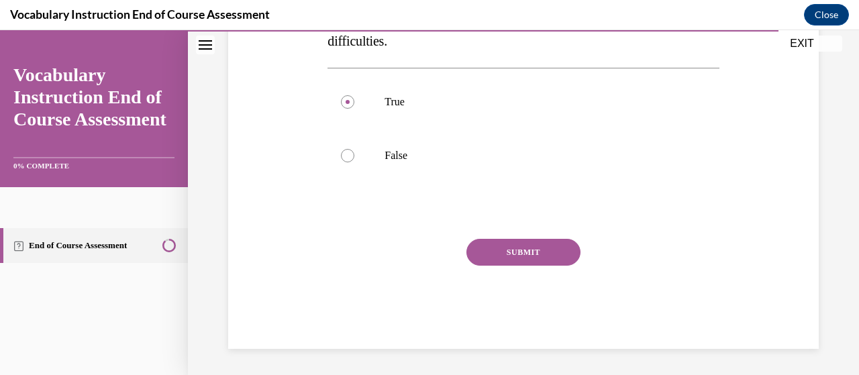
click at [555, 256] on button "SUBMIT" at bounding box center [524, 252] width 114 height 27
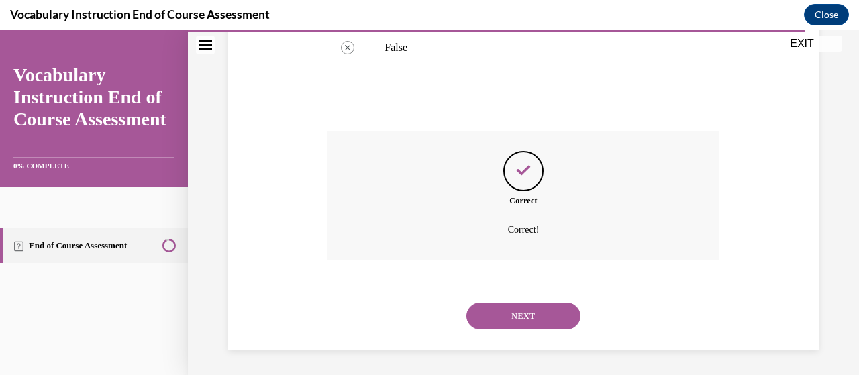
scroll to position [418, 0]
click at [520, 312] on button "NEXT" at bounding box center [524, 315] width 114 height 27
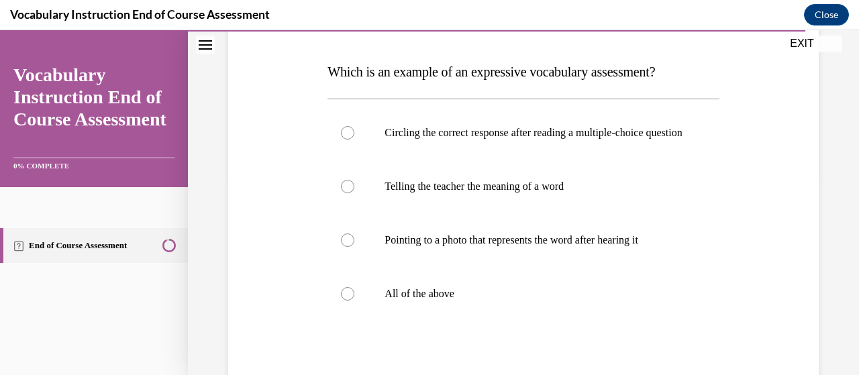
scroll to position [201, 0]
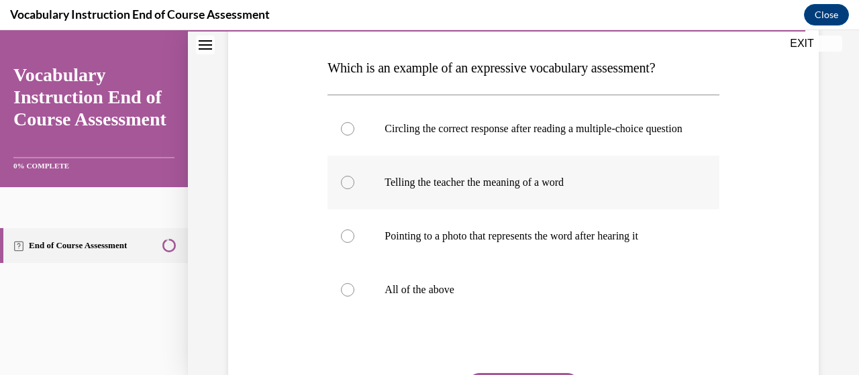
click at [541, 189] on p "Telling the teacher the meaning of a word" at bounding box center [535, 182] width 301 height 13
click at [354, 189] on input "Telling the teacher the meaning of a word" at bounding box center [347, 182] width 13 height 13
radio input "true"
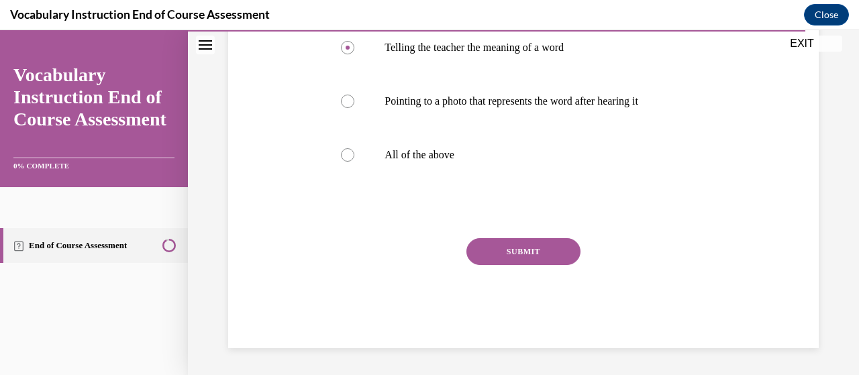
scroll to position [349, 0]
click at [534, 254] on button "SUBMIT" at bounding box center [524, 251] width 114 height 27
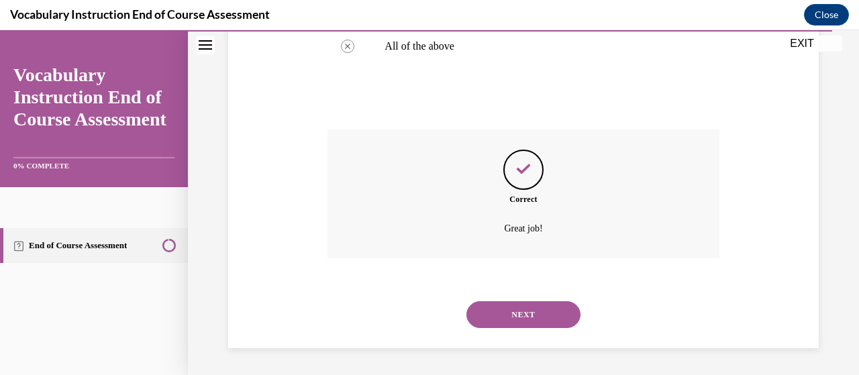
scroll to position [458, 0]
click at [548, 310] on button "NEXT" at bounding box center [524, 314] width 114 height 27
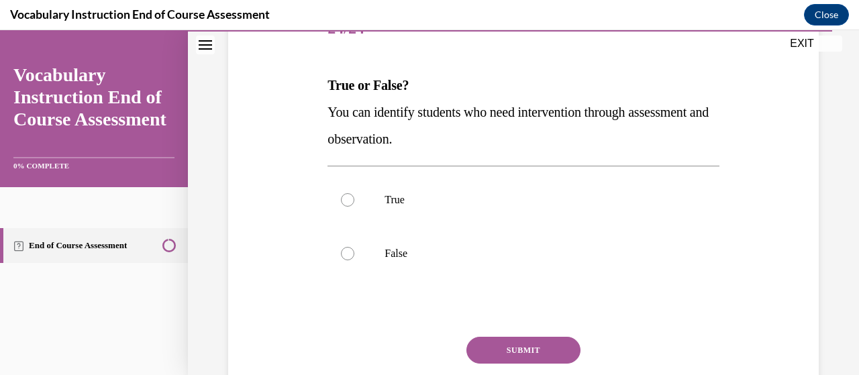
scroll to position [201, 0]
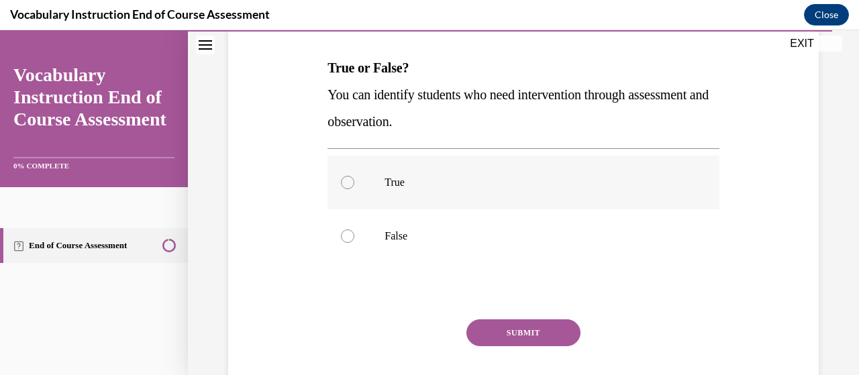
click at [627, 191] on label "True" at bounding box center [523, 183] width 391 height 54
click at [354, 189] on input "True" at bounding box center [347, 182] width 13 height 13
radio input "true"
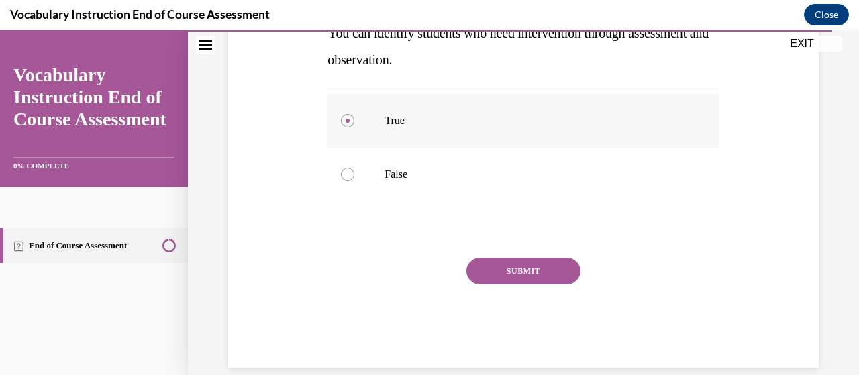
scroll to position [282, 0]
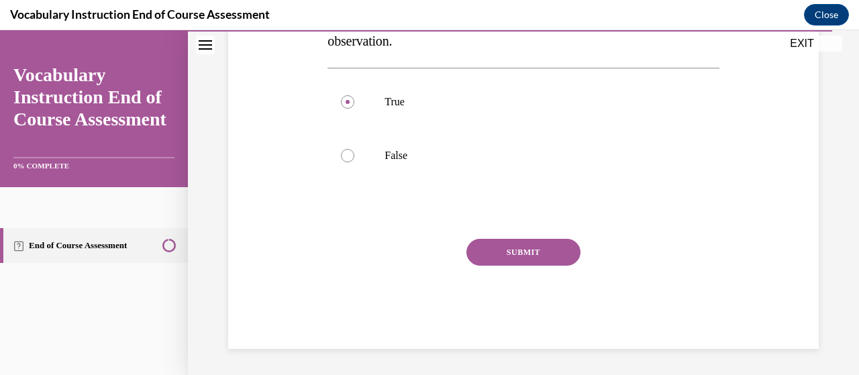
click at [535, 256] on button "SUBMIT" at bounding box center [524, 252] width 114 height 27
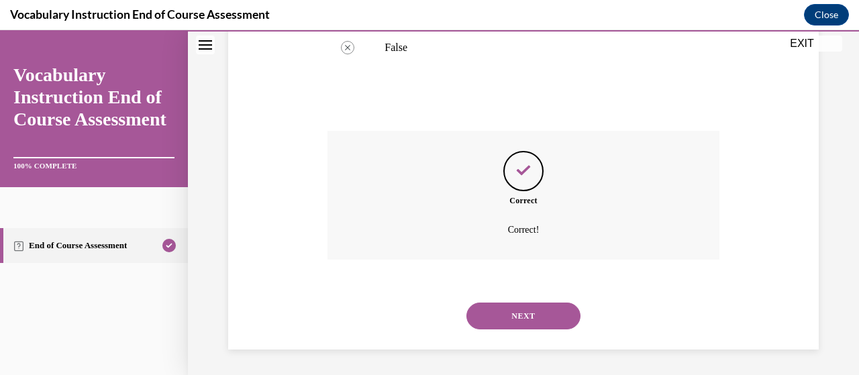
scroll to position [391, 0]
click at [513, 311] on button "NEXT" at bounding box center [524, 315] width 114 height 27
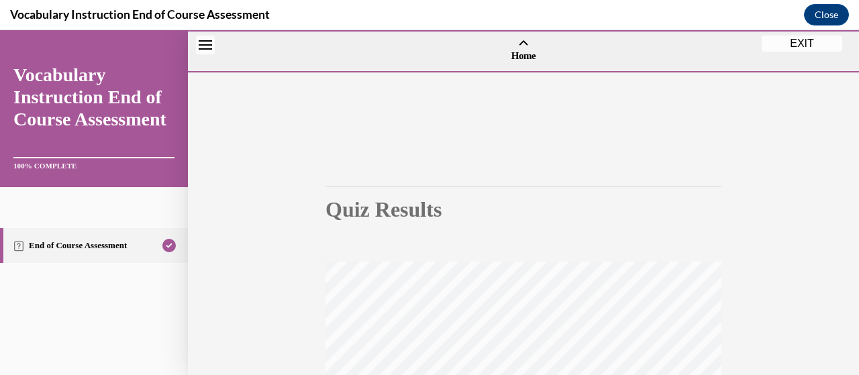
scroll to position [342, 0]
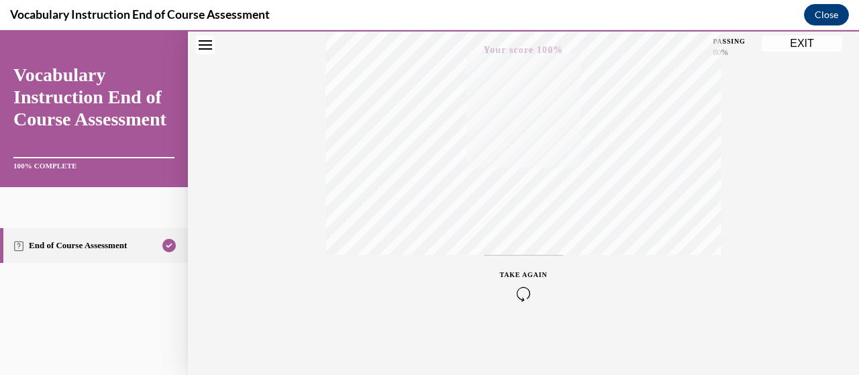
click at [790, 42] on button "EXIT" at bounding box center [802, 44] width 81 height 16
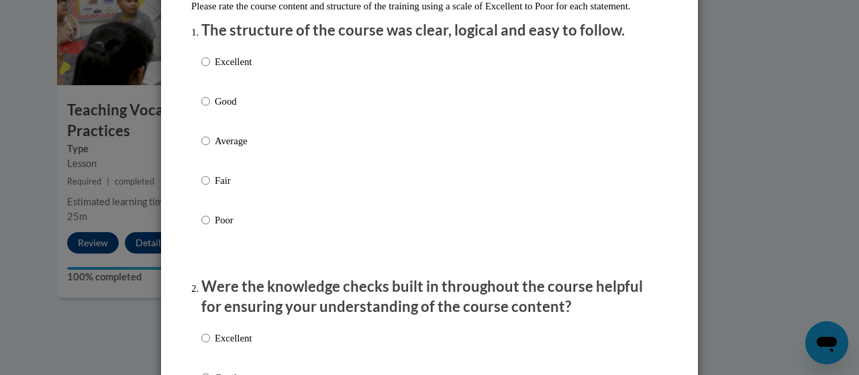
scroll to position [201, 0]
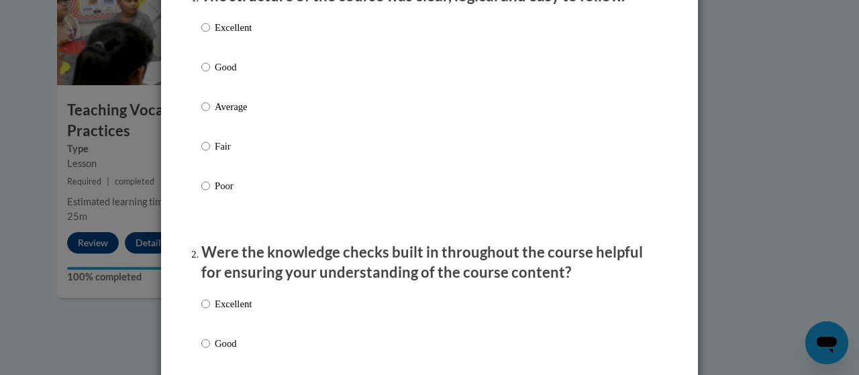
click at [215, 35] on p "Excellent" at bounding box center [233, 27] width 37 height 15
click at [210, 35] on input "Excellent" at bounding box center [205, 27] width 9 height 15
radio input "true"
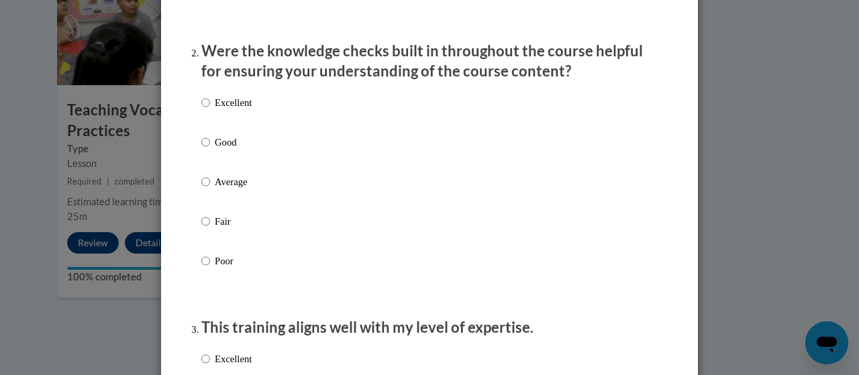
click at [217, 110] on p "Excellent" at bounding box center [233, 102] width 37 height 15
click at [210, 110] on input "Excellent" at bounding box center [205, 102] width 9 height 15
radio input "true"
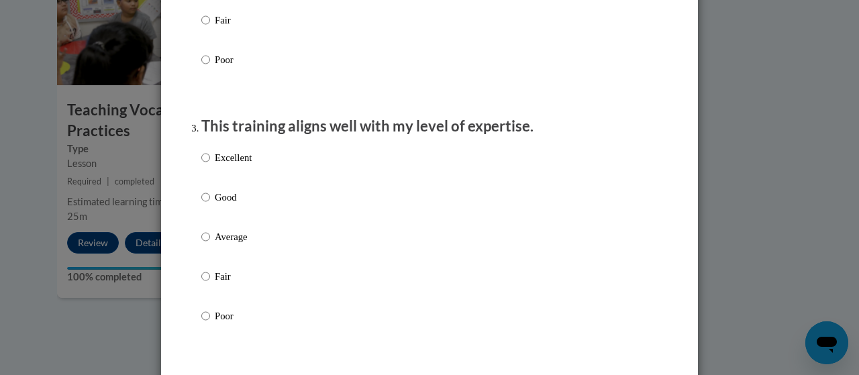
click at [231, 165] on p "Excellent" at bounding box center [233, 157] width 37 height 15
click at [210, 165] on input "Excellent" at bounding box center [205, 157] width 9 height 15
radio input "true"
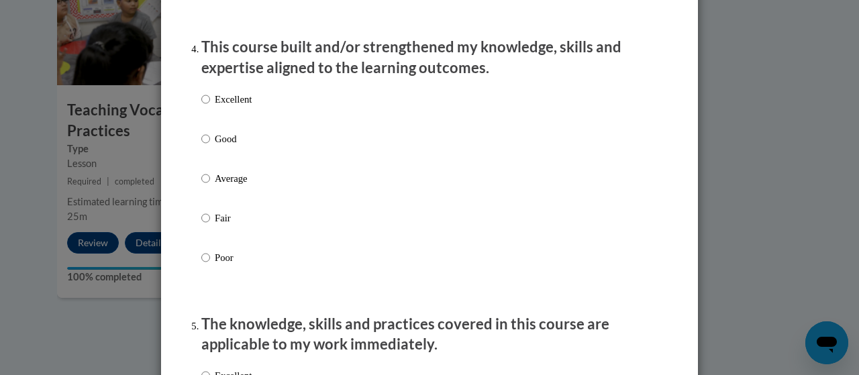
click at [240, 107] on p "Excellent" at bounding box center [233, 99] width 37 height 15
click at [210, 107] on input "Excellent" at bounding box center [205, 99] width 9 height 15
radio input "true"
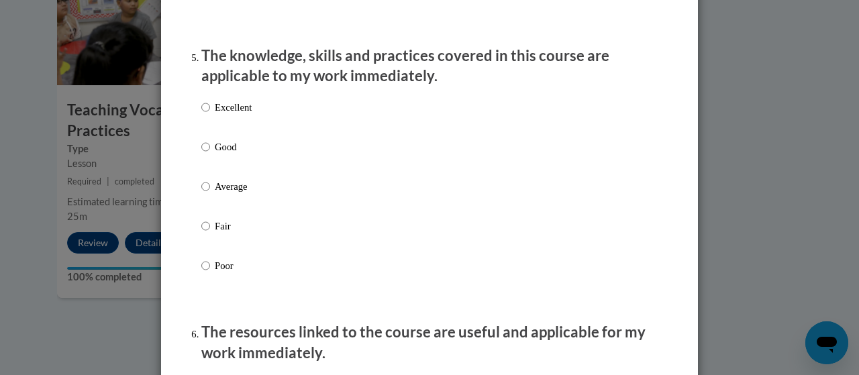
click at [235, 128] on label "Excellent" at bounding box center [226, 118] width 50 height 36
click at [210, 115] on input "Excellent" at bounding box center [205, 107] width 9 height 15
radio input "true"
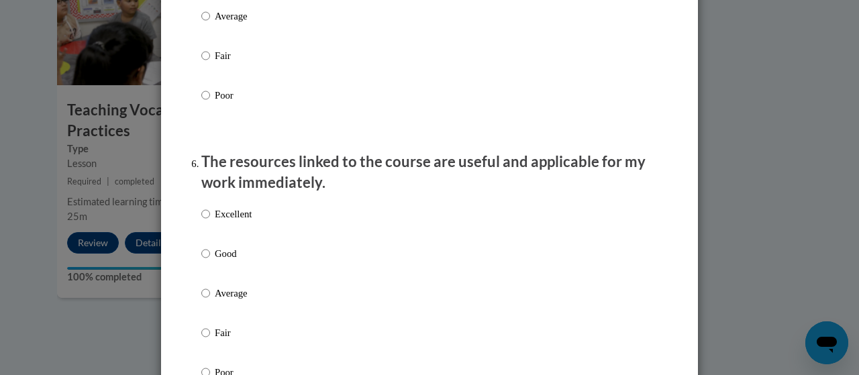
scroll to position [1544, 0]
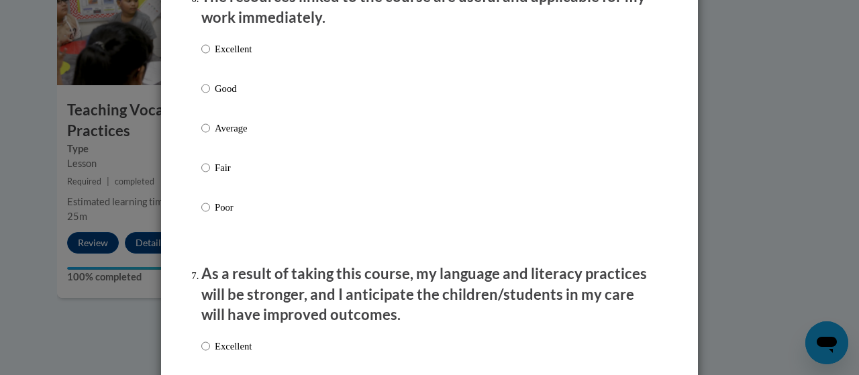
click at [231, 77] on label "Excellent" at bounding box center [226, 60] width 50 height 36
click at [210, 56] on input "Excellent" at bounding box center [205, 49] width 9 height 15
radio input "true"
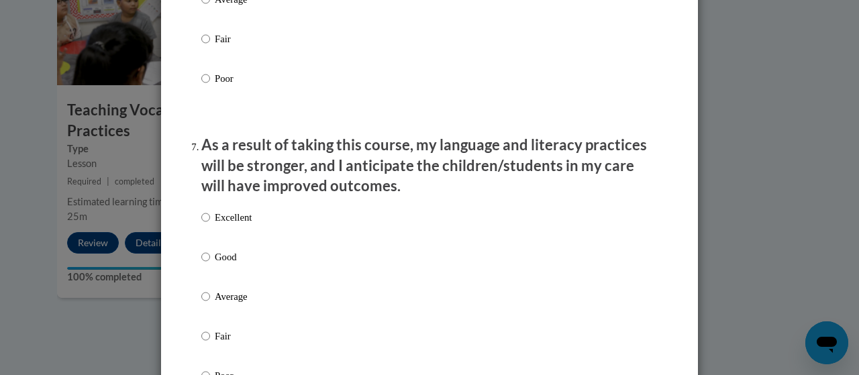
scroll to position [1813, 0]
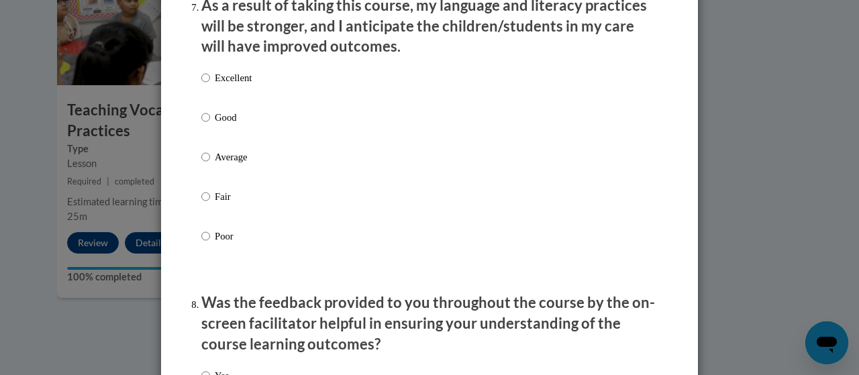
click at [238, 85] on p "Excellent" at bounding box center [233, 77] width 37 height 15
click at [210, 85] on input "Excellent" at bounding box center [205, 77] width 9 height 15
radio input "true"
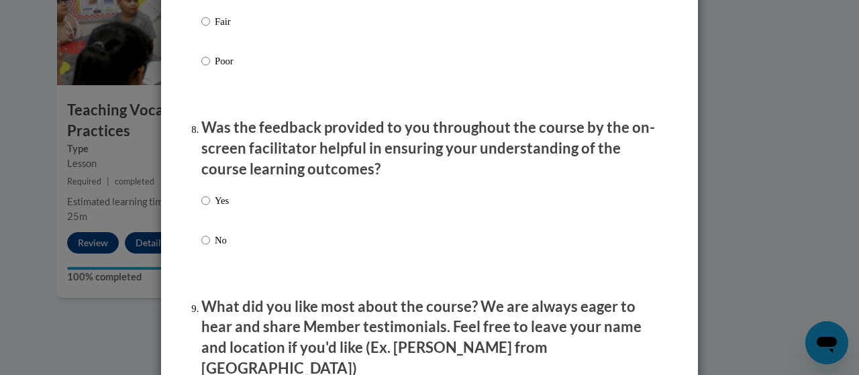
scroll to position [2014, 0]
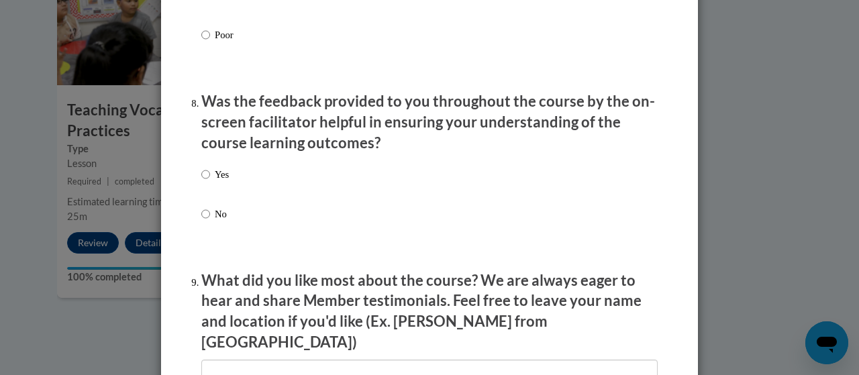
click at [218, 182] on p "Yes" at bounding box center [222, 174] width 14 height 15
click at [210, 182] on input "Yes" at bounding box center [205, 174] width 9 height 15
radio input "true"
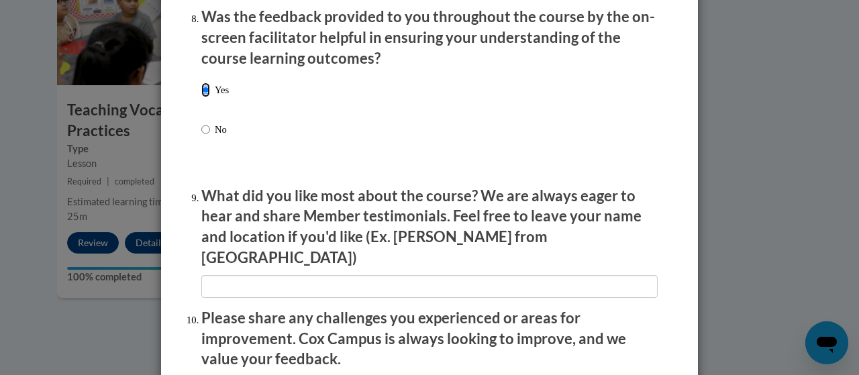
scroll to position [2148, 0]
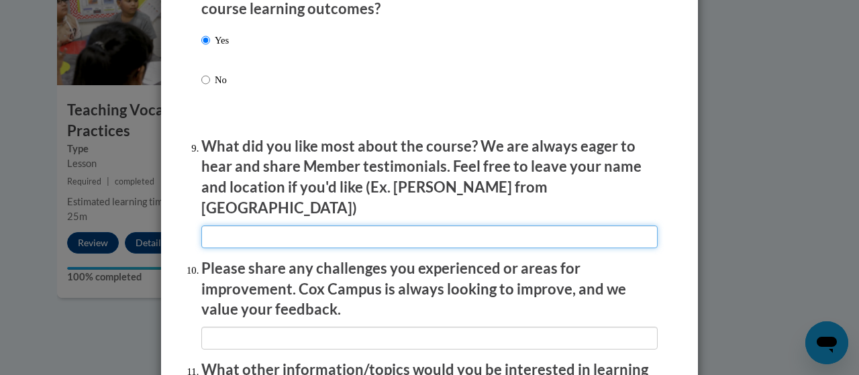
click at [479, 237] on input "textbox" at bounding box center [429, 237] width 457 height 23
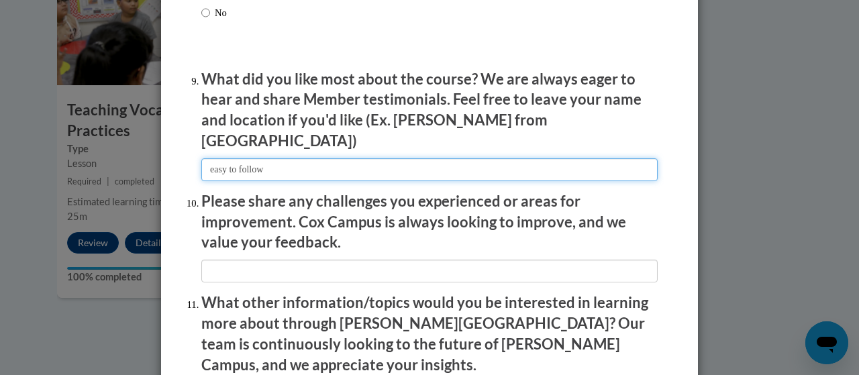
scroll to position [2283, 0]
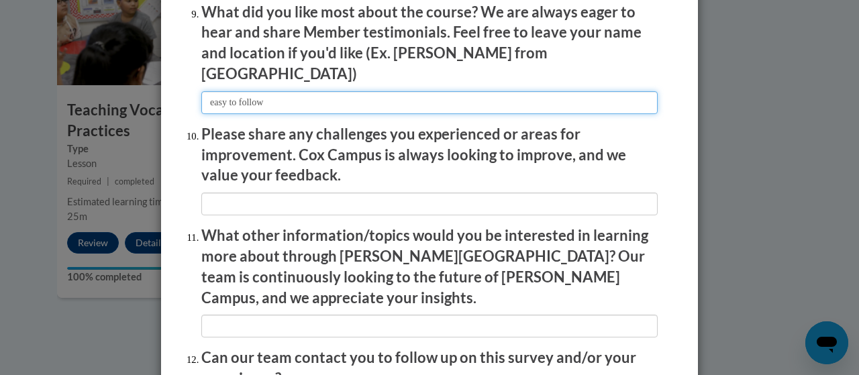
type input "easy to follow"
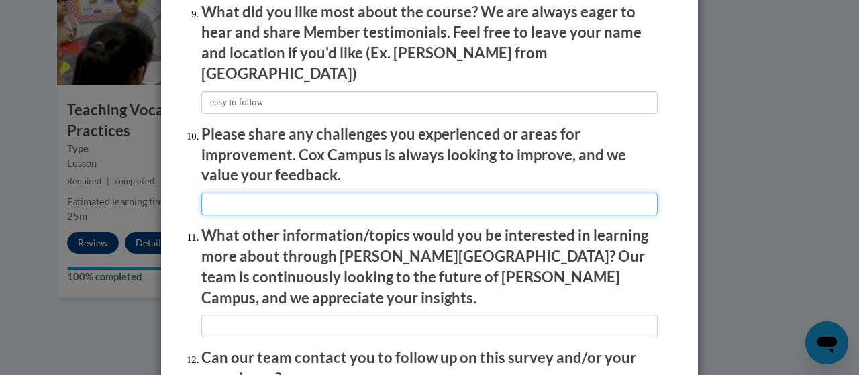
click at [504, 193] on input "textbox" at bounding box center [429, 204] width 457 height 23
type input "It was very long."
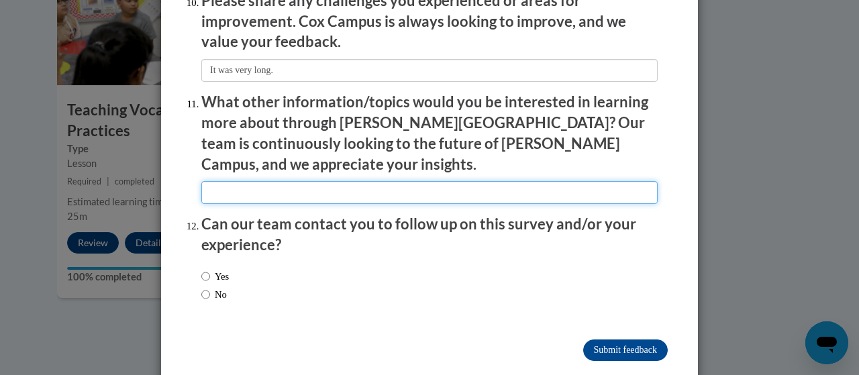
click at [438, 181] on input "textbox" at bounding box center [429, 192] width 457 height 23
type input "phonics and phonemic awareness strategies for small groups"
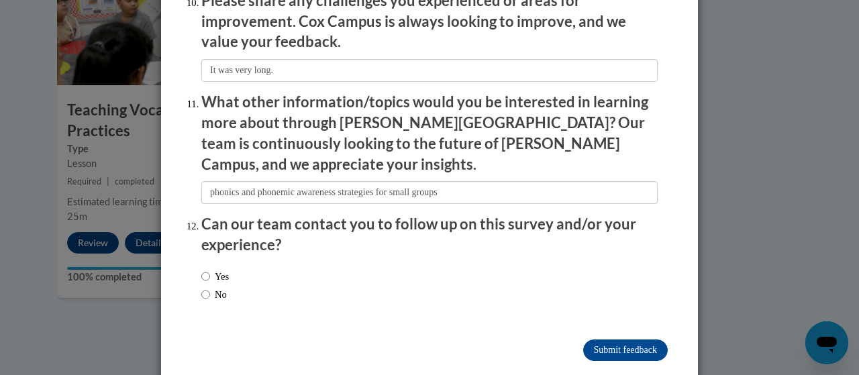
click at [223, 269] on label "Yes" at bounding box center [215, 276] width 28 height 15
click at [210, 269] on input "Yes" at bounding box center [205, 276] width 9 height 15
radio input "true"
drag, startPoint x: 215, startPoint y: 264, endPoint x: 415, endPoint y: 297, distance: 202.8
click at [216, 287] on label "No" at bounding box center [214, 294] width 26 height 15
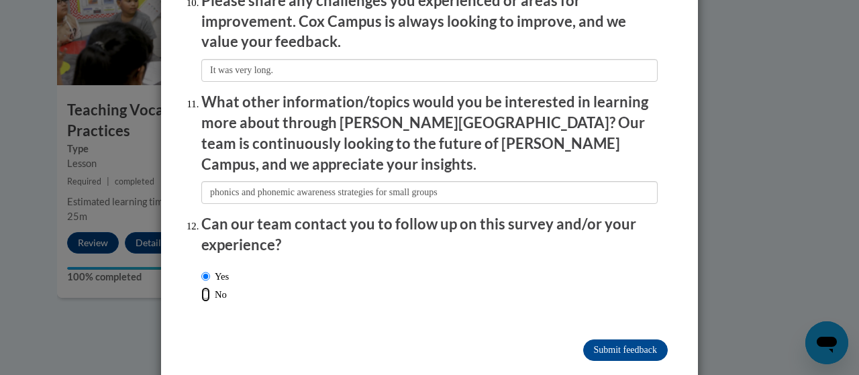
click at [210, 287] on input "No" at bounding box center [205, 294] width 9 height 15
radio input "true"
click at [609, 340] on input "Submit feedback" at bounding box center [625, 350] width 85 height 21
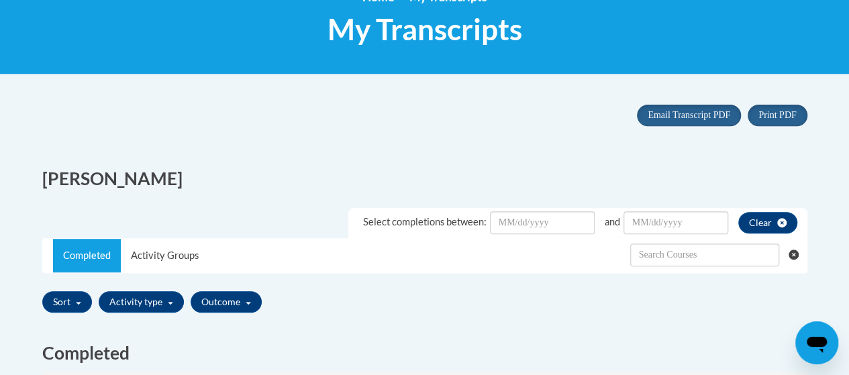
scroll to position [201, 0]
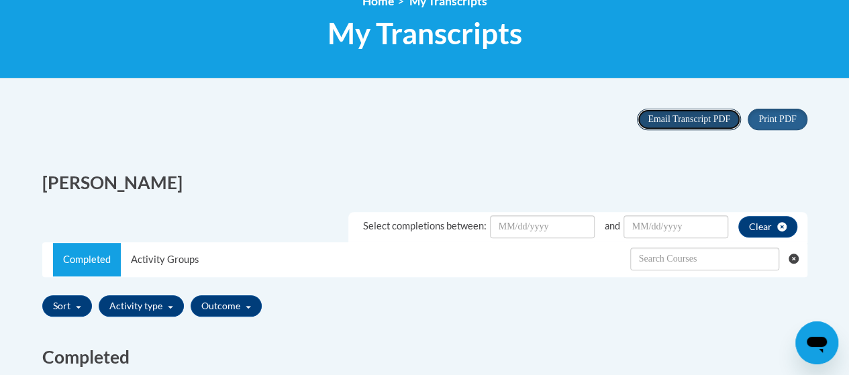
click at [705, 119] on span "Email Transcript PDF" at bounding box center [689, 119] width 83 height 10
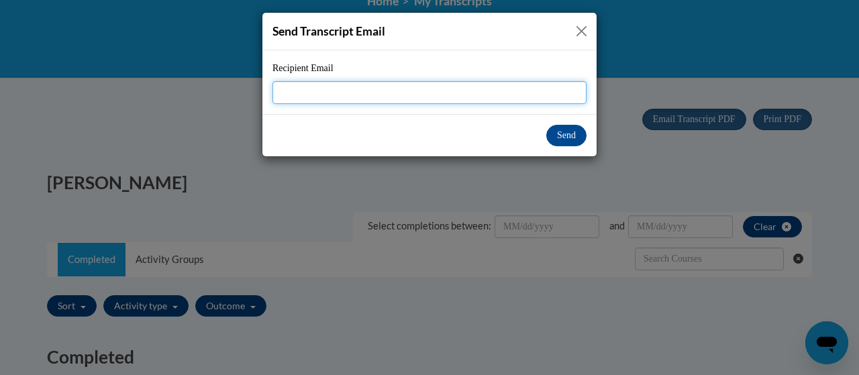
click at [454, 93] on input "Recipient Email" at bounding box center [430, 92] width 314 height 23
type input "e"
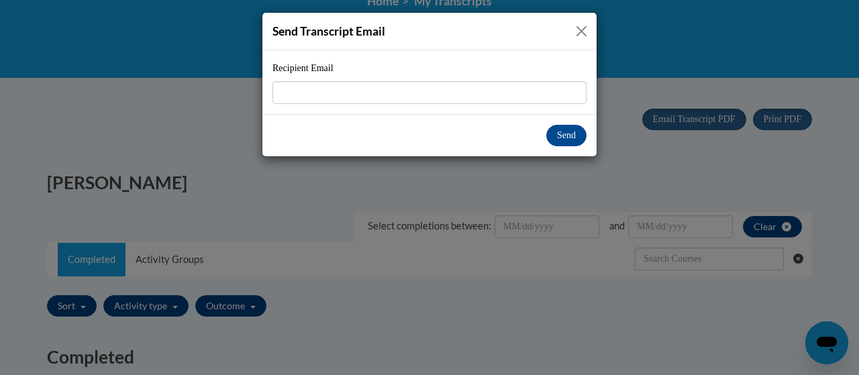
click at [577, 21] on div "Send Transcript Email" at bounding box center [430, 32] width 334 height 38
click at [579, 28] on button "Close" at bounding box center [581, 31] width 17 height 17
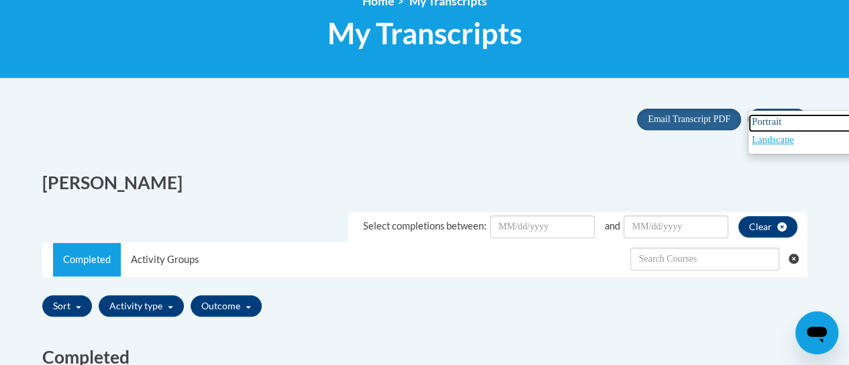
click at [781, 118] on span "Portrait" at bounding box center [767, 121] width 30 height 11
